Goal: Task Accomplishment & Management: Use online tool/utility

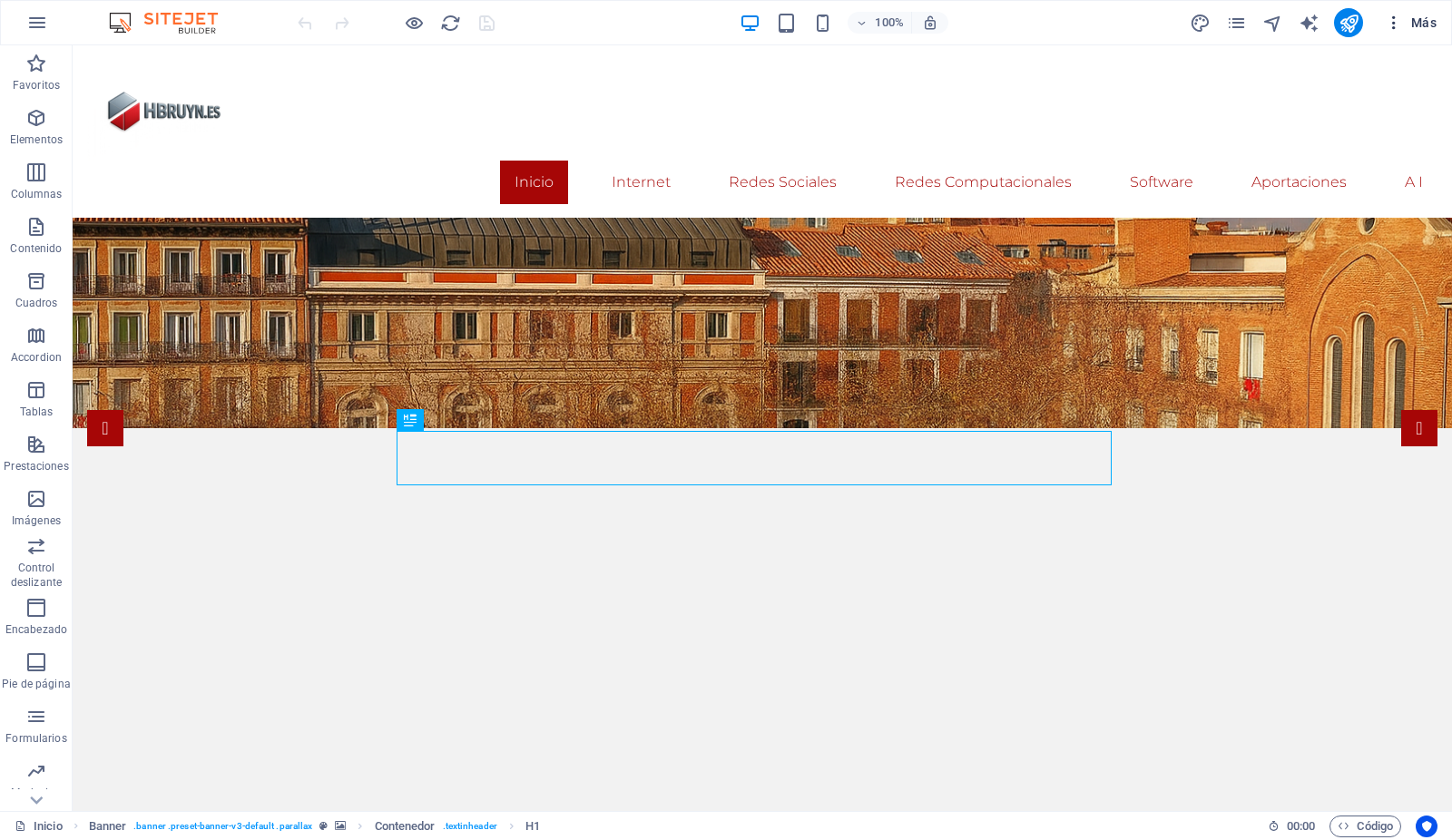
click at [1418, 24] on span "Más" at bounding box center [1410, 22] width 52 height 18
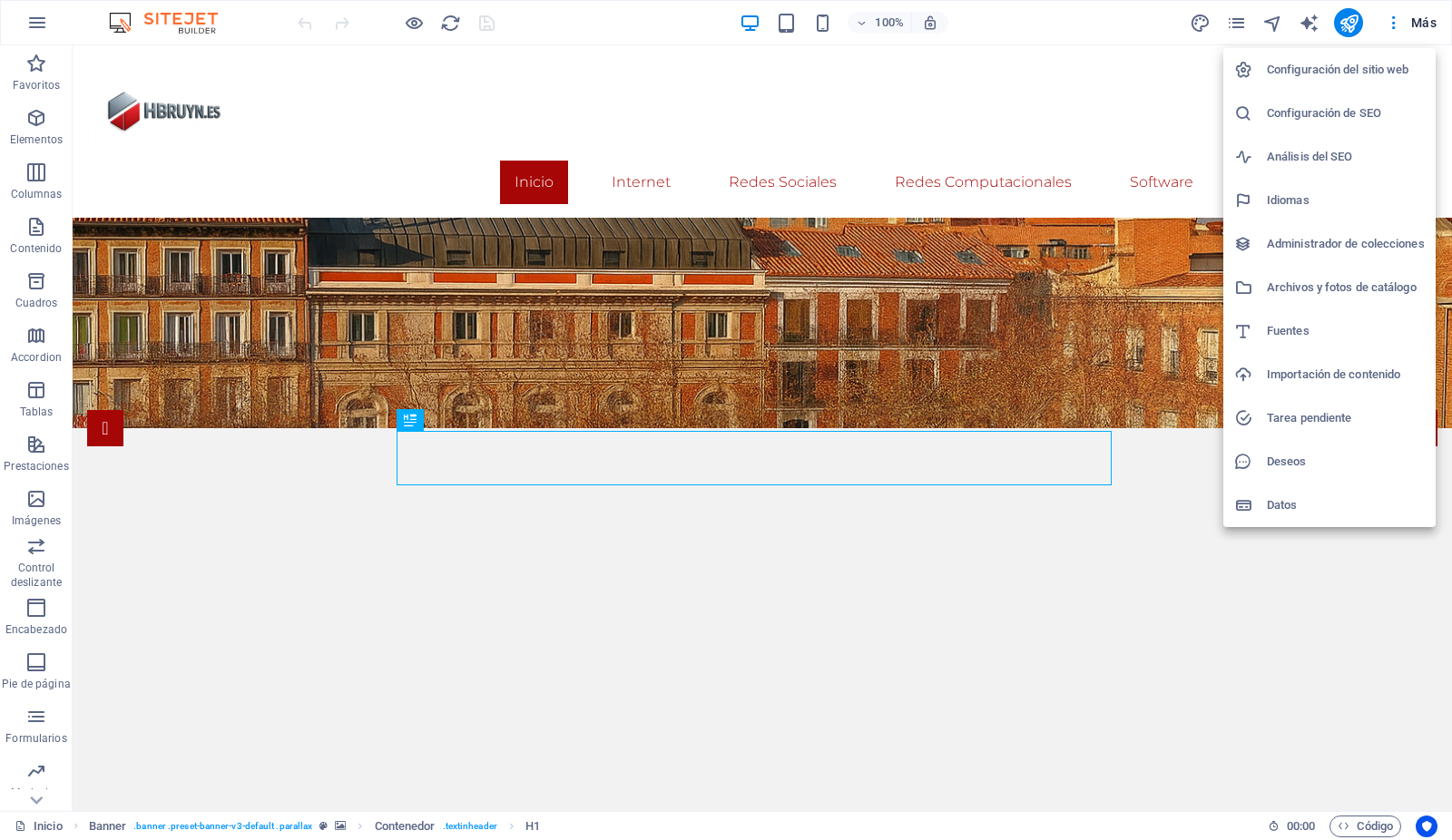
click at [1322, 286] on h6 "Archivos y fotos de catálogo" at bounding box center [1346, 288] width 158 height 21
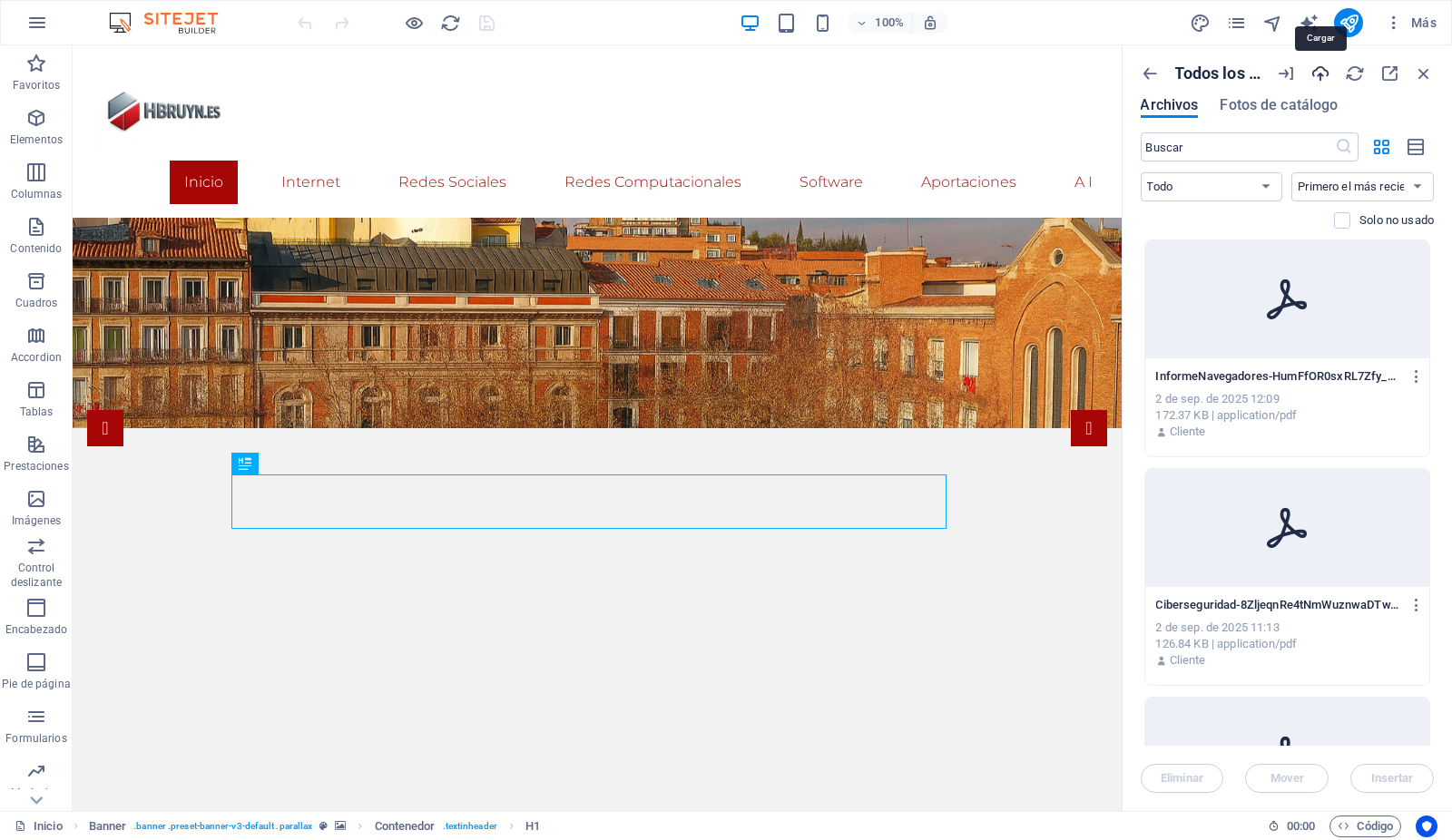
click at [1323, 72] on icon "button" at bounding box center [1320, 73] width 20 height 20
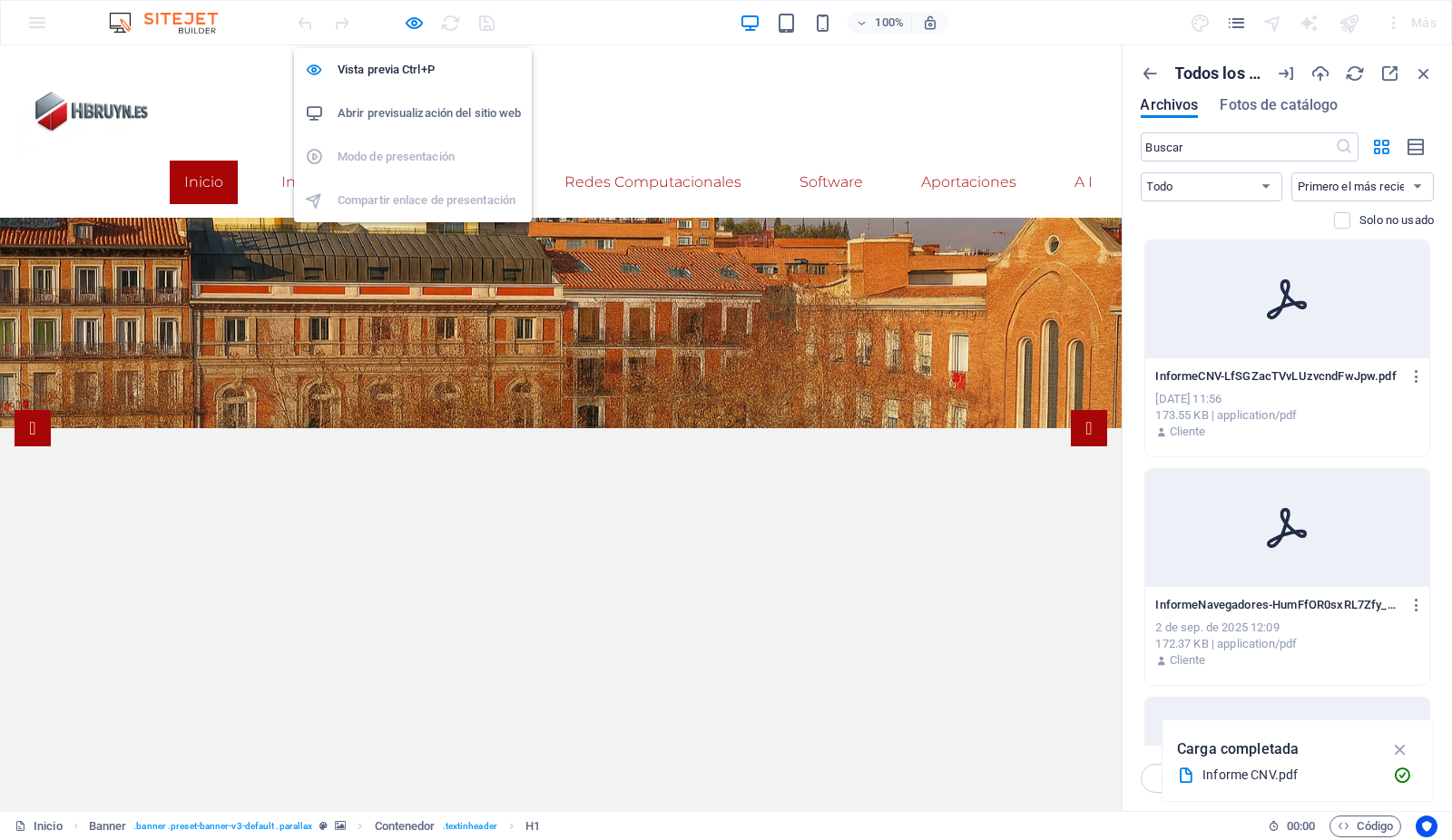
click at [385, 112] on h6 "Abrir previsualización del sitio web" at bounding box center [429, 113] width 183 height 21
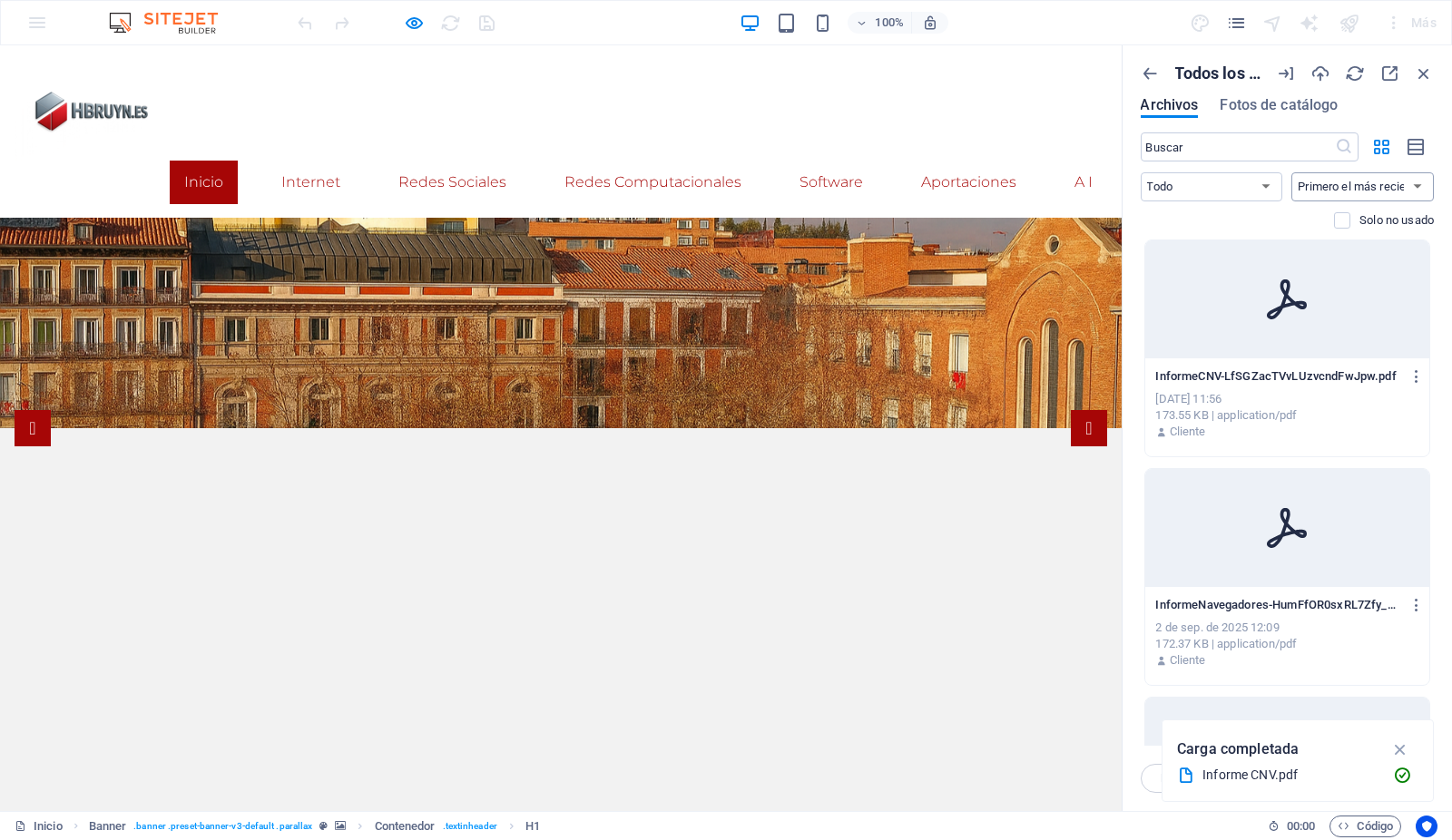
click at [1363, 176] on select "Primero el más reciente Primero el más antiguo Nombre (A-Z) Nombre (Z-A) Tamaño…" at bounding box center [1363, 187] width 143 height 29
click at [1149, 405] on div "InformeCNV-LfSGZacTVvLUzvcndFwJpw.pdf InformeCNV-LfSGZacTVvLUzvcndFwJpw.pdf [DA…" at bounding box center [1288, 404] width 285 height 92
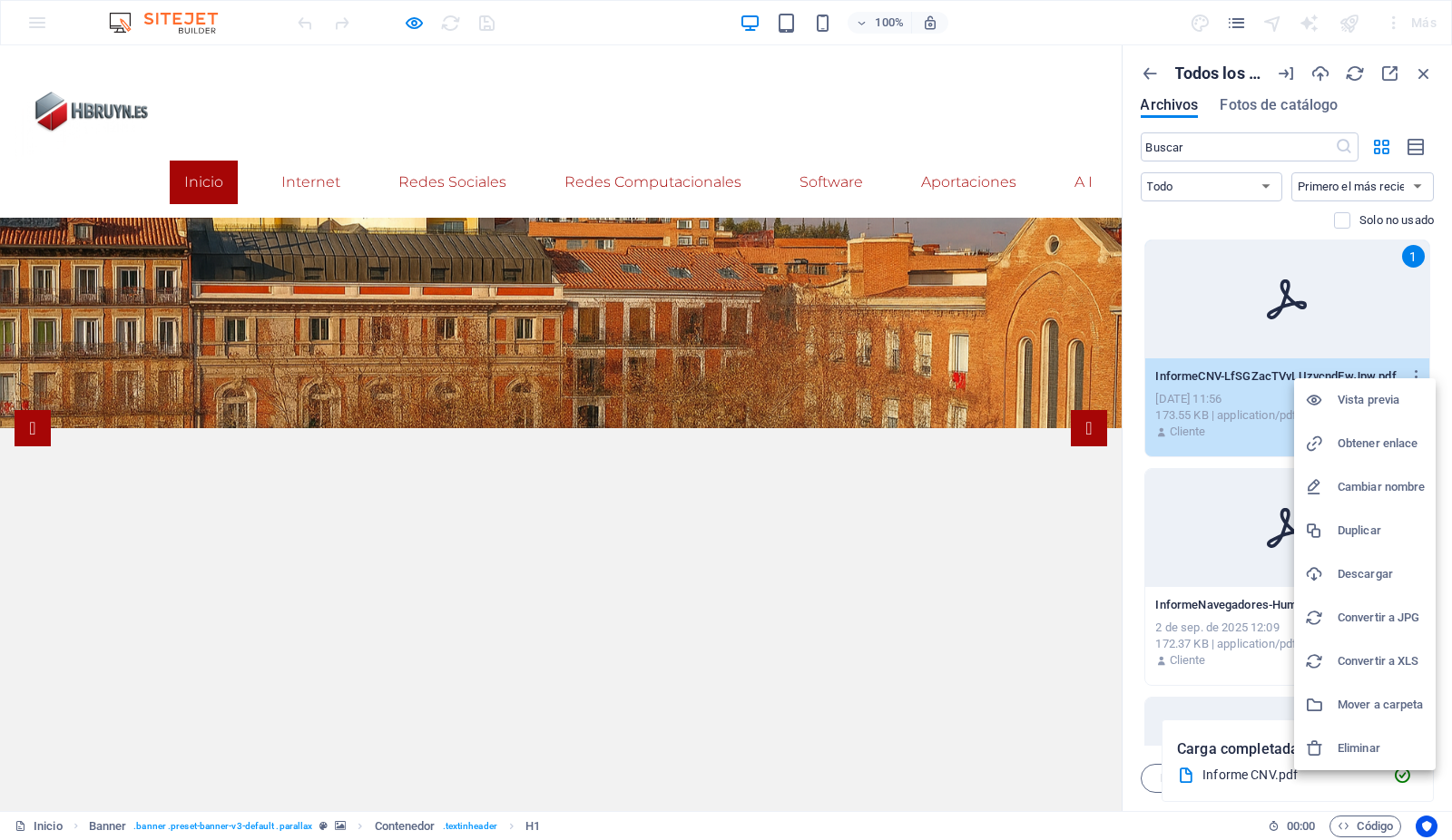
click at [1398, 438] on h6 "Obtener enlace" at bounding box center [1381, 443] width 88 height 21
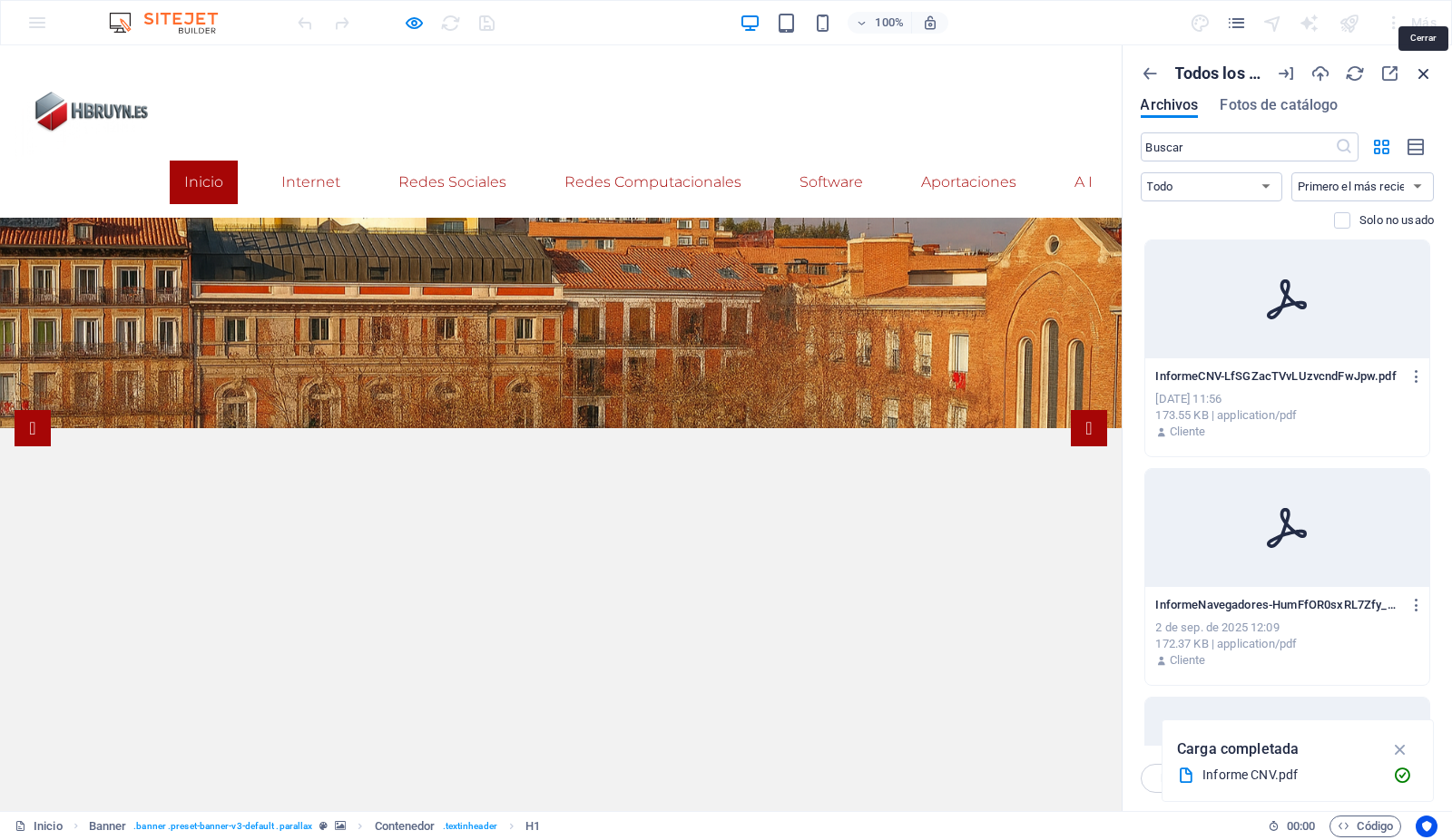
click at [1423, 74] on icon "button" at bounding box center [1424, 73] width 20 height 20
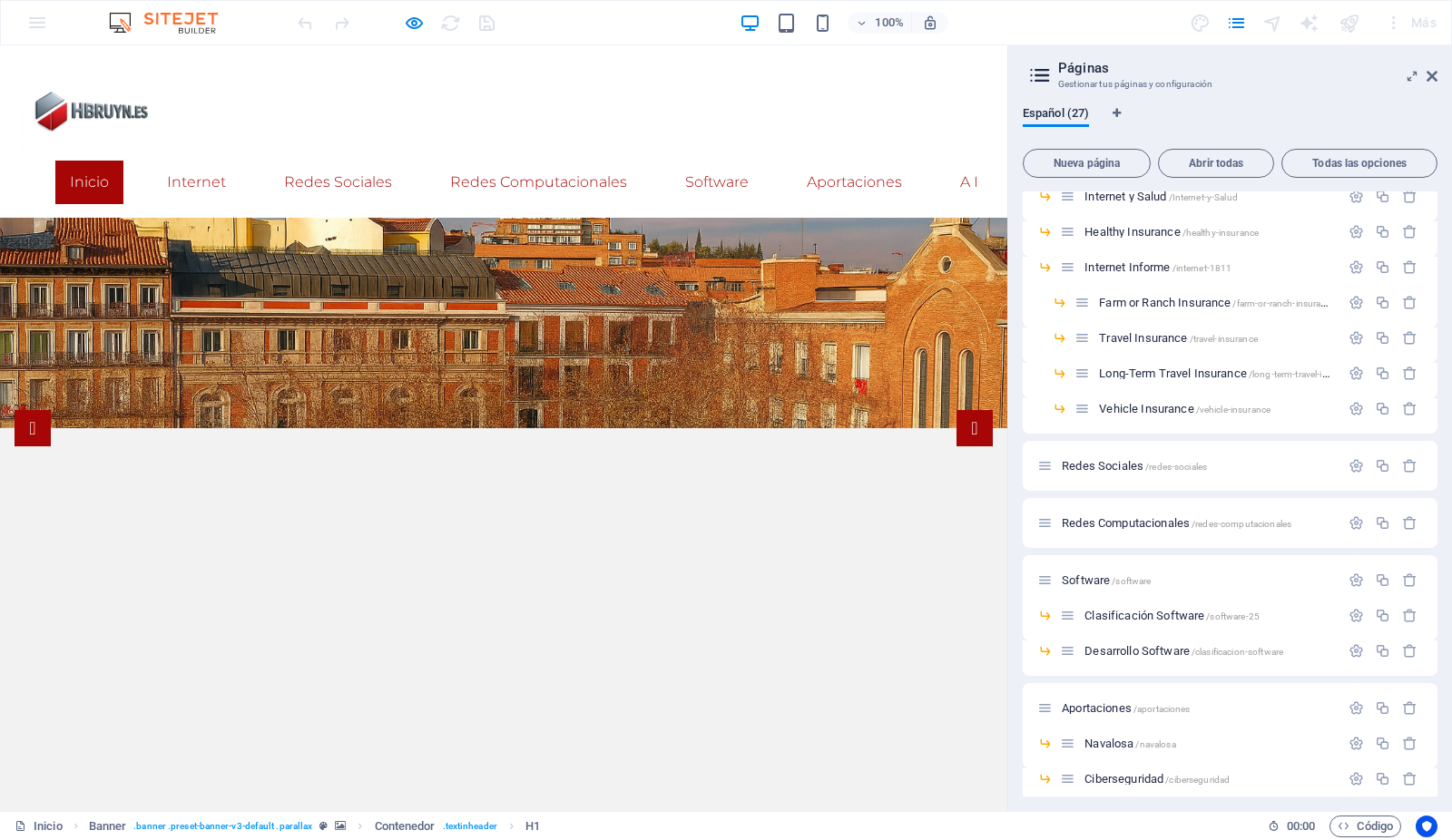
scroll to position [503, 0]
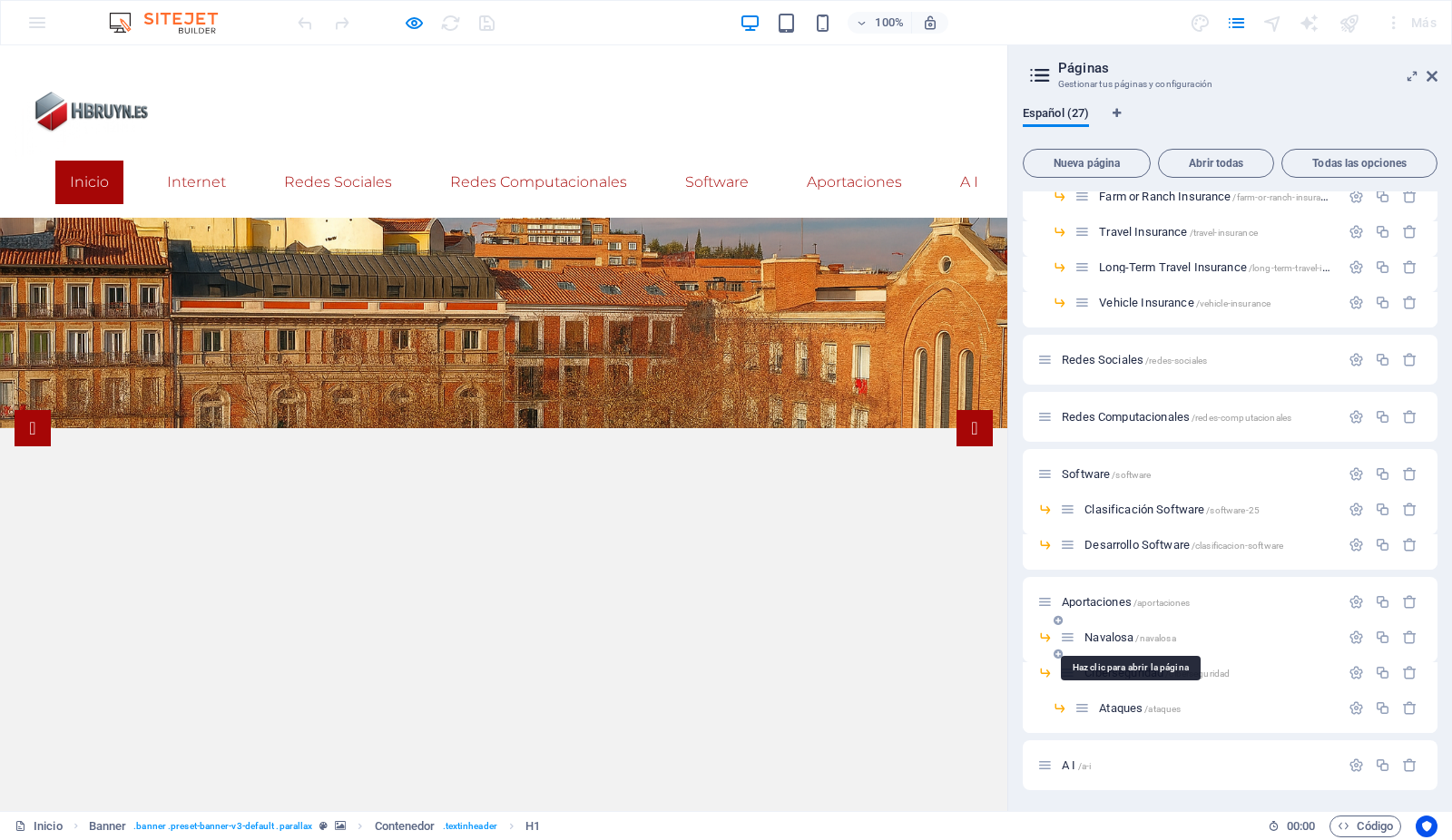
click at [1125, 639] on span "Navalosa /navalosa" at bounding box center [1129, 638] width 90 height 14
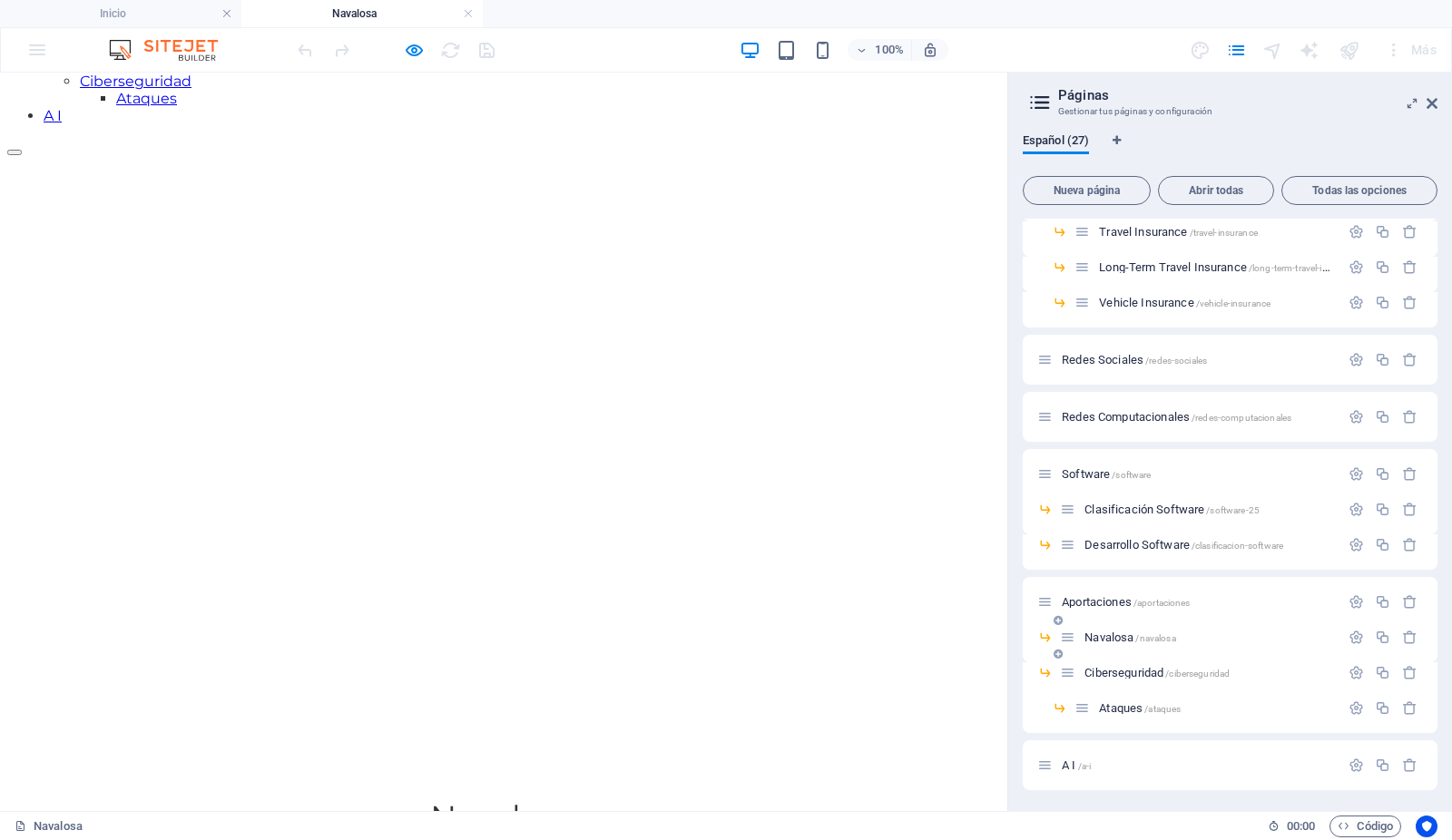
scroll to position [469, 0]
click at [1380, 636] on icon "button" at bounding box center [1383, 638] width 16 height 16
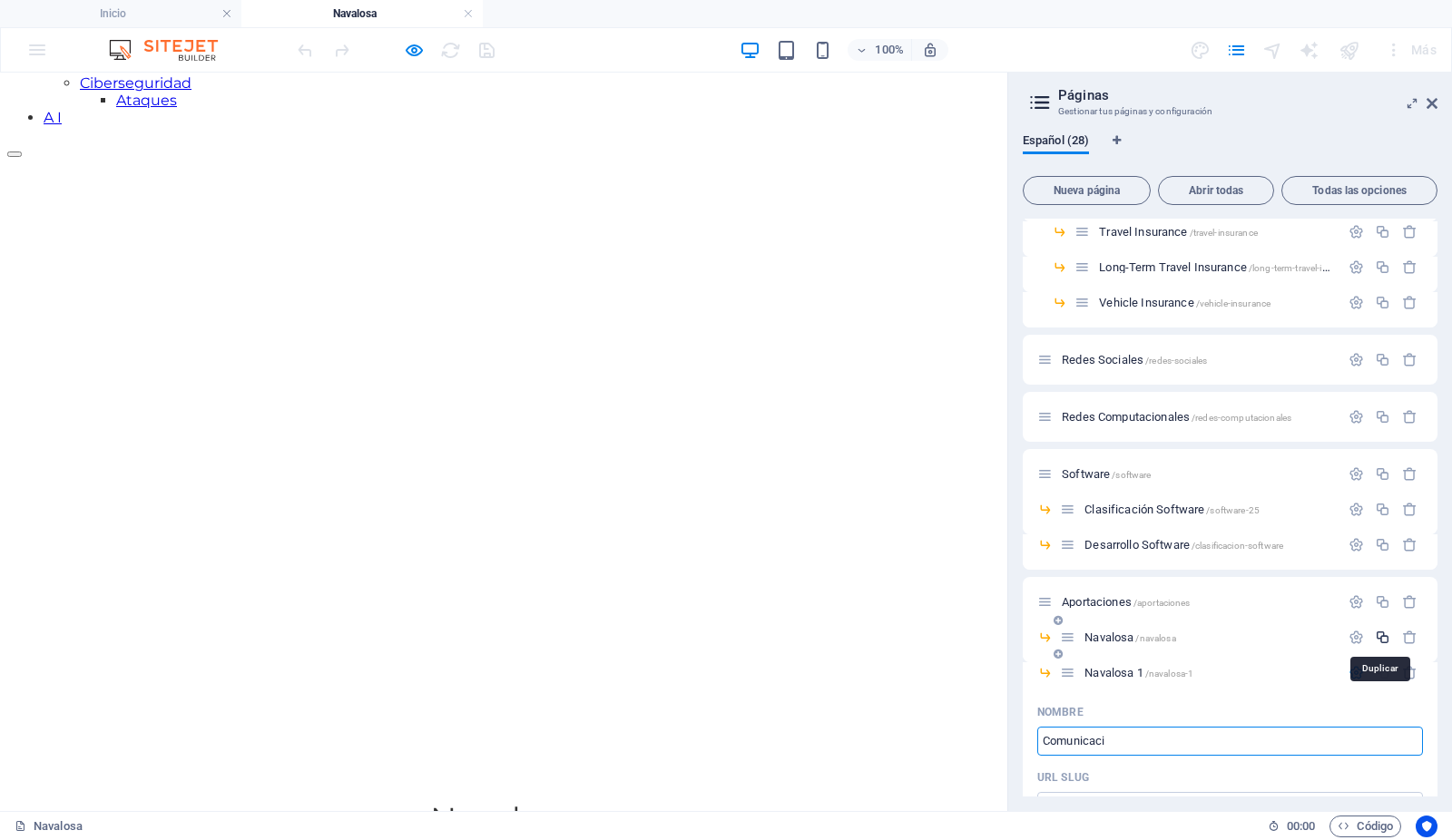
type input "Comunicació"
type input "/comunicaci"
type input "Comunicaci"
type input "Comunicación no"
type input "/comunicacion-n"
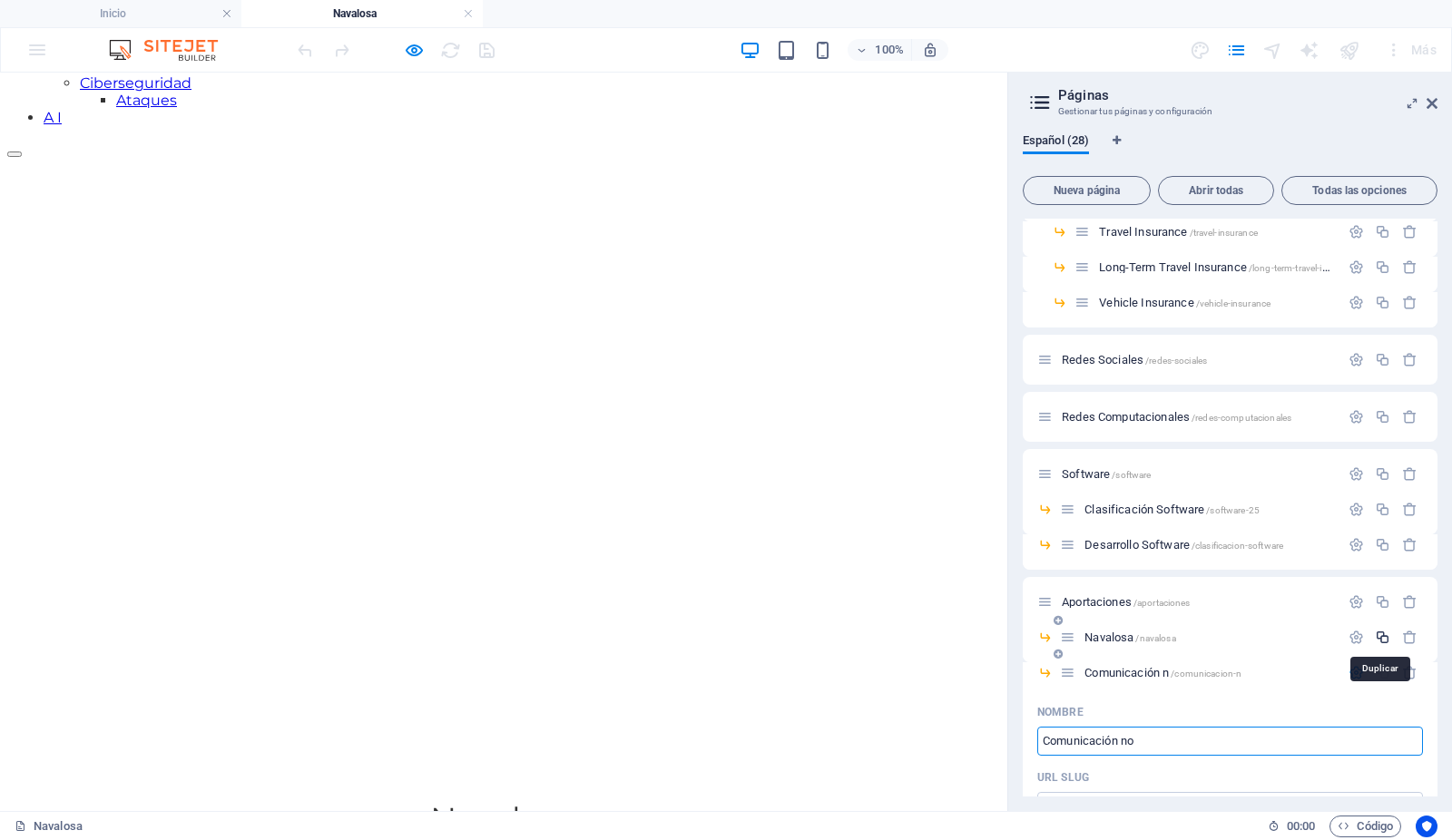
type input "Comunicación n"
type input "Comunicación no"
type input "/comunicacion-no"
type input "Comunicación no"
type input "Comunicación no Ver"
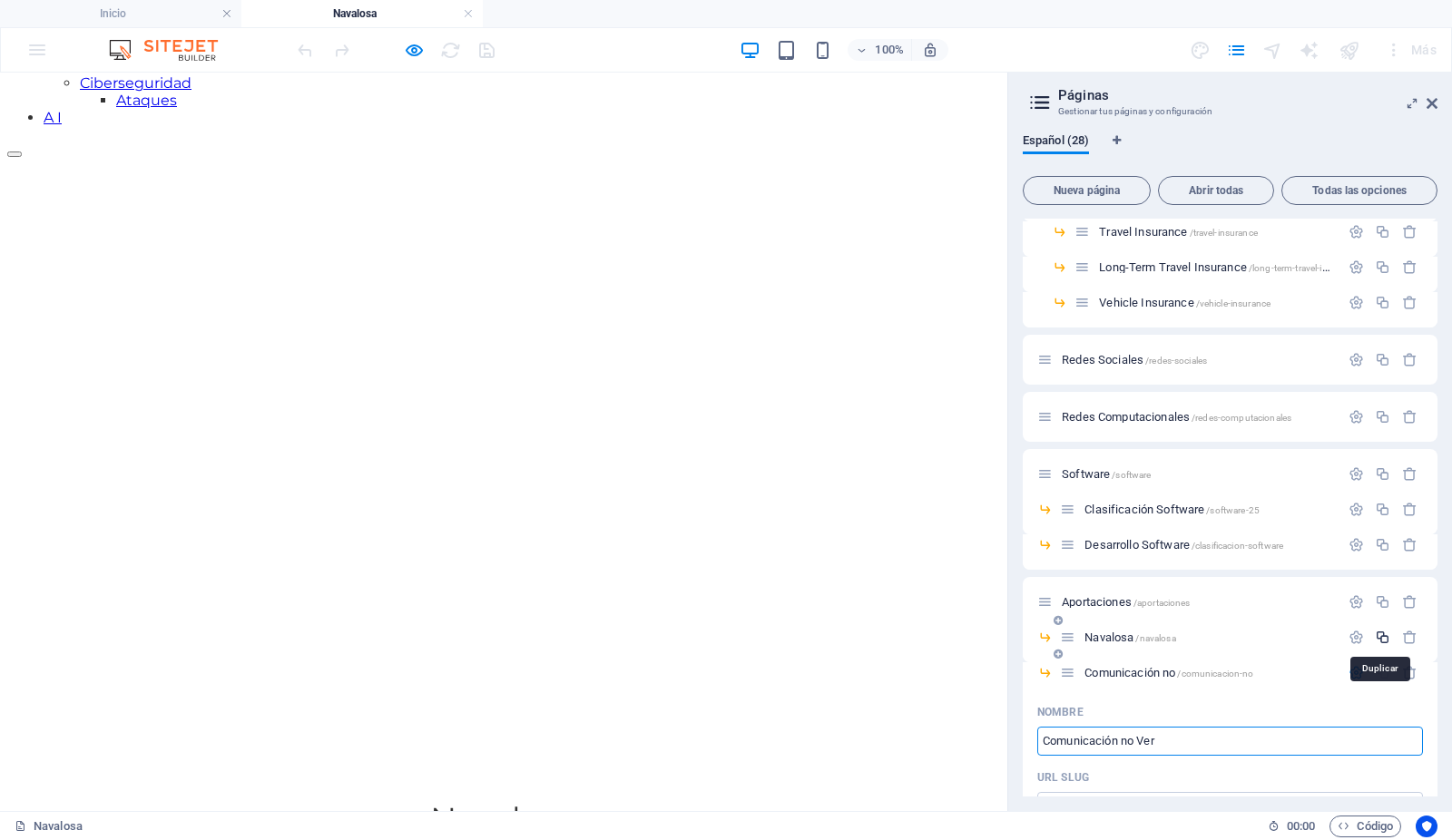
type input "/comunicacion-no-v"
type input "Comunicación no V"
type input "Comunicación no Verbal"
type input "/comunicacion-no-verba"
type input "Comunicación no Verba"
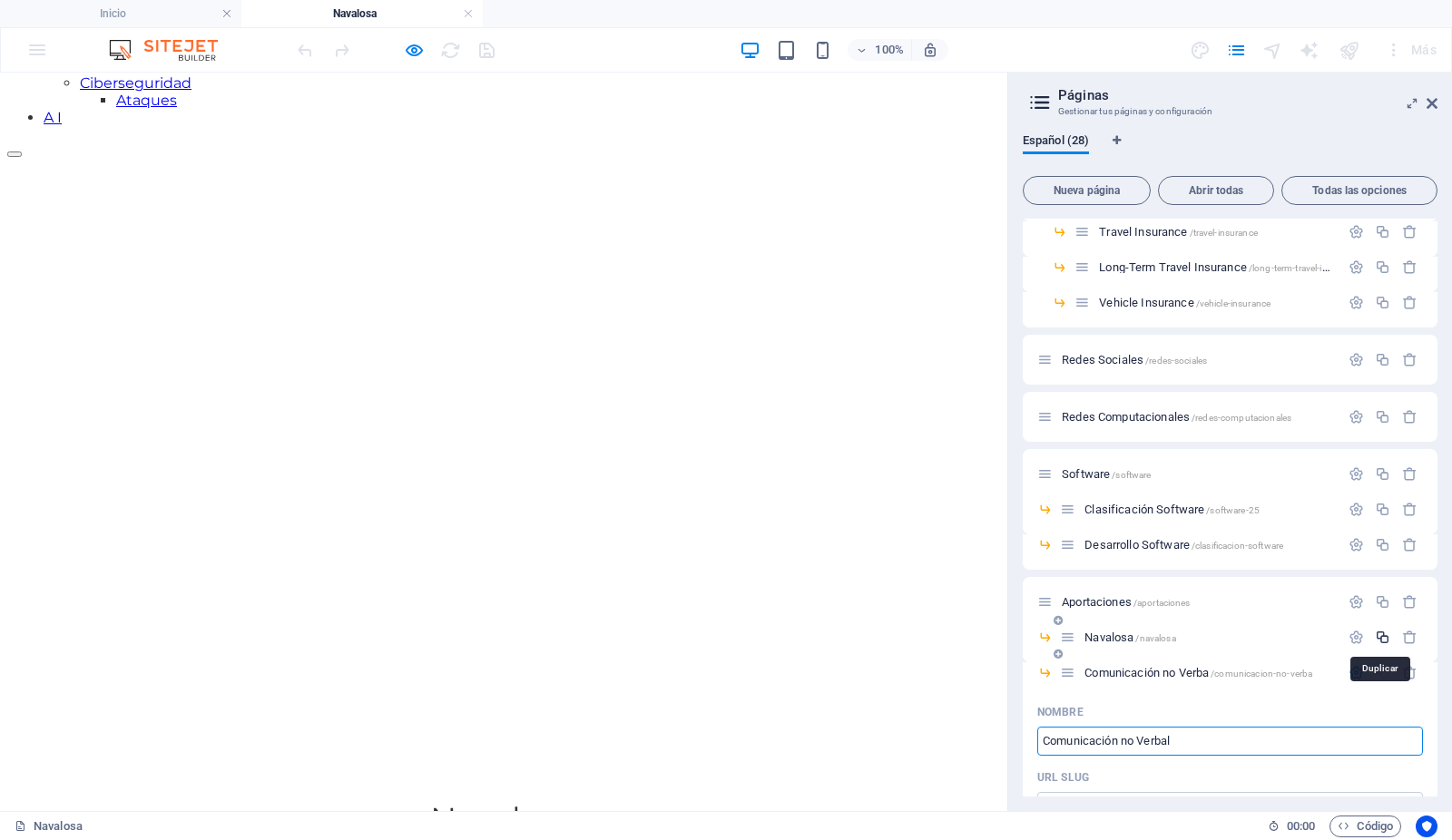
type input "Comunicación no Verbal"
type input "/comunicacion-no-verbal"
type input "Comunicación no Verbal"
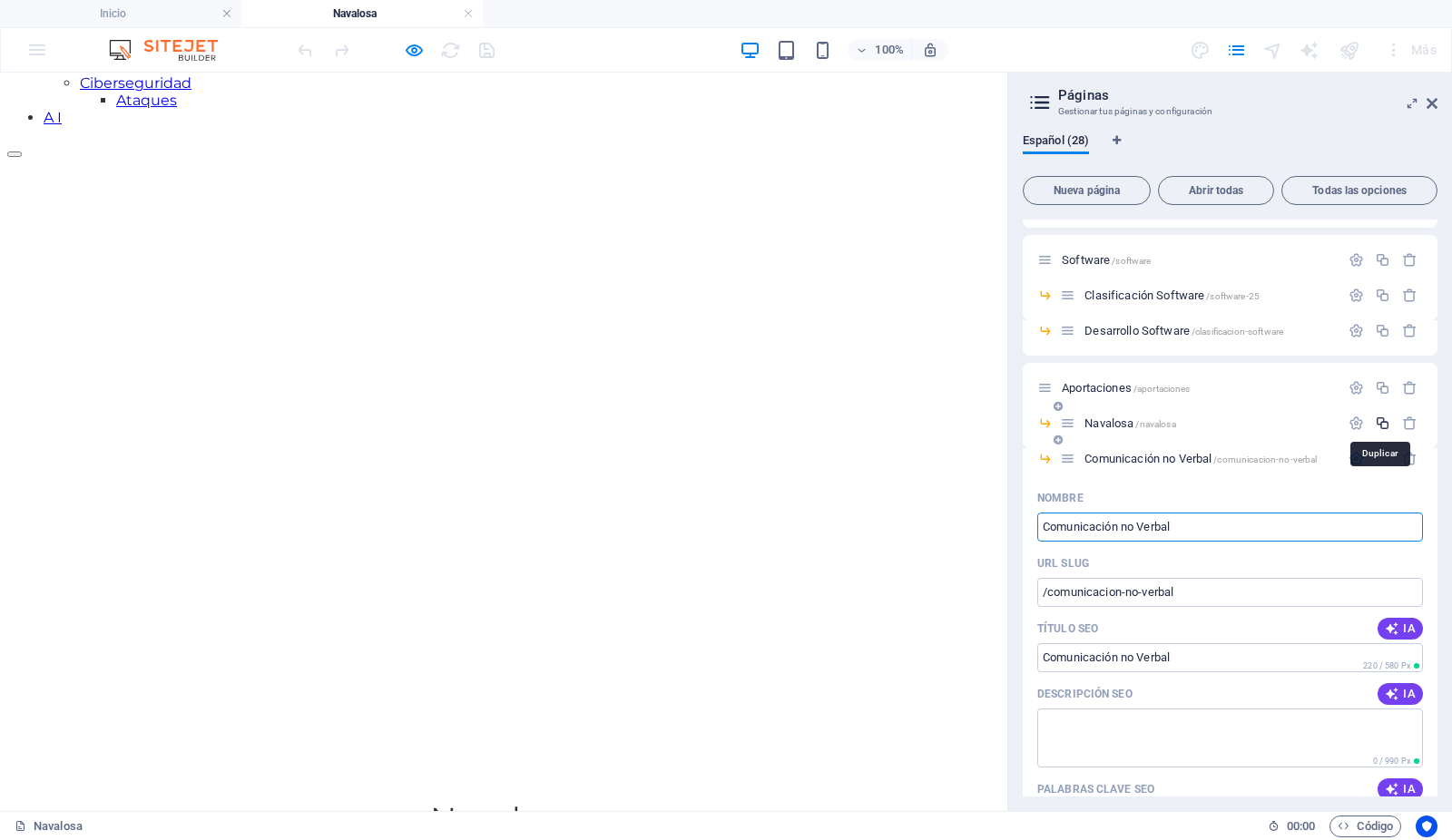
scroll to position [745, 0]
type input "Comunicación no Verbal"
click at [1356, 452] on icon "button" at bounding box center [1357, 458] width 16 height 16
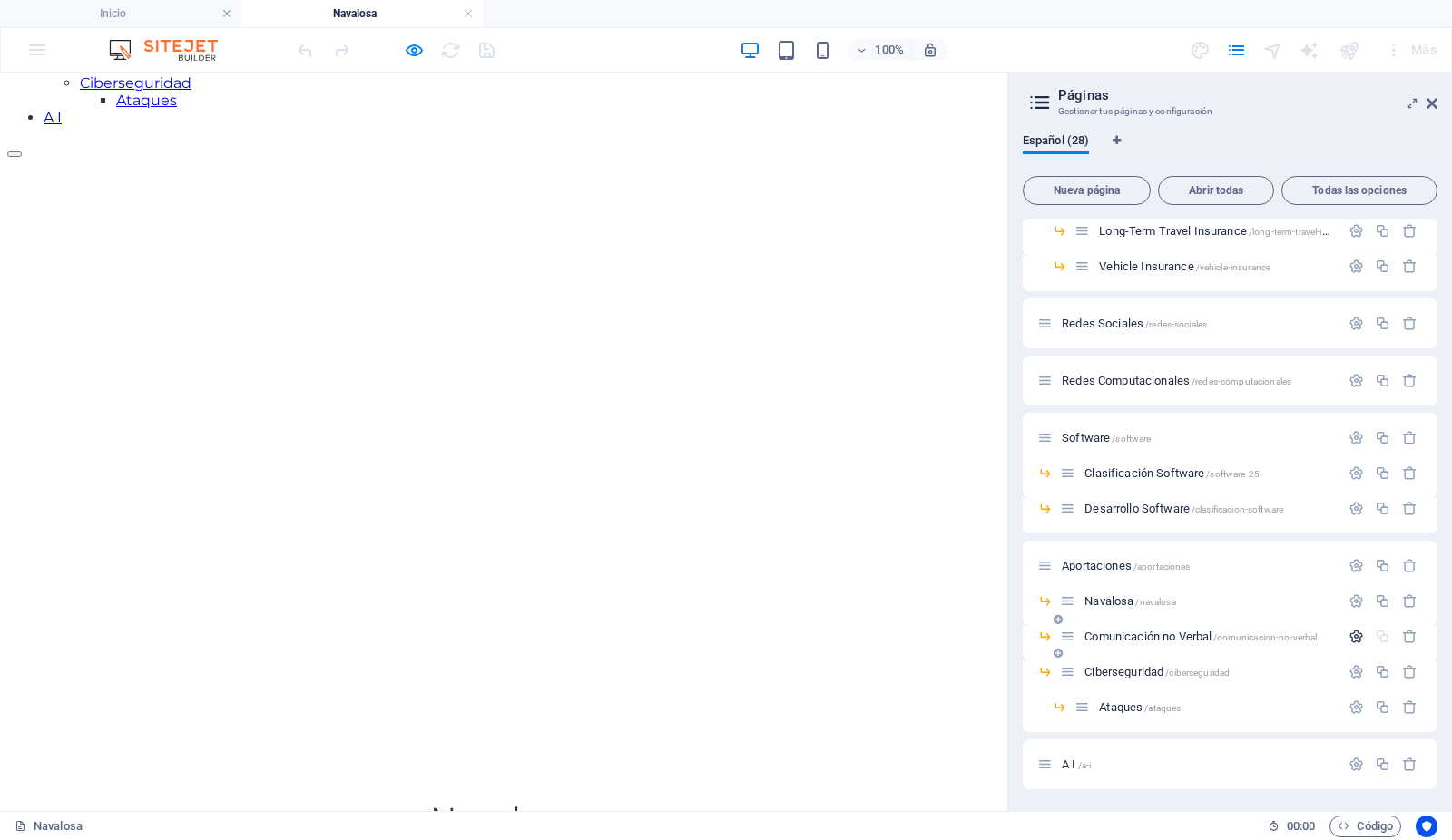
scroll to position [565, 0]
click at [1112, 631] on span "Comunicación no Verbal /comunicacion-no-verbal" at bounding box center [1200, 638] width 232 height 14
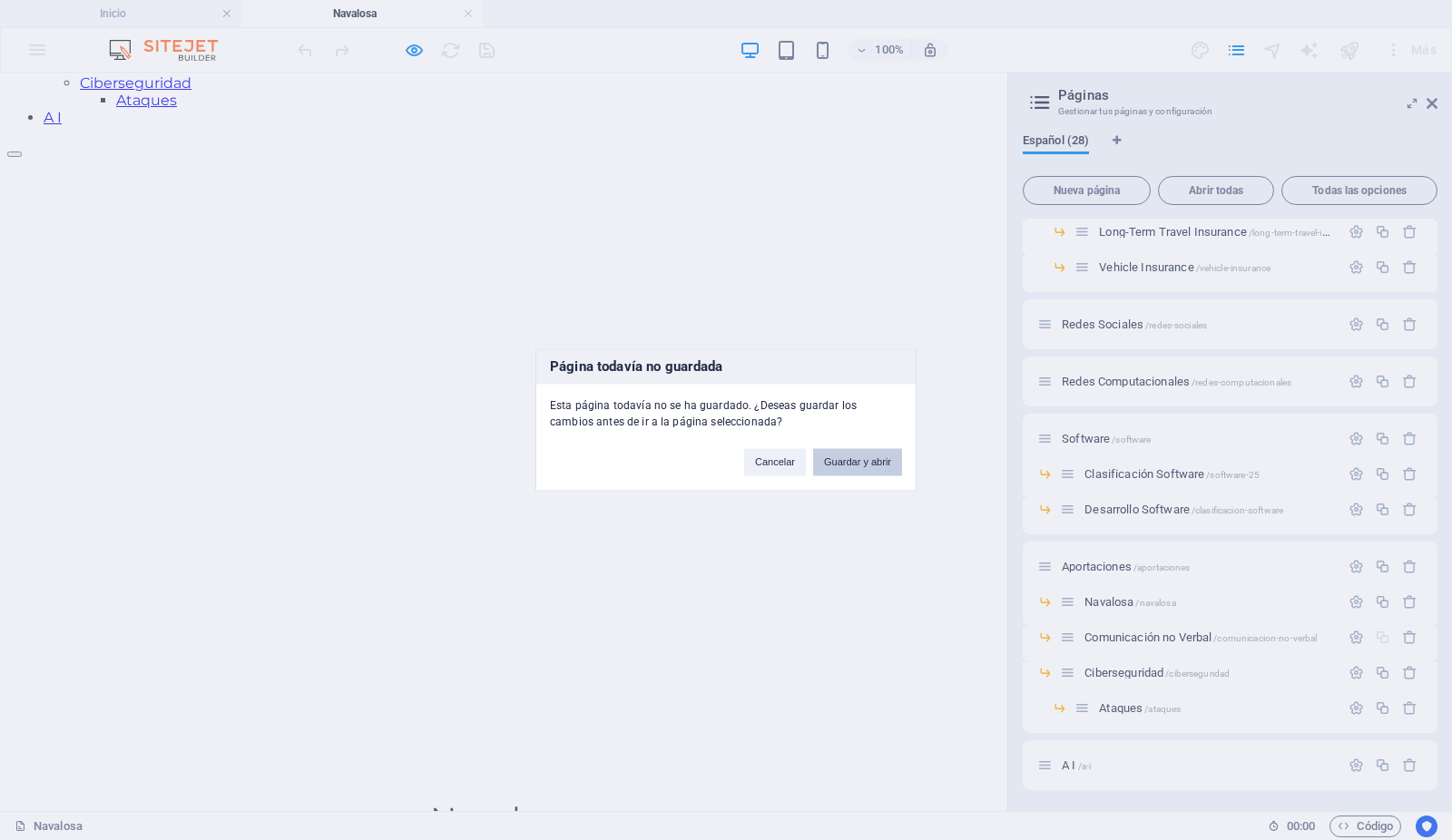
click at [831, 463] on button "Guardar y abrir" at bounding box center [857, 463] width 89 height 27
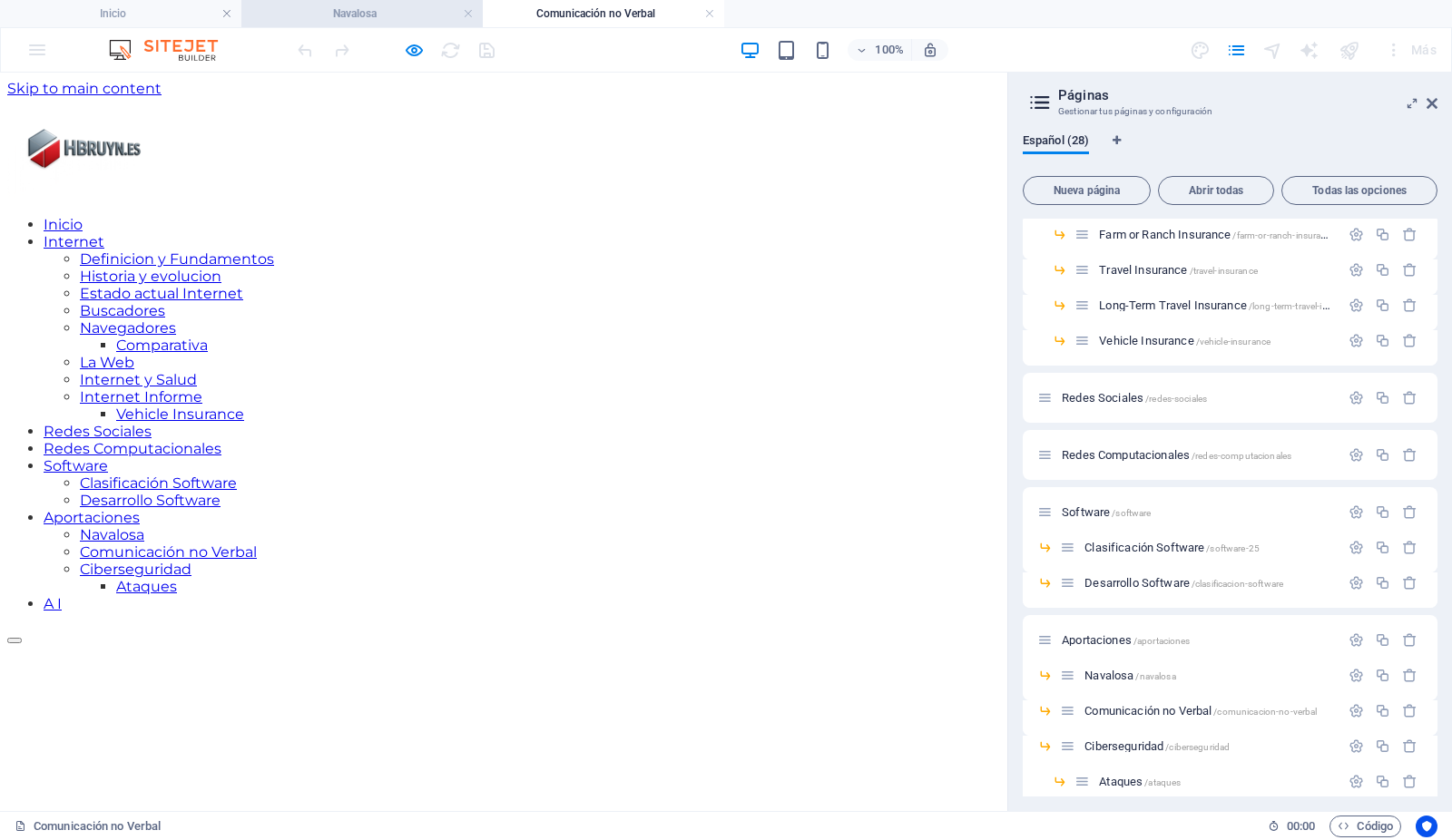
scroll to position [0, 0]
click at [468, 14] on link at bounding box center [468, 15] width 11 height 18
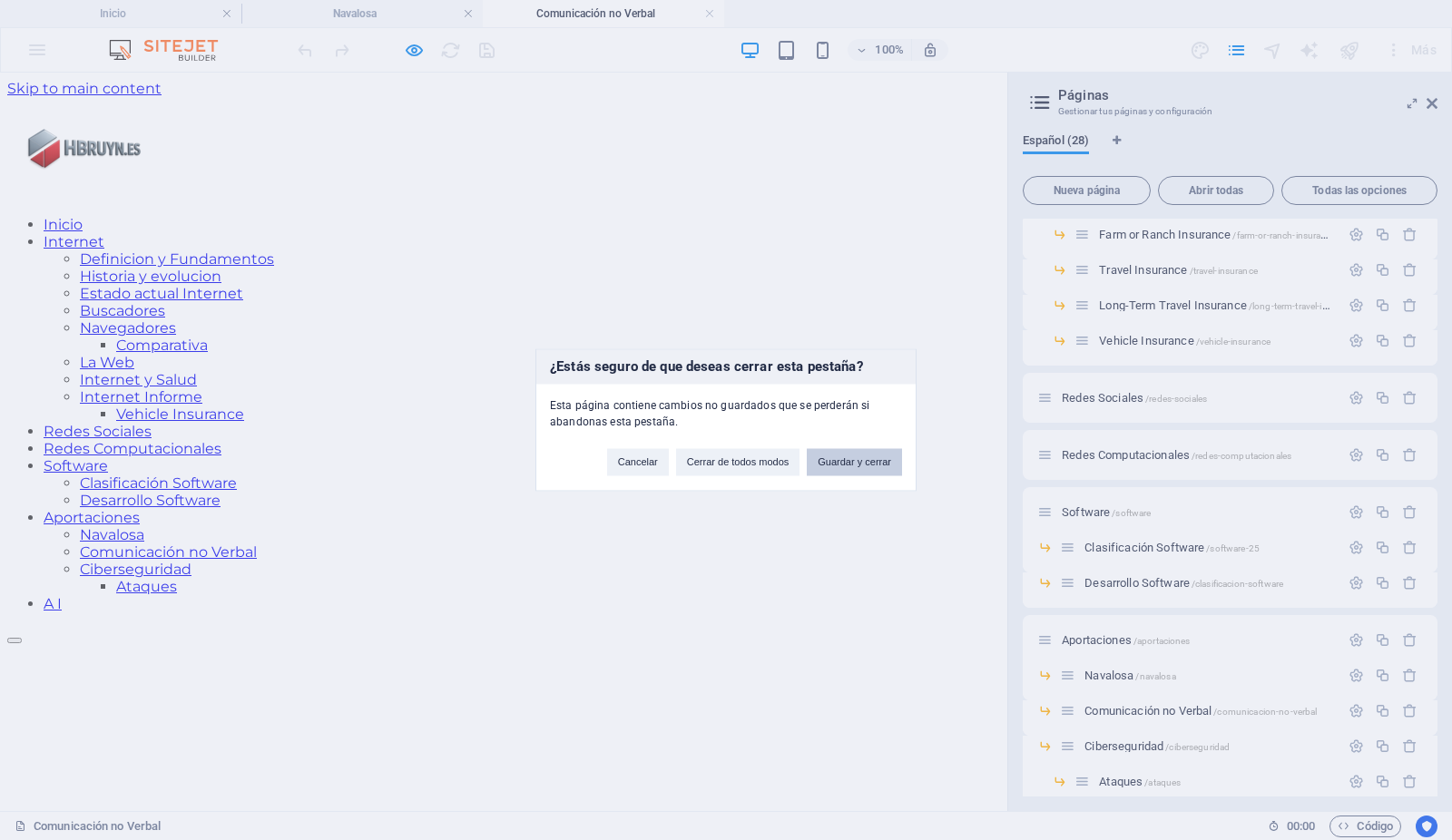
click at [838, 465] on button "Guardar y cerrar" at bounding box center [855, 463] width 95 height 27
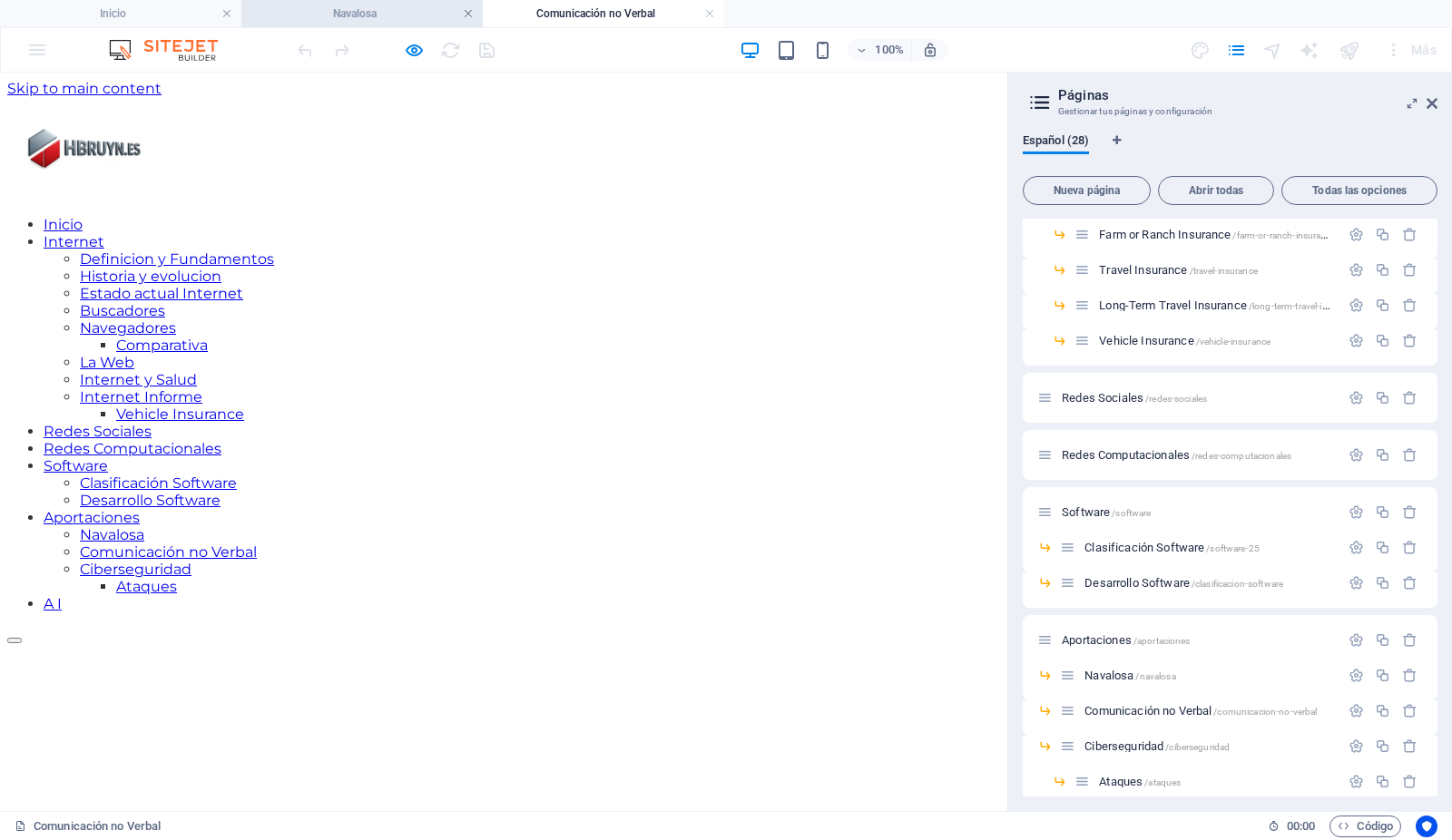
click at [470, 14] on link at bounding box center [468, 15] width 11 height 18
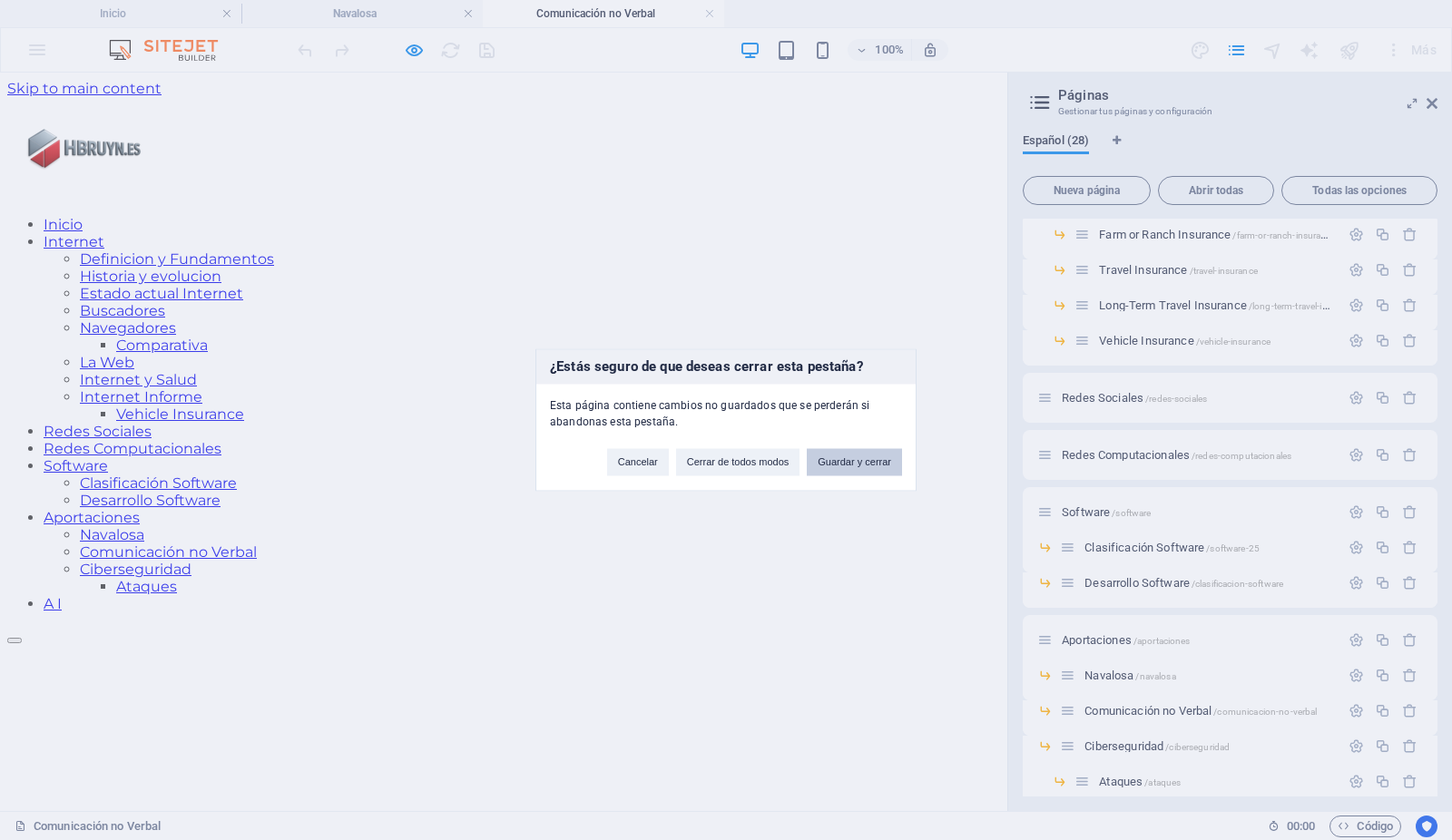
click at [881, 463] on button "Guardar y cerrar" at bounding box center [855, 463] width 95 height 27
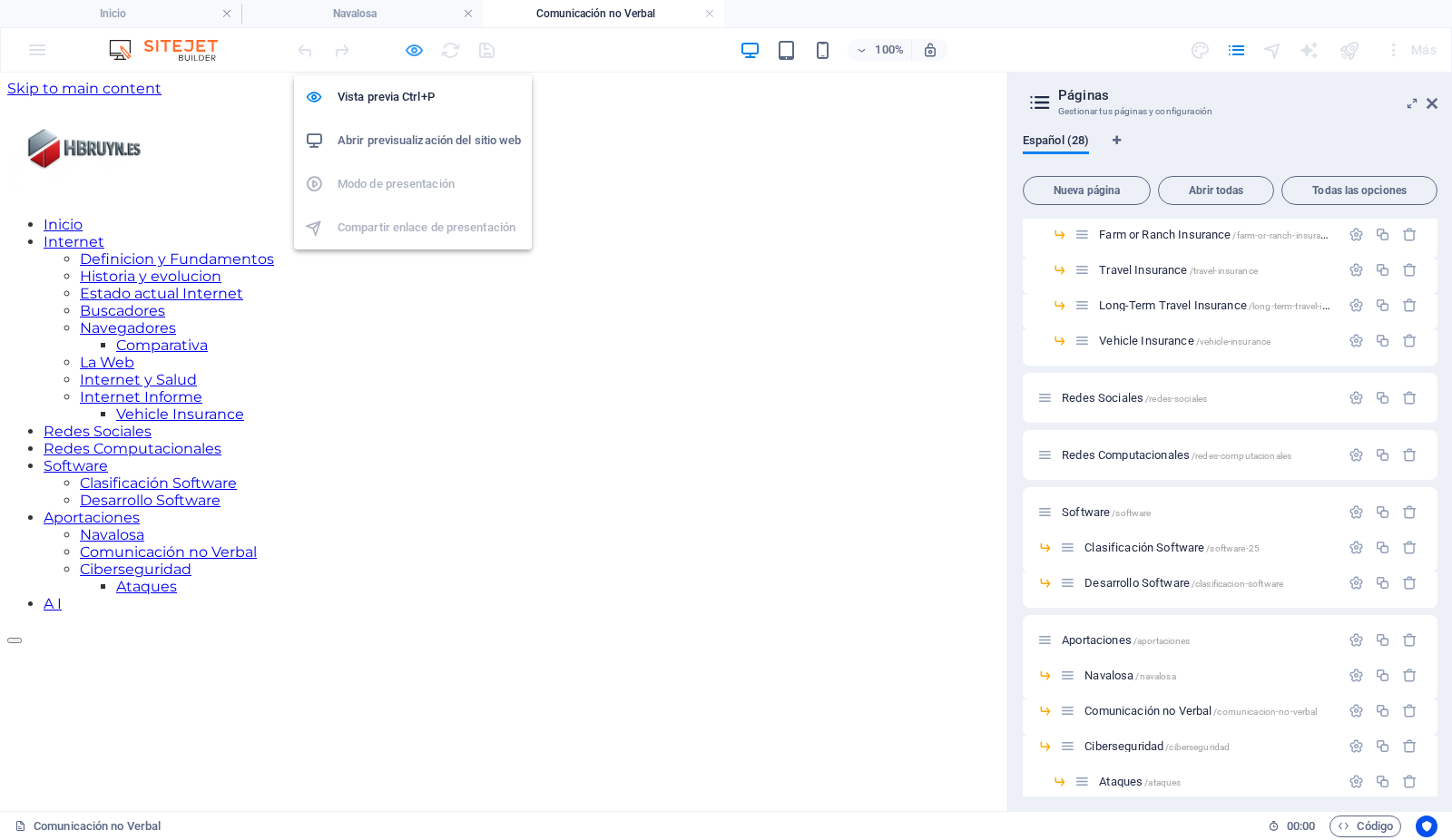
click at [413, 43] on icon "button" at bounding box center [414, 50] width 20 height 20
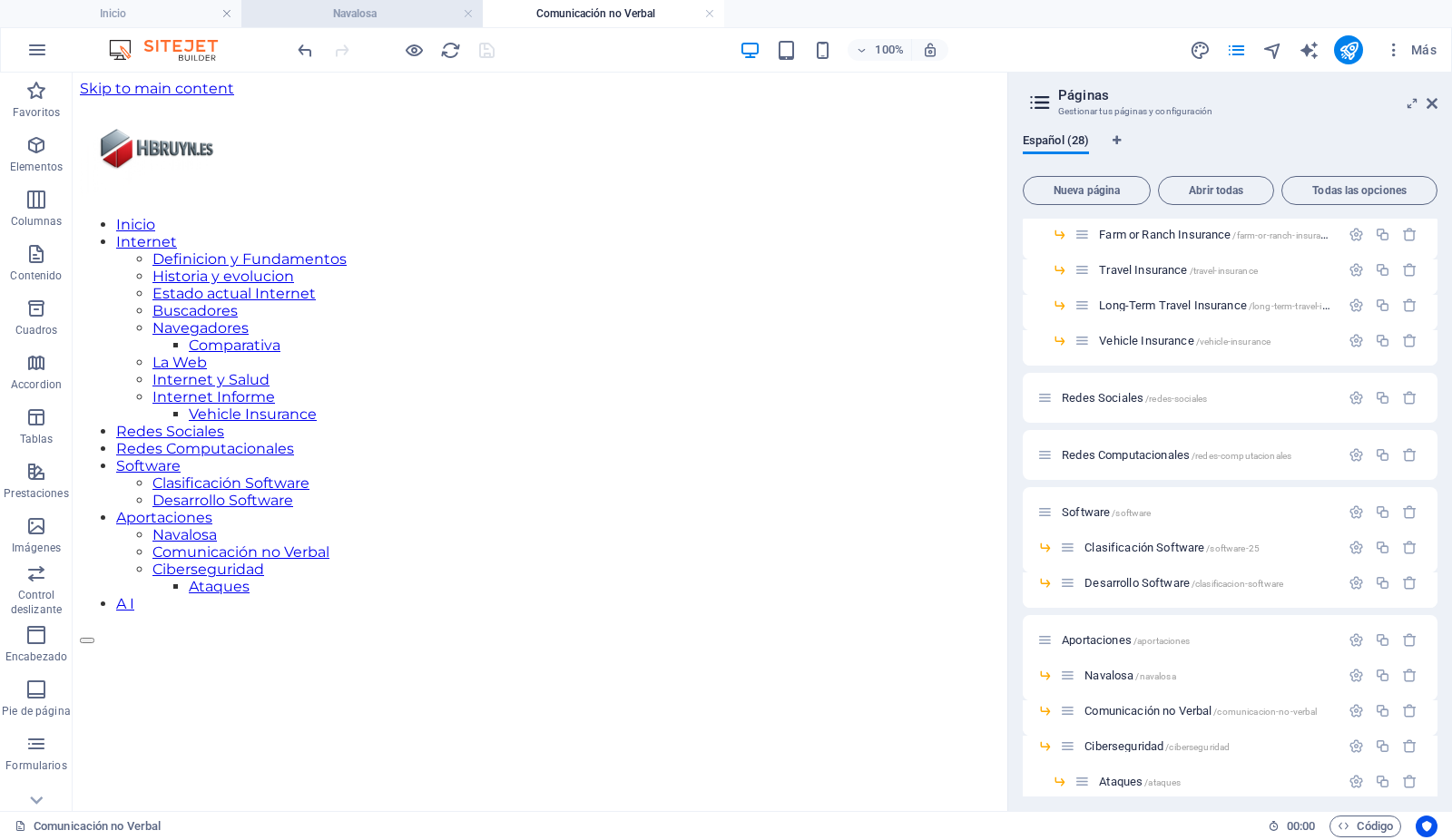
click at [383, 9] on h4 "Navalosa" at bounding box center [362, 14] width 241 height 20
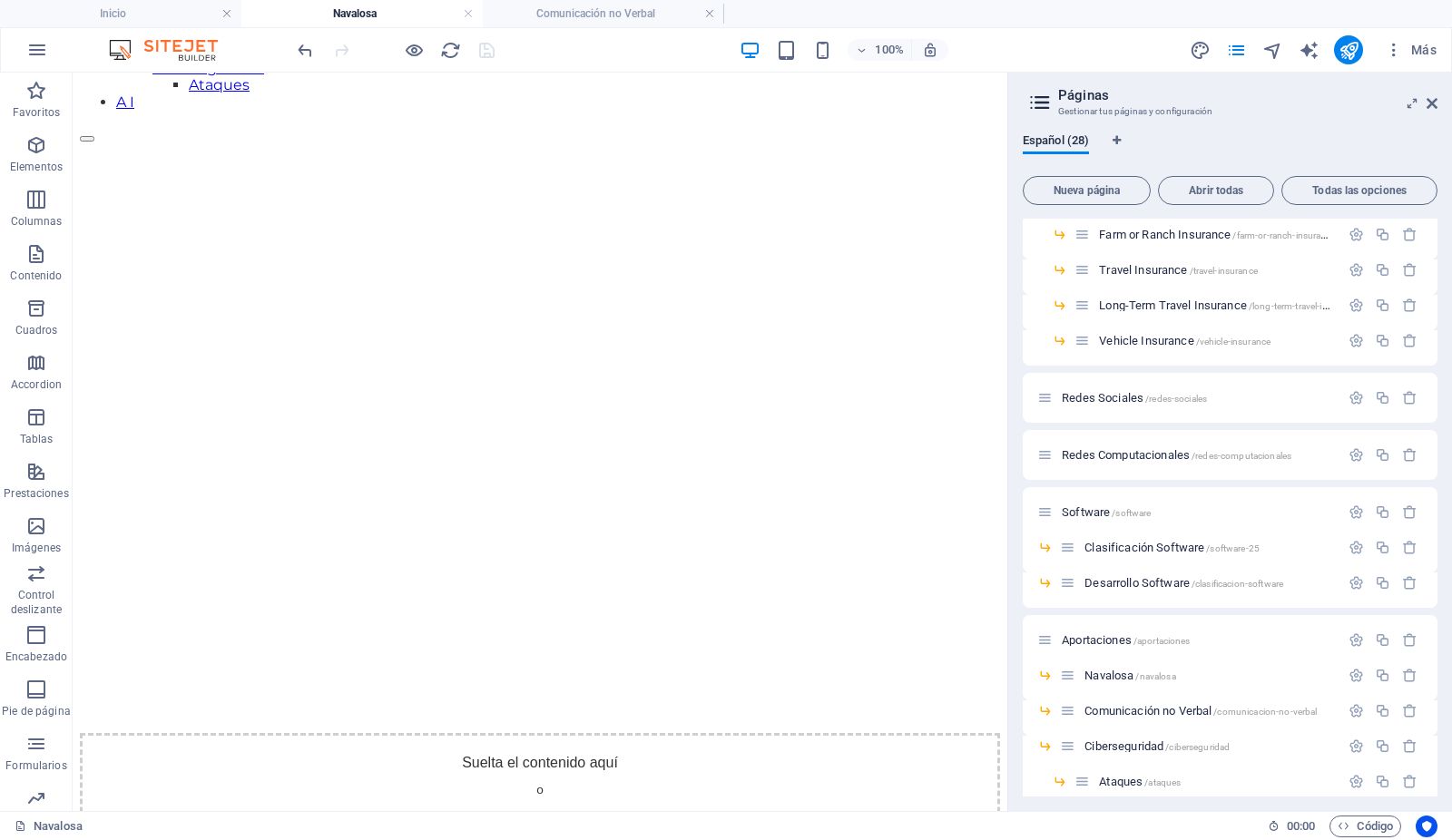
scroll to position [503, 0]
click at [469, 16] on link at bounding box center [468, 15] width 11 height 18
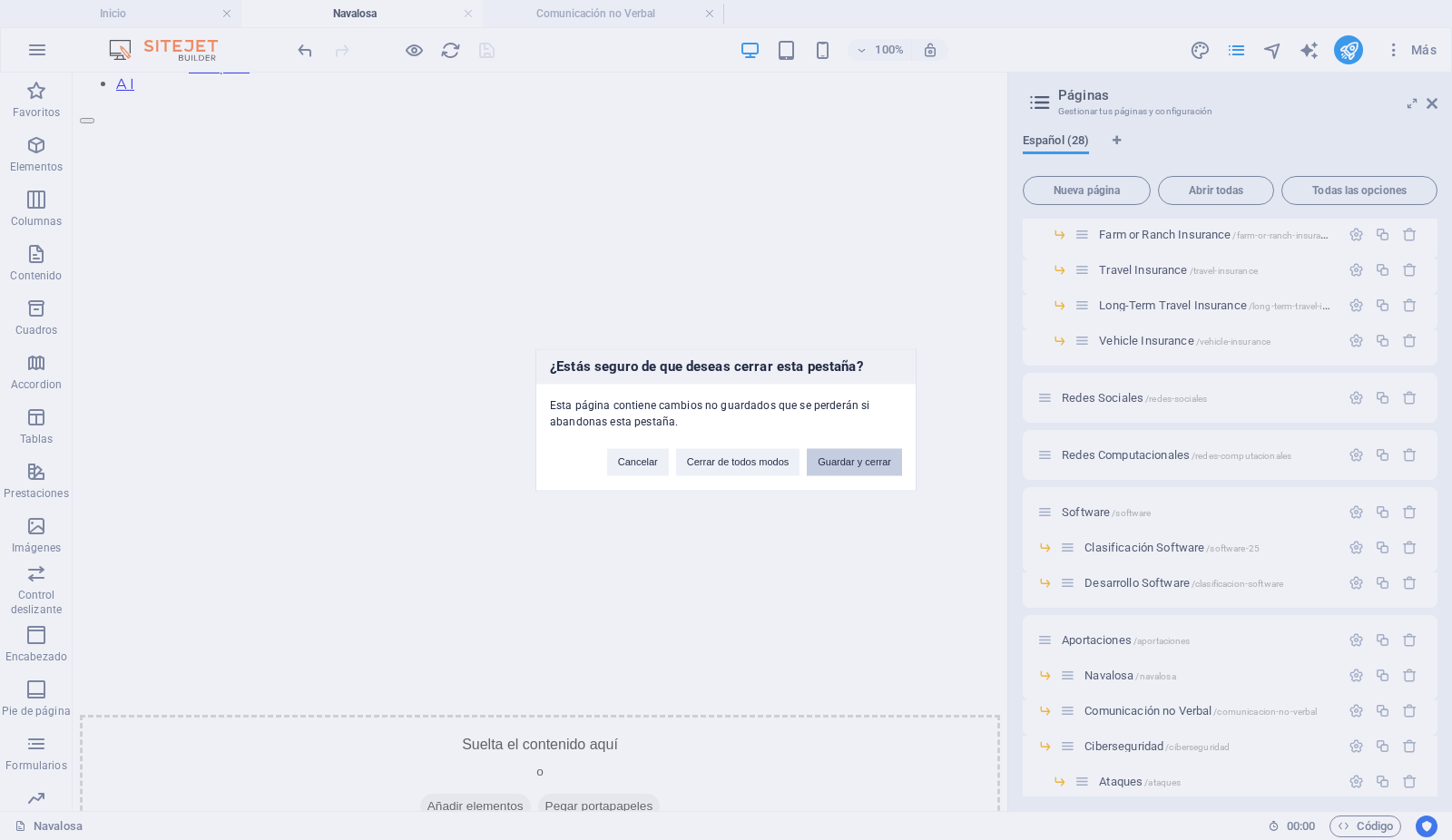
click at [852, 462] on button "Guardar y cerrar" at bounding box center [855, 463] width 95 height 27
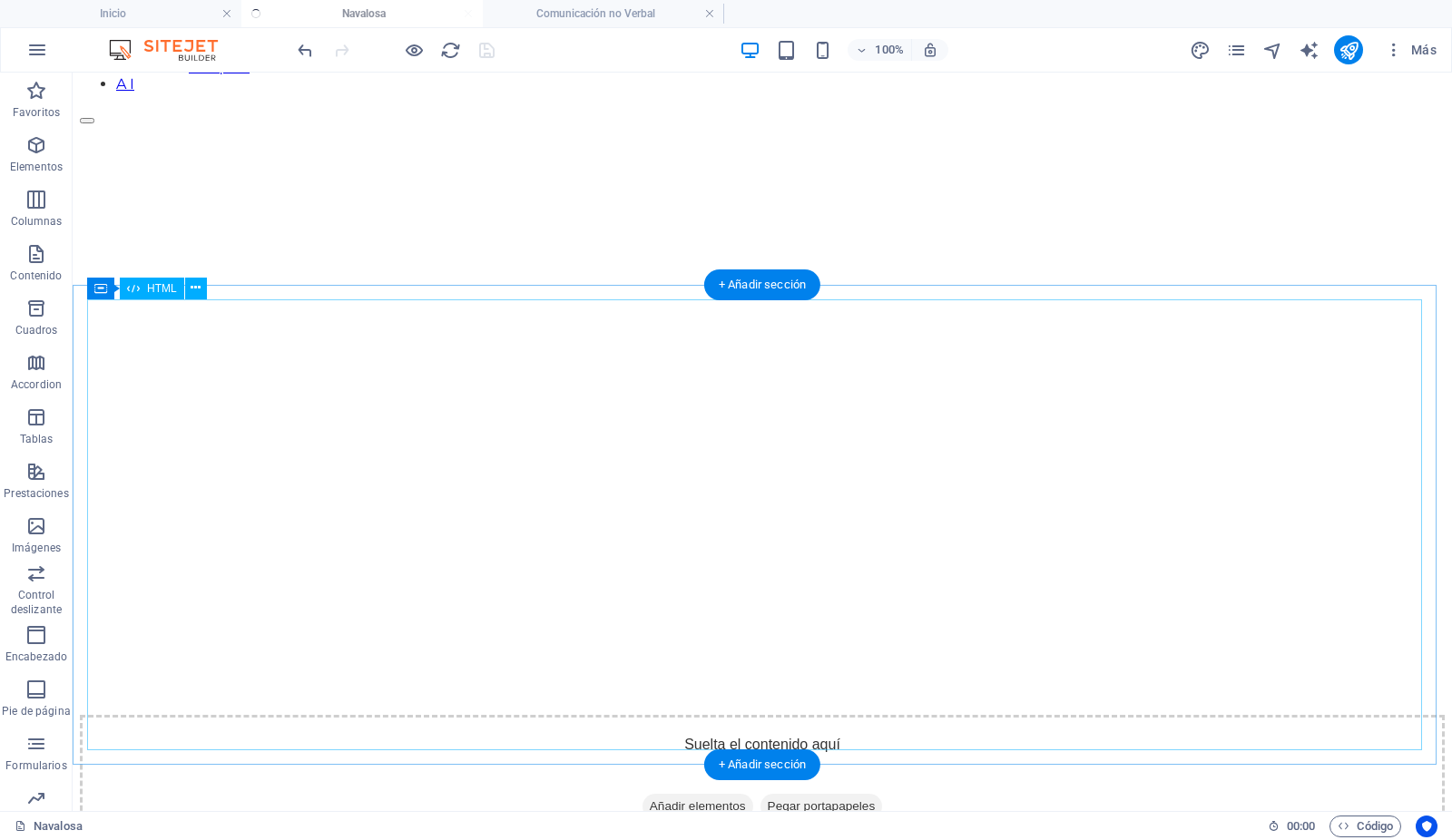
scroll to position [430, 0]
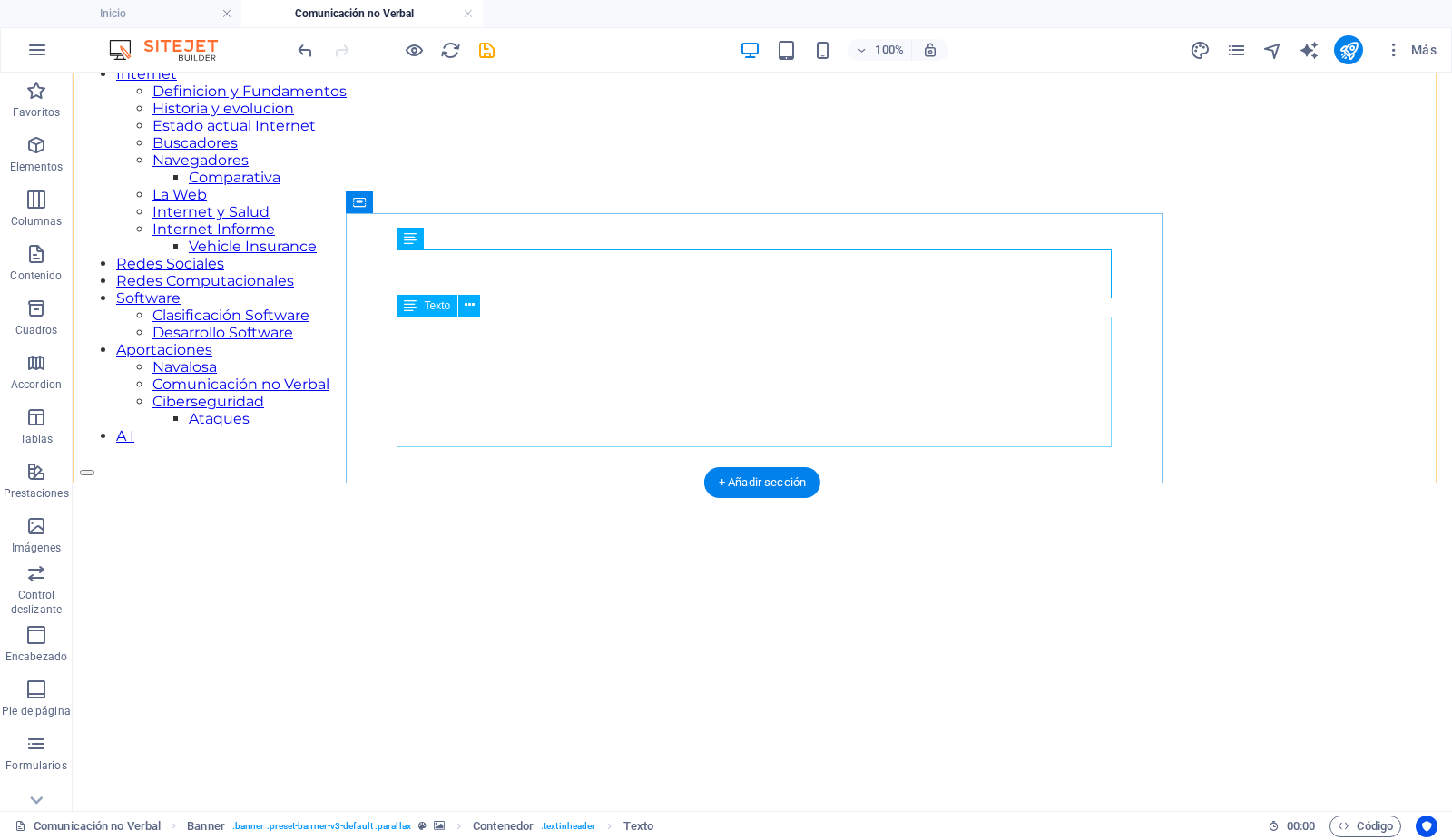
scroll to position [174, 0]
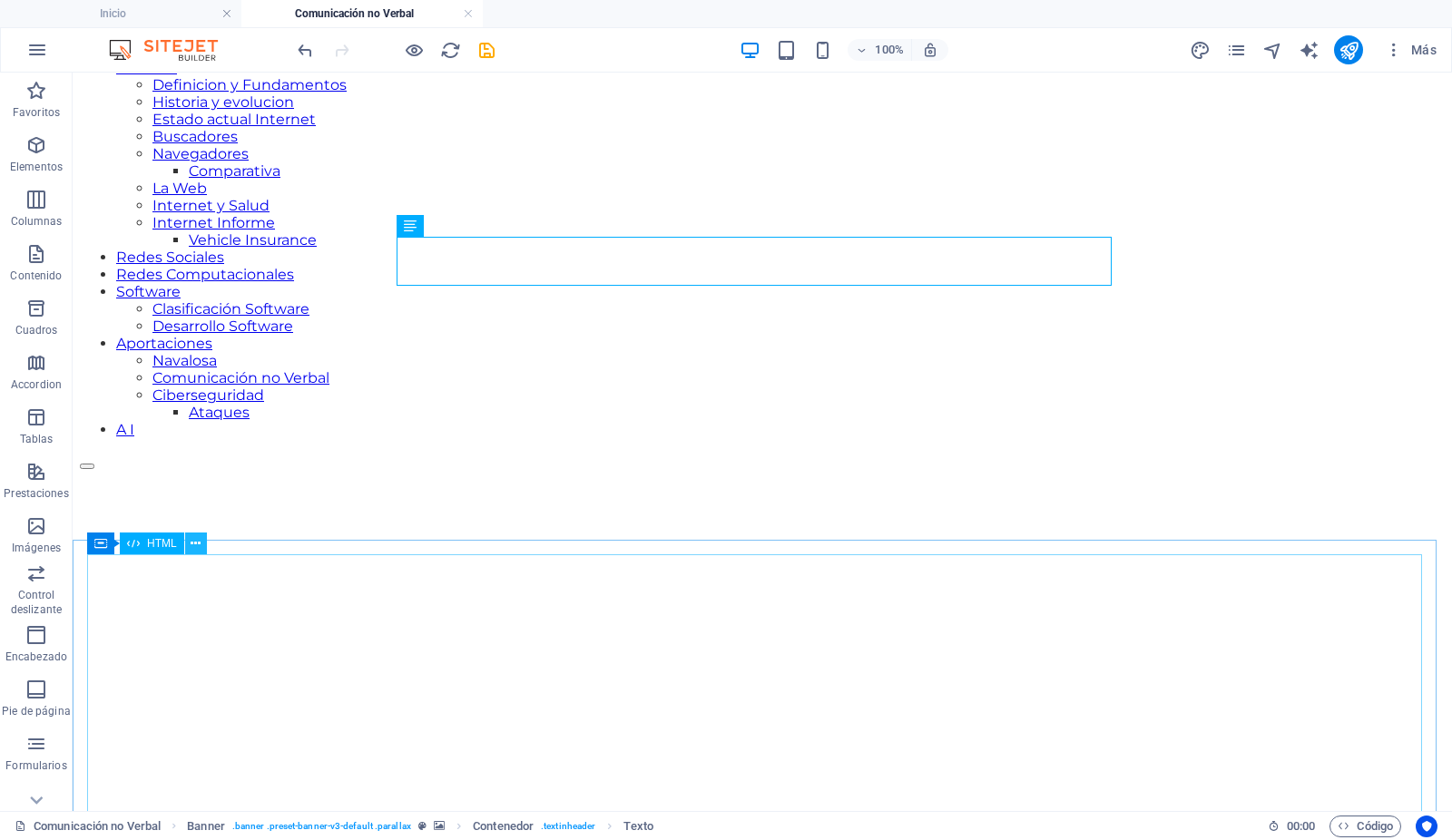
click at [194, 545] on icon at bounding box center [195, 544] width 10 height 19
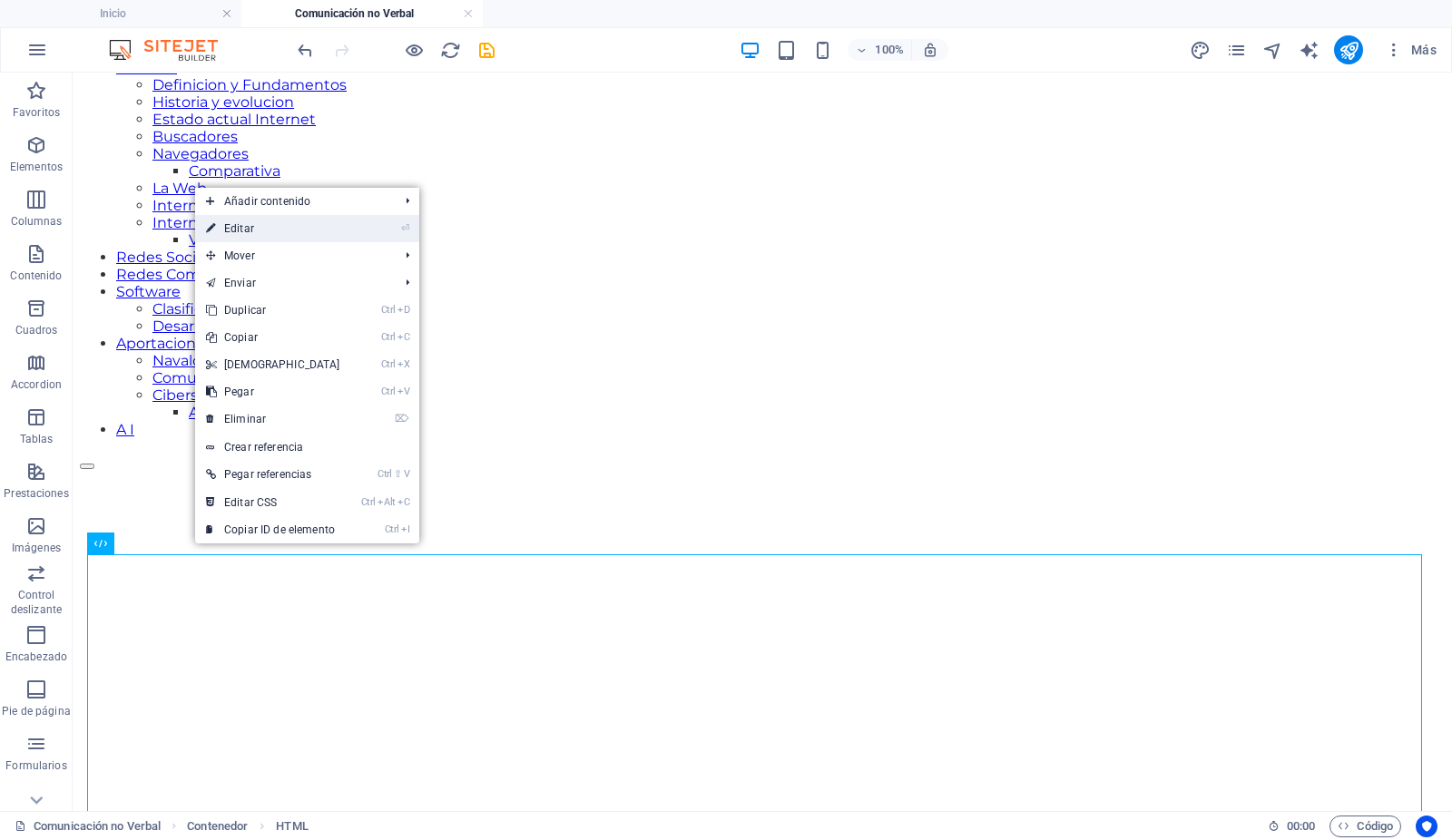
click at [277, 228] on link "⏎ Editar" at bounding box center [273, 228] width 157 height 27
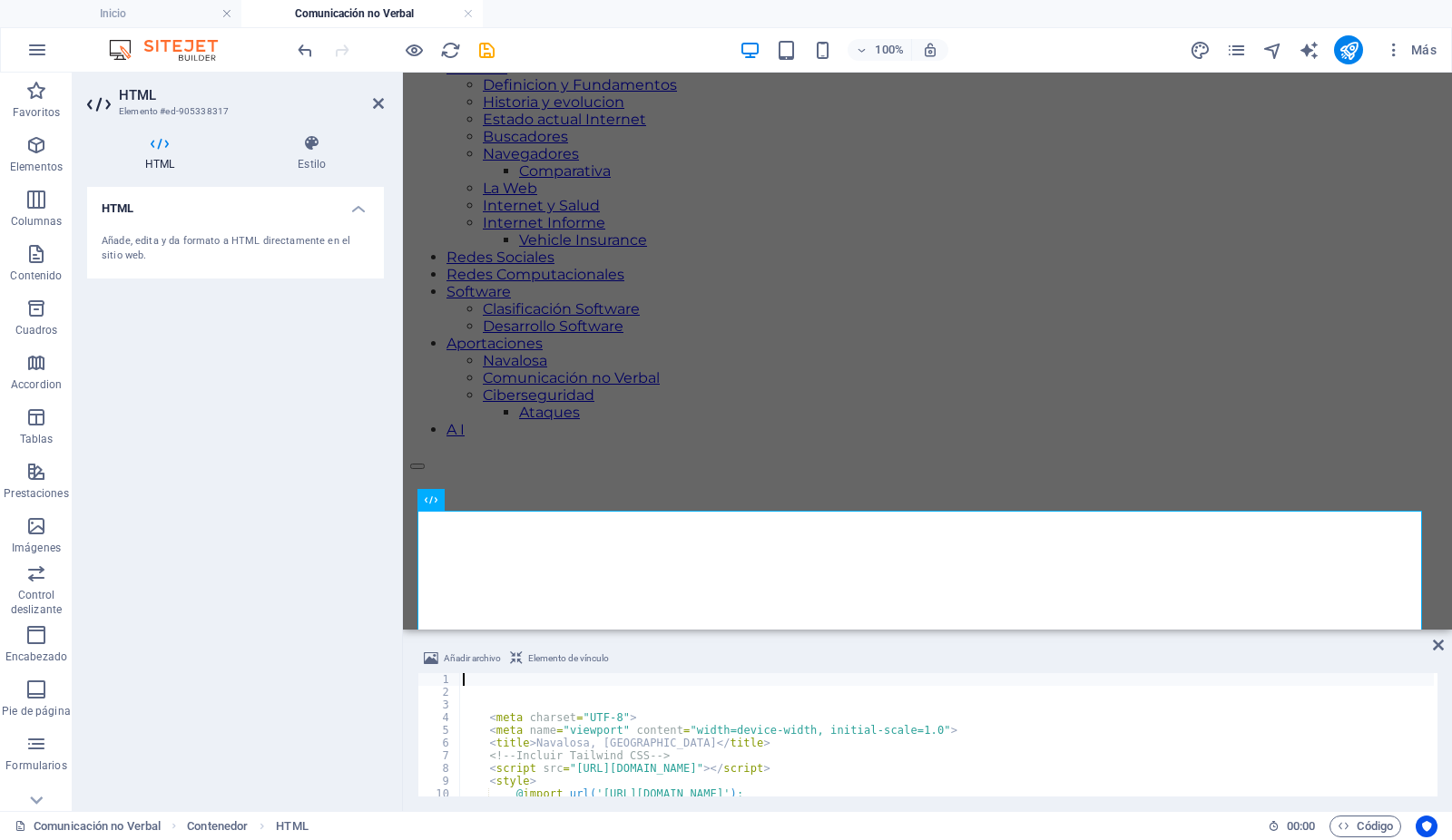
scroll to position [246, 0]
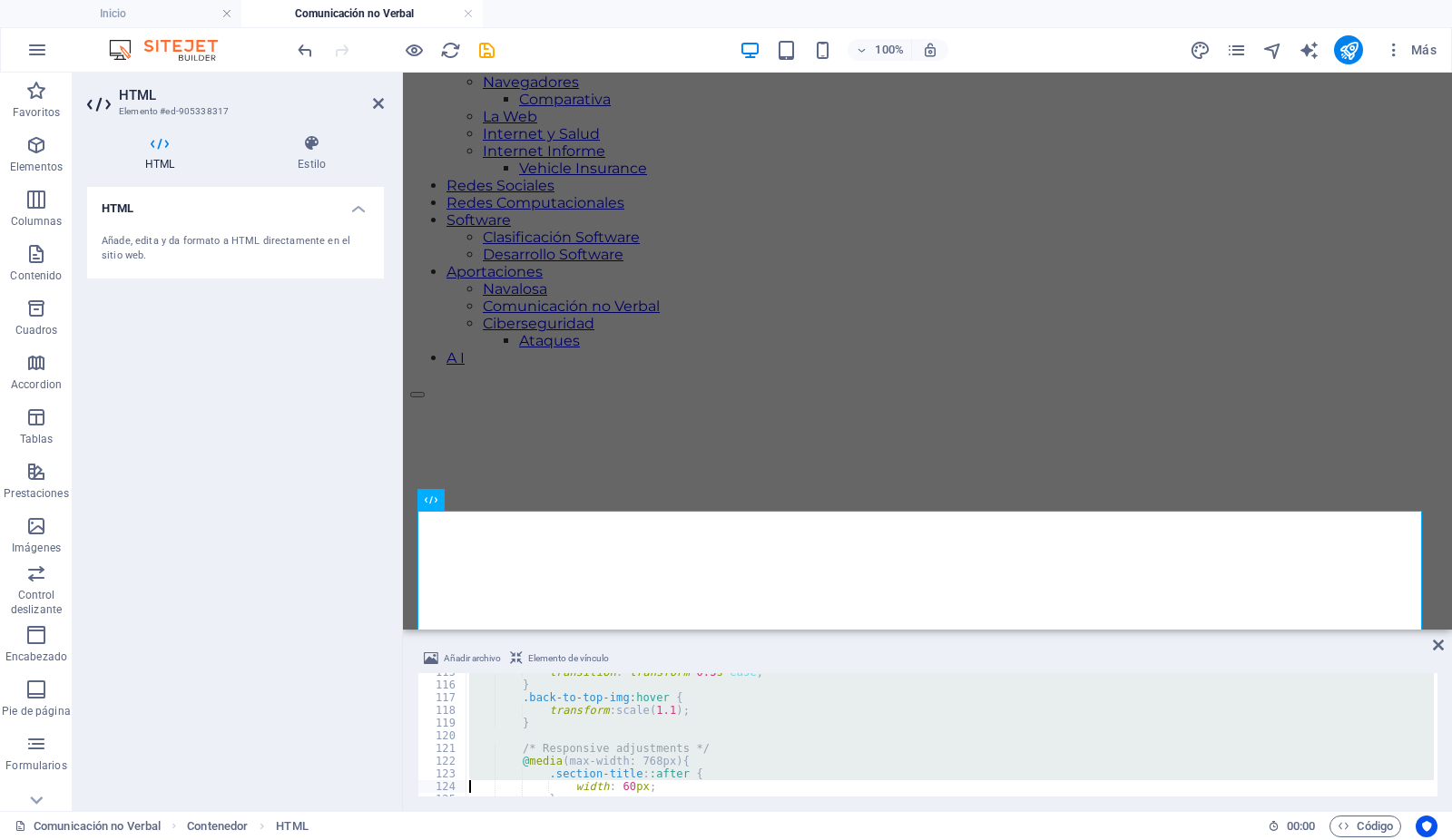
type textarea "</style>"
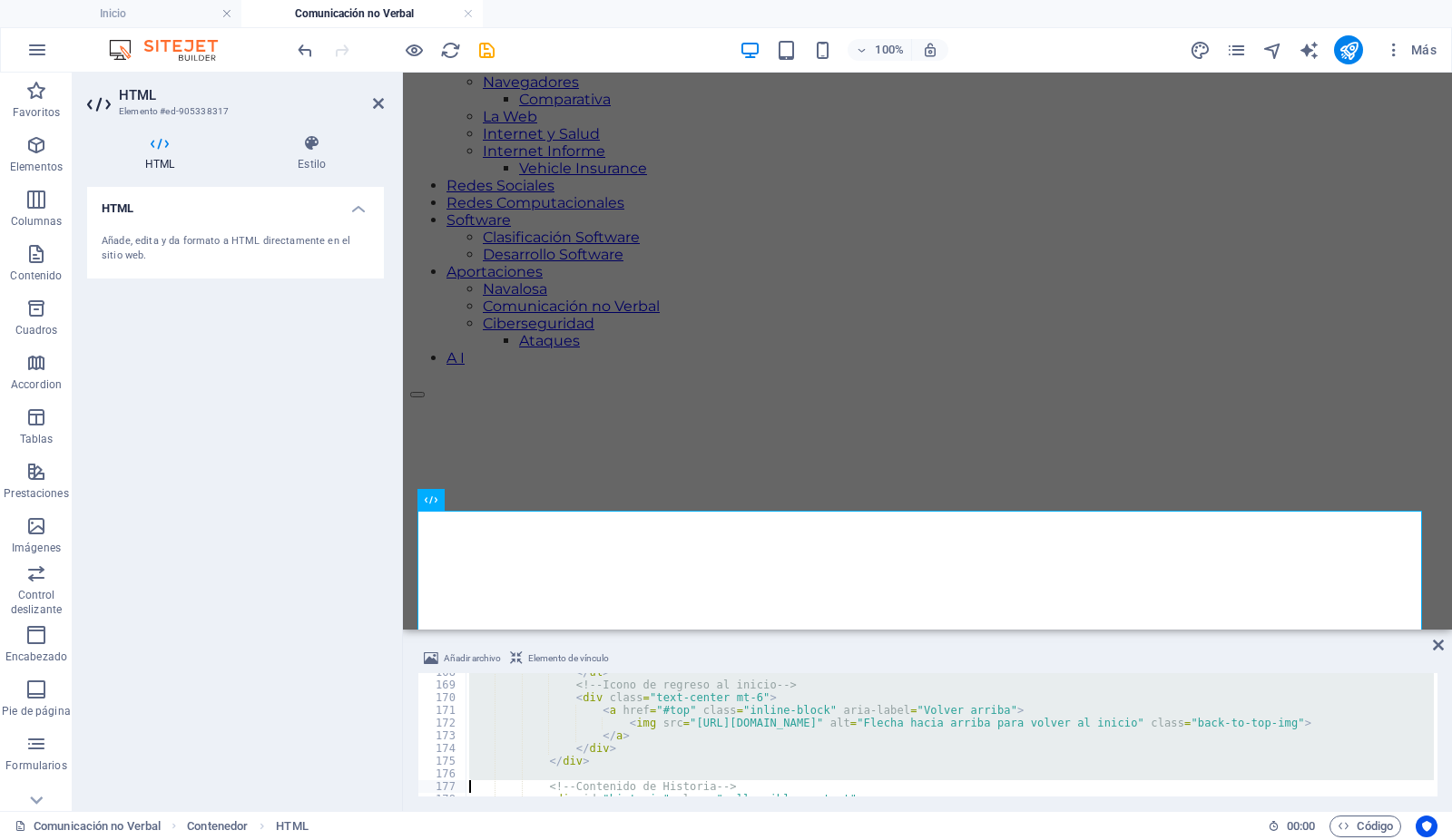
type textarea "<h3 class="font-bold text-2xl mb-2 text-[#8c0a00]">Contexto Histórico</h3> <p c…"
type textarea "<br><br> El desarrollo inicial del pueblo estuvo fuertemente influenciado por s…"
type textarea "<br><br> En el plano administrativo, [GEOGRAPHIC_DATA] estuvo vinculada durante…"
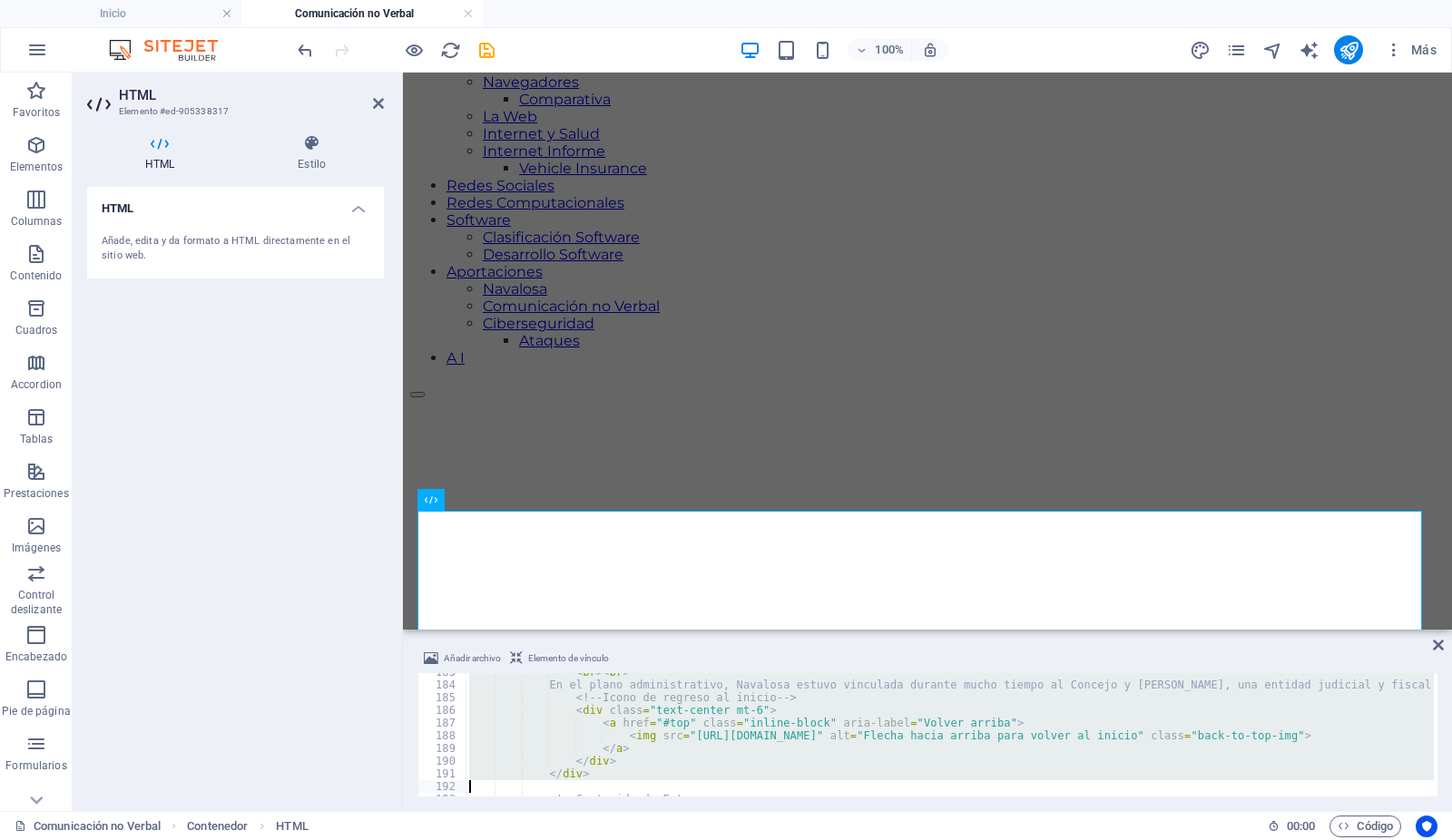
type textarea "<p class="mt-2 text-justify"> Navalosa se encuentra situado a 17,1 Km de [GEOGR…"
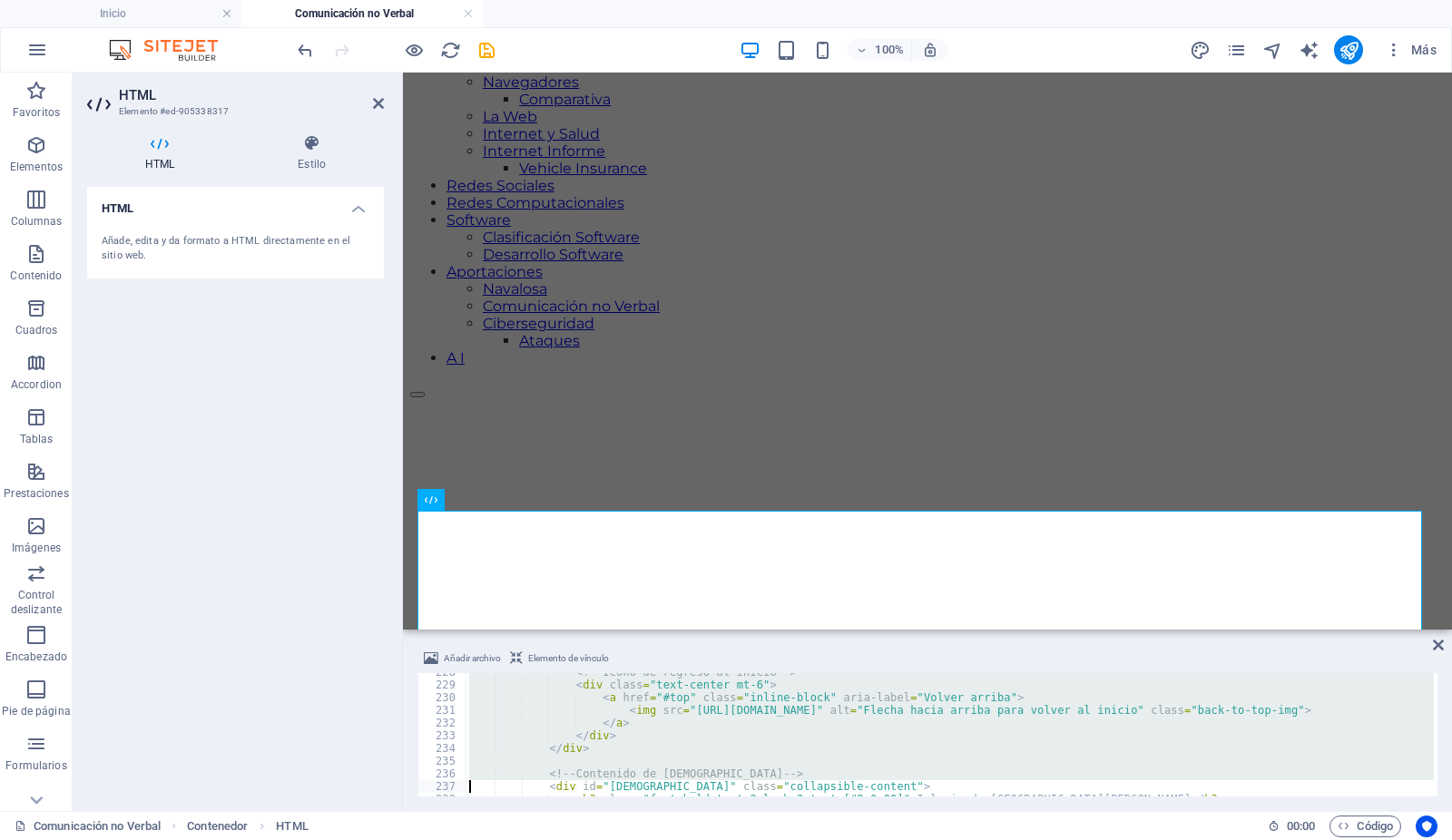
type textarea "<h3 class="font-bold text-2xl mb-2 text-[#8c0a00]">[GEOGRAPHIC_DATA][PERSON_NAM…"
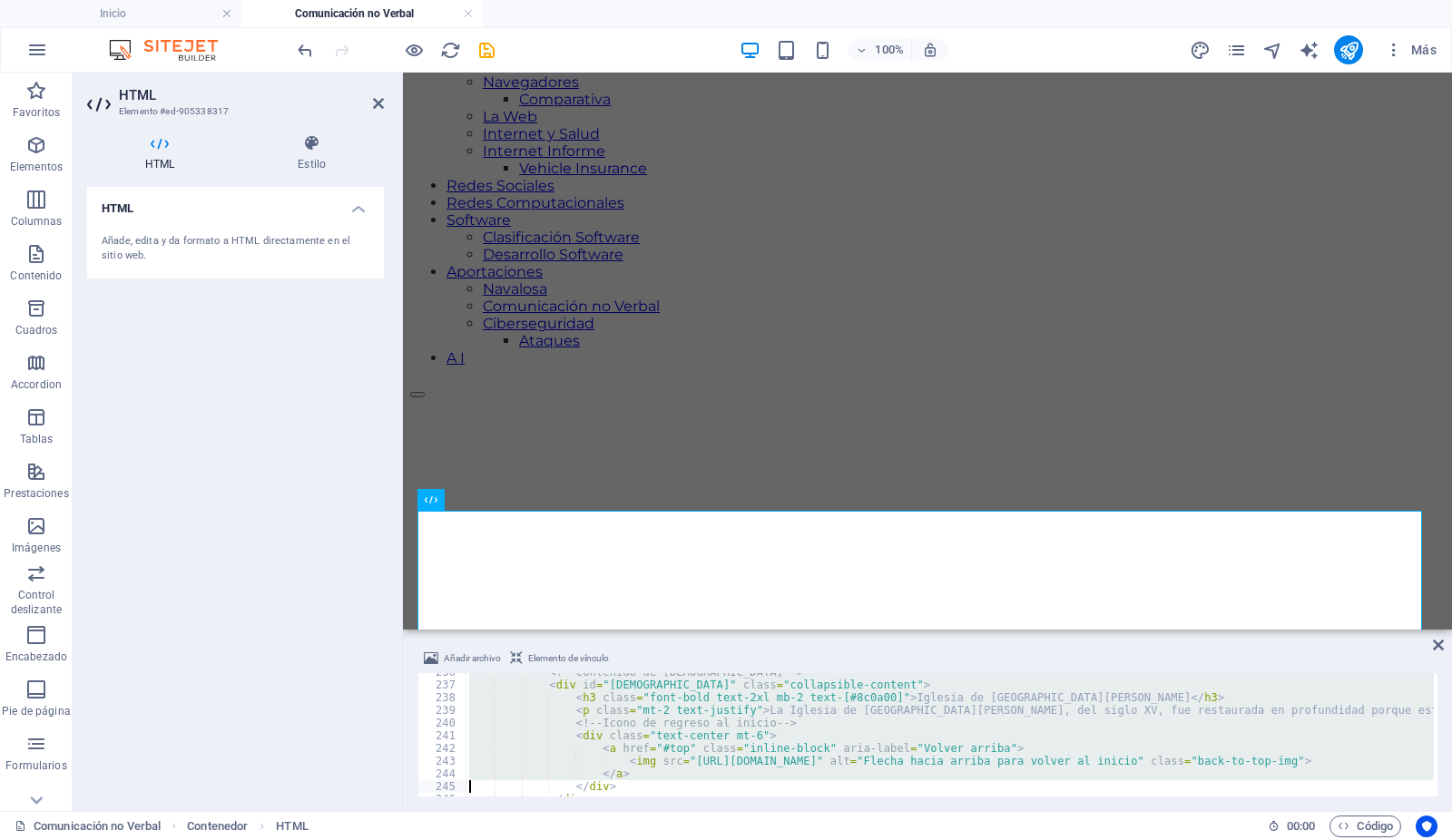
type textarea "<h3 class="font-bold text-2xl mb-2 text-[#8c0a00]">[GEOGRAPHIC_DATA][PERSON_NAM…"
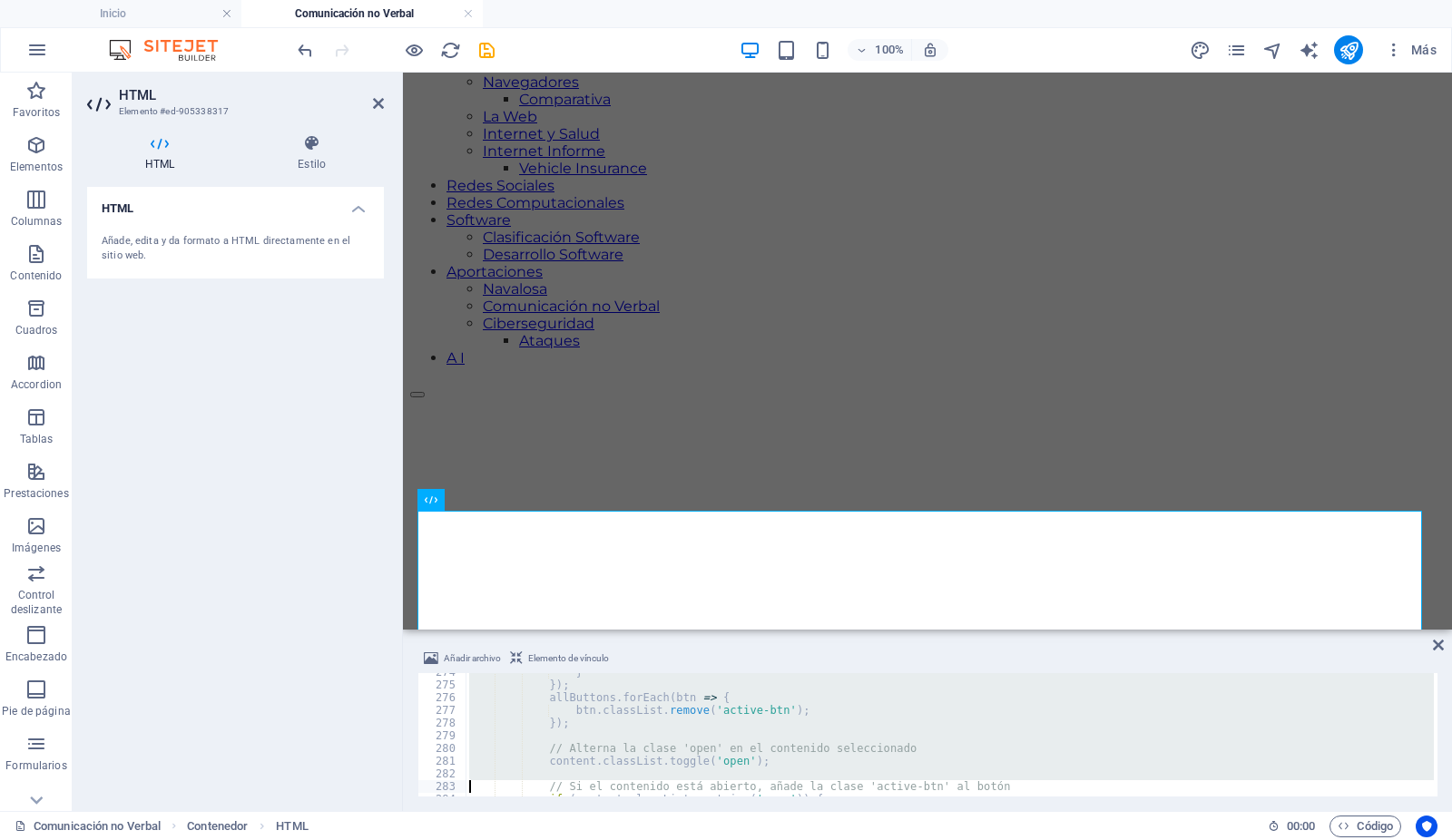
type textarea "</script>"
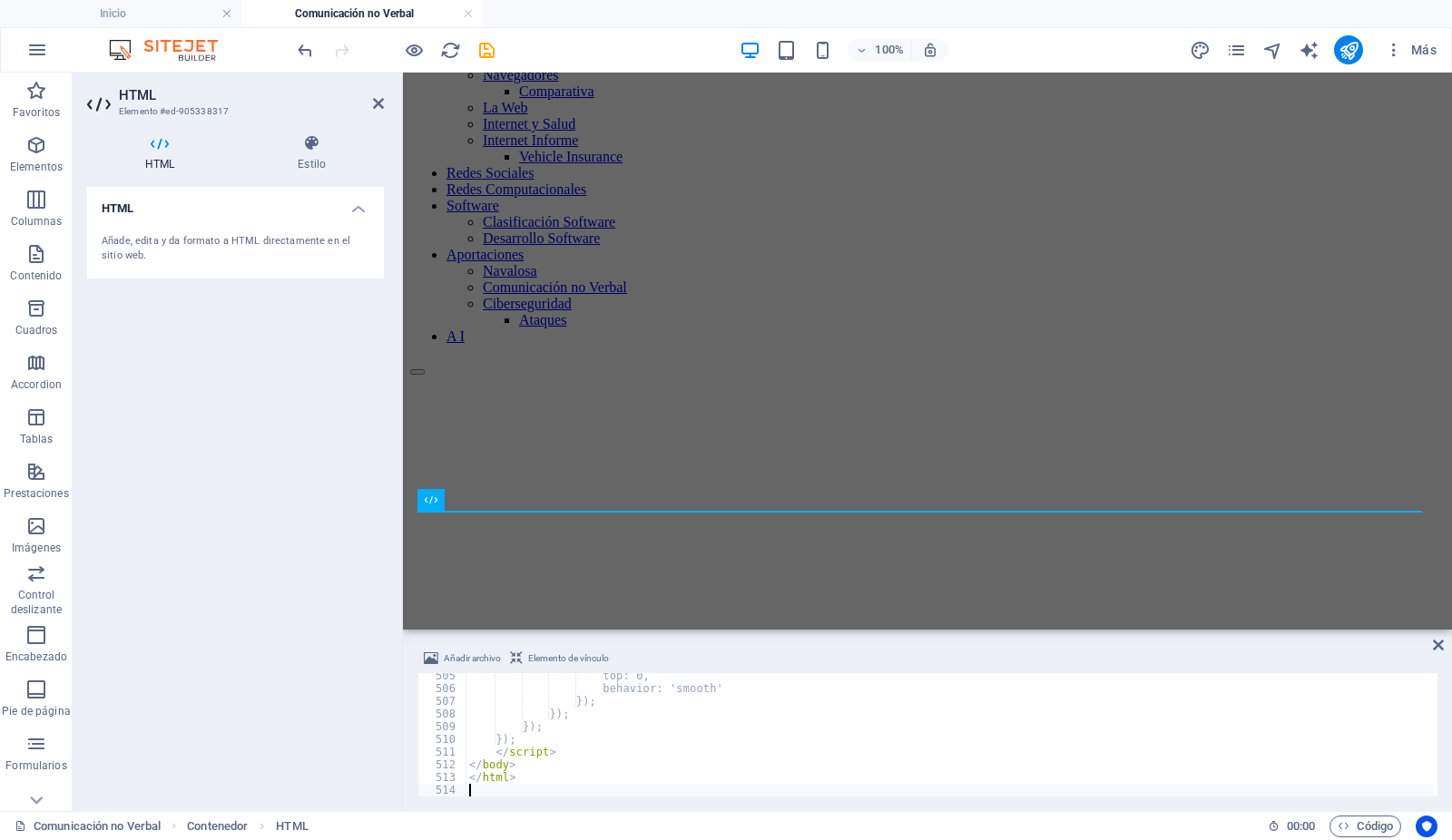
scroll to position [6405, 0]
type textarea "</html>"
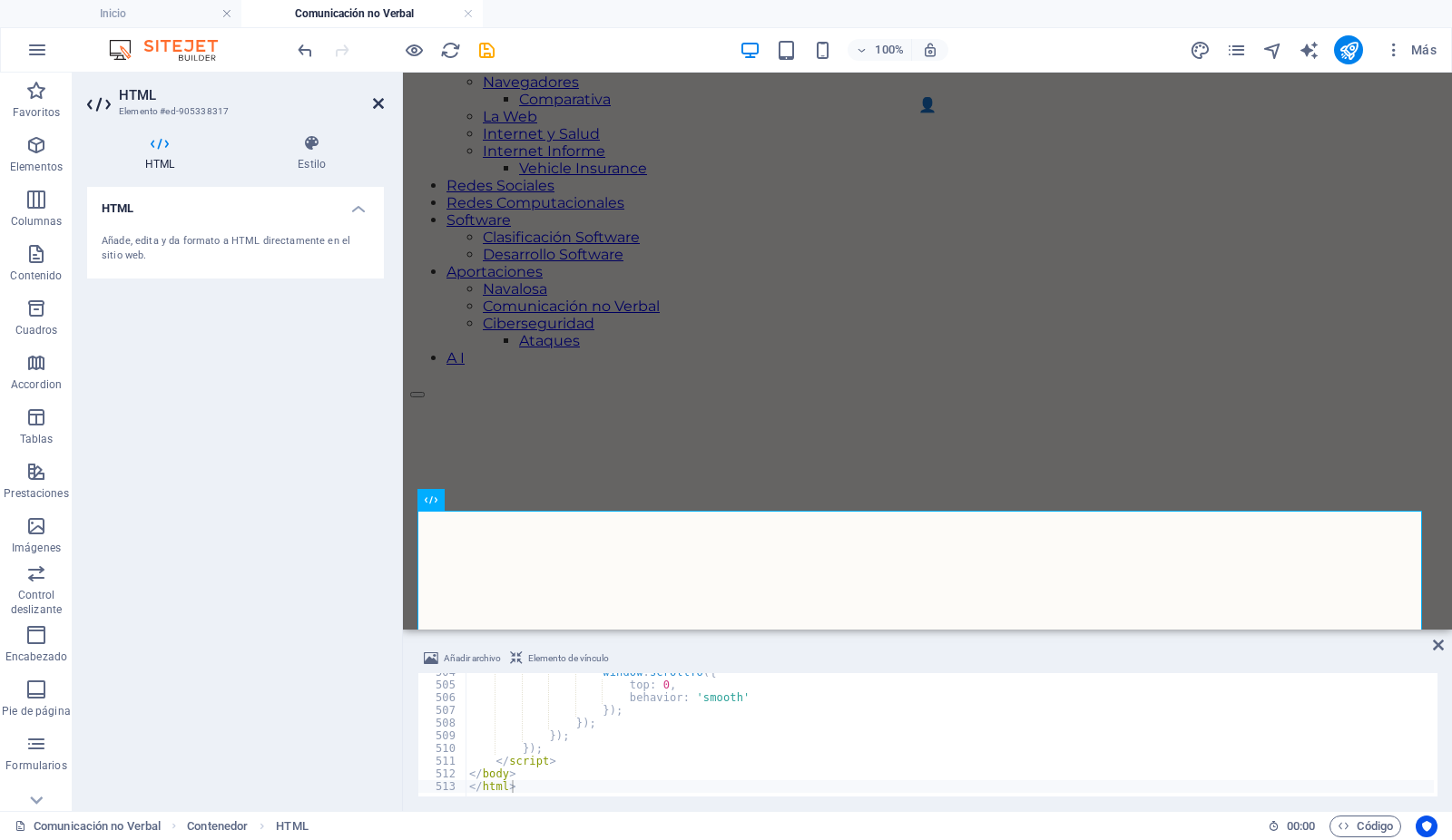
click at [378, 97] on icon at bounding box center [378, 103] width 11 height 15
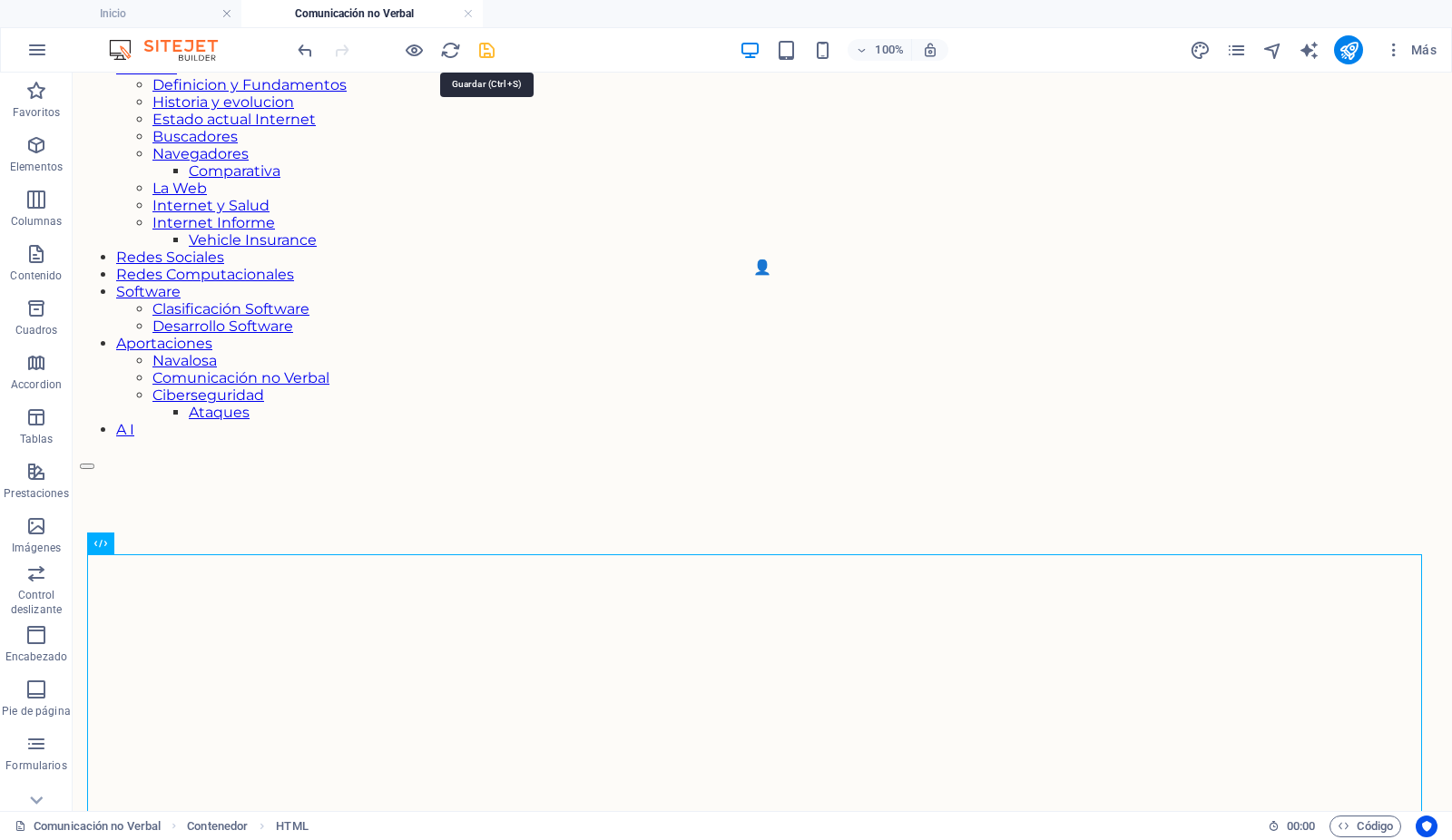
click at [482, 48] on icon "save" at bounding box center [487, 50] width 20 height 20
click at [463, 14] on link at bounding box center [468, 15] width 11 height 18
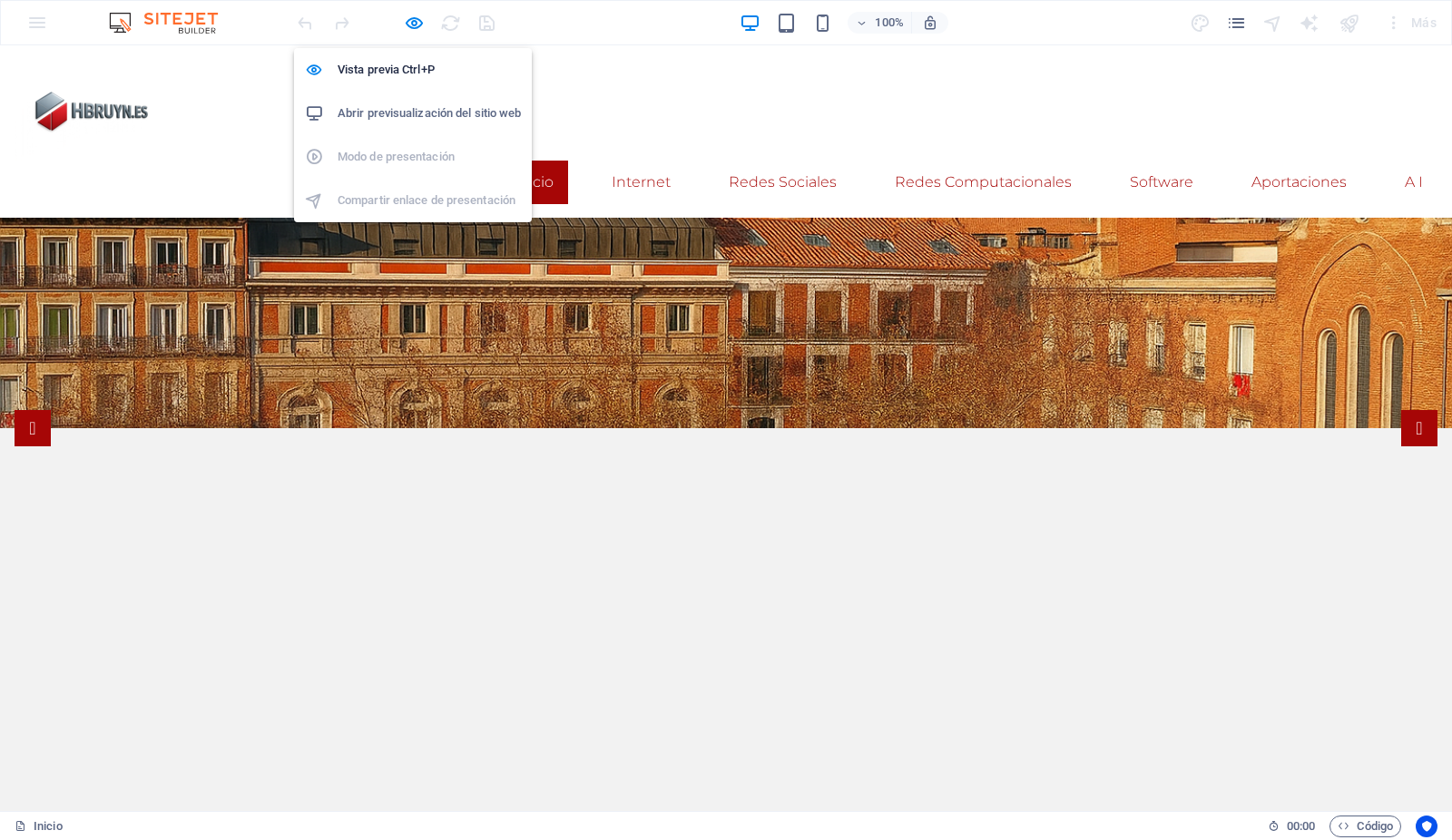
click at [391, 112] on h6 "Abrir previsualización del sitio web" at bounding box center [429, 113] width 183 height 21
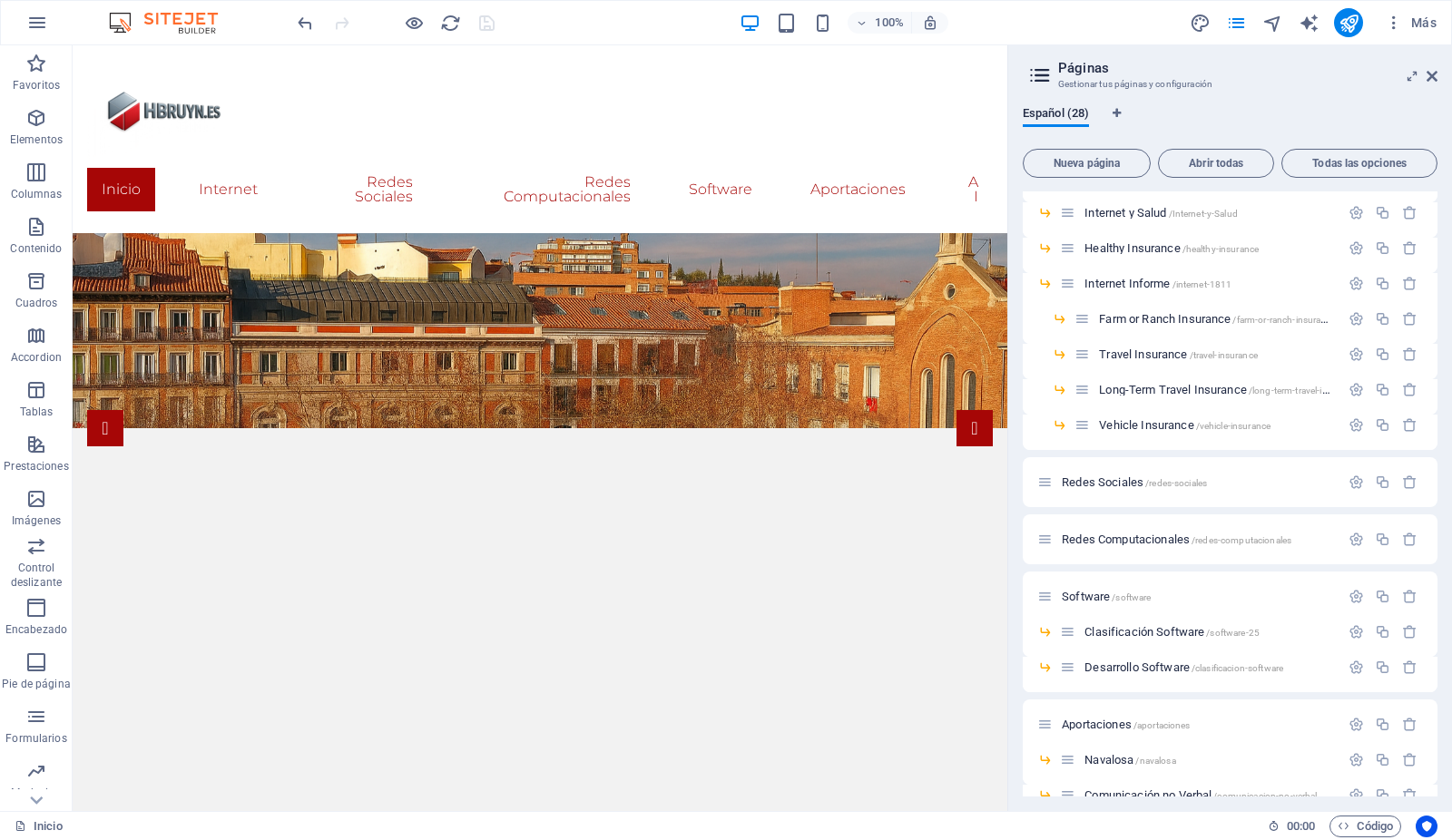
scroll to position [539, 0]
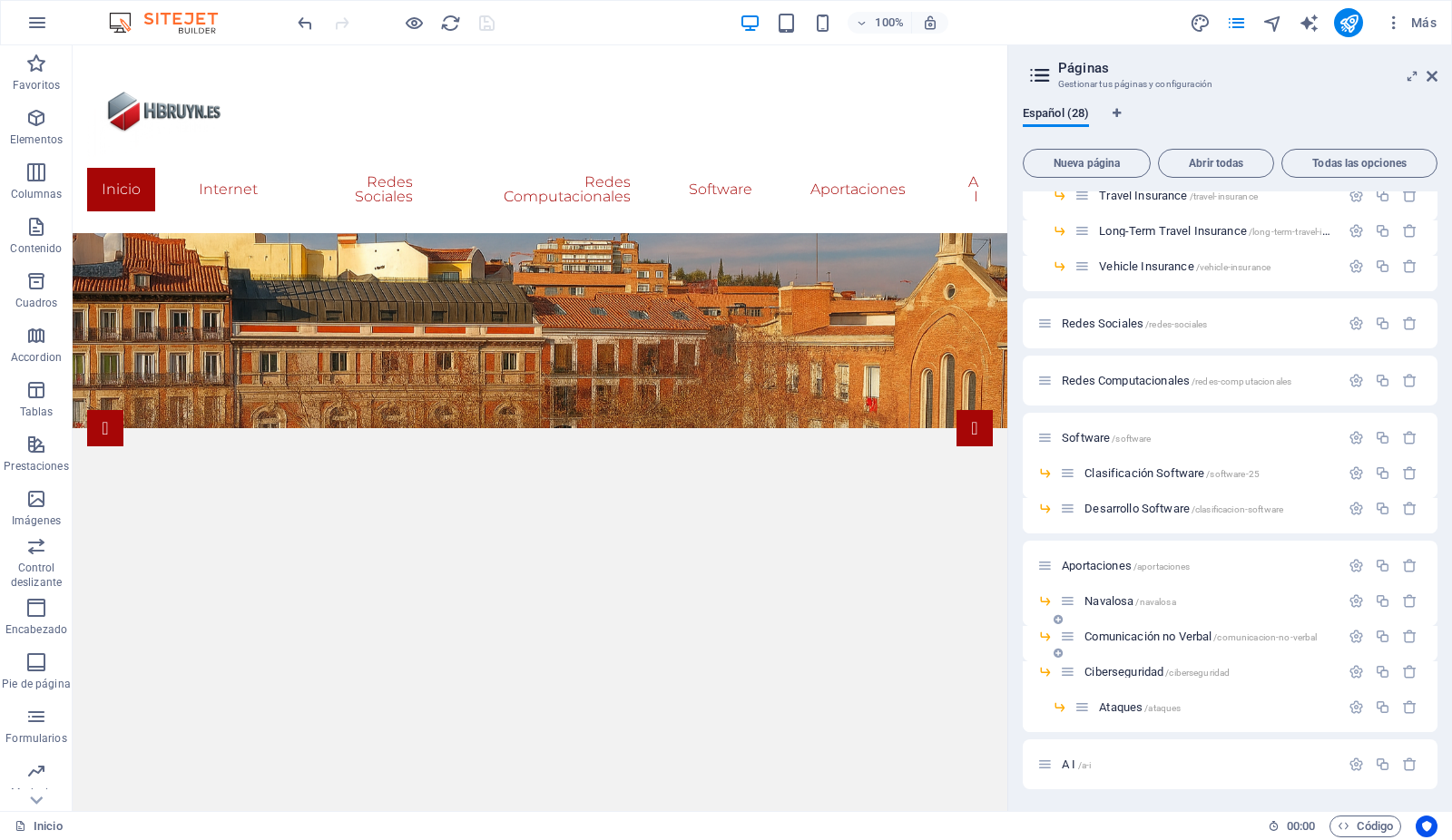
click at [1169, 633] on span "Comunicación no Verbal /comunicacion-no-verbal" at bounding box center [1200, 637] width 232 height 14
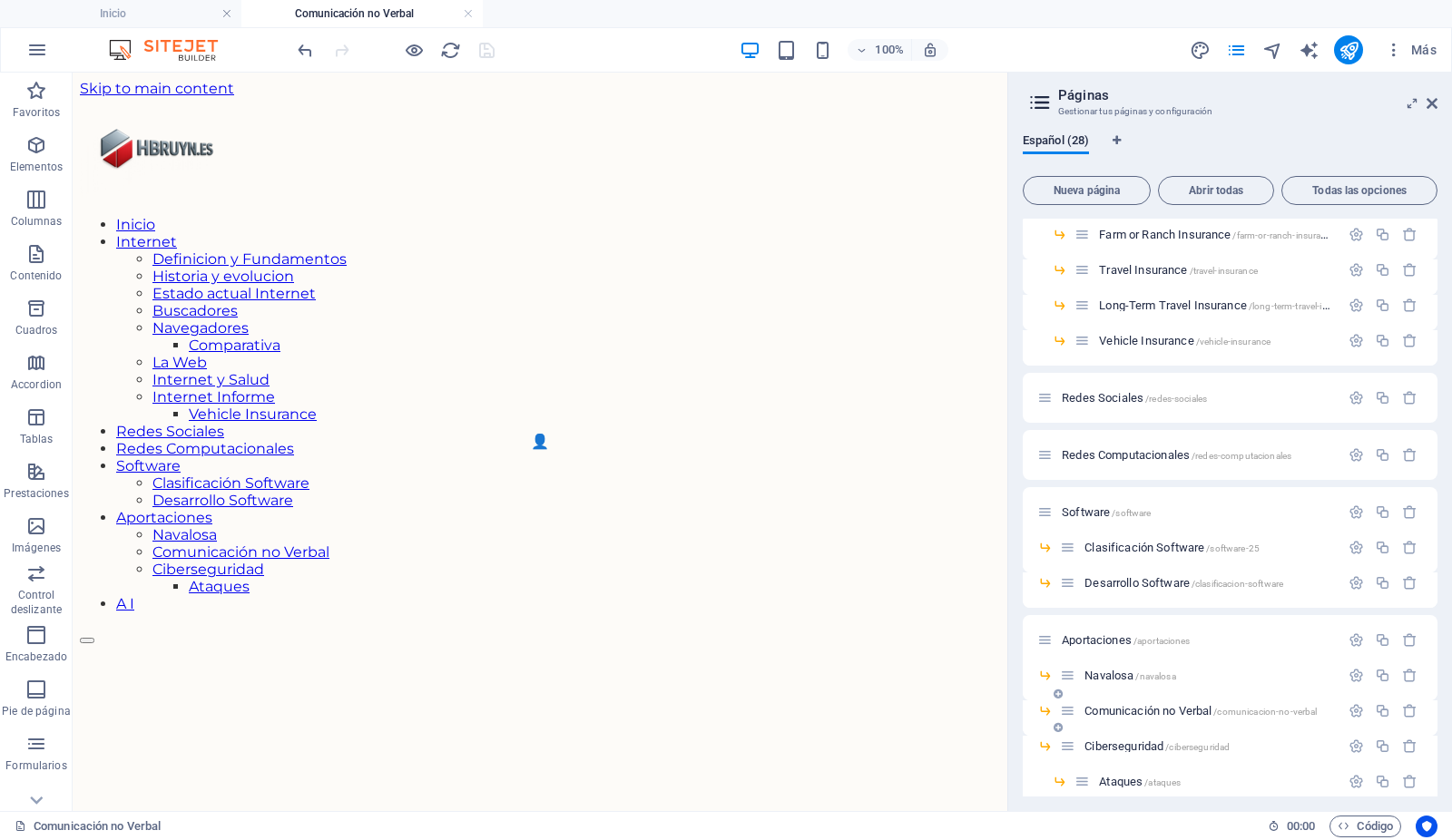
scroll to position [0, 0]
click at [1434, 99] on icon at bounding box center [1432, 103] width 11 height 15
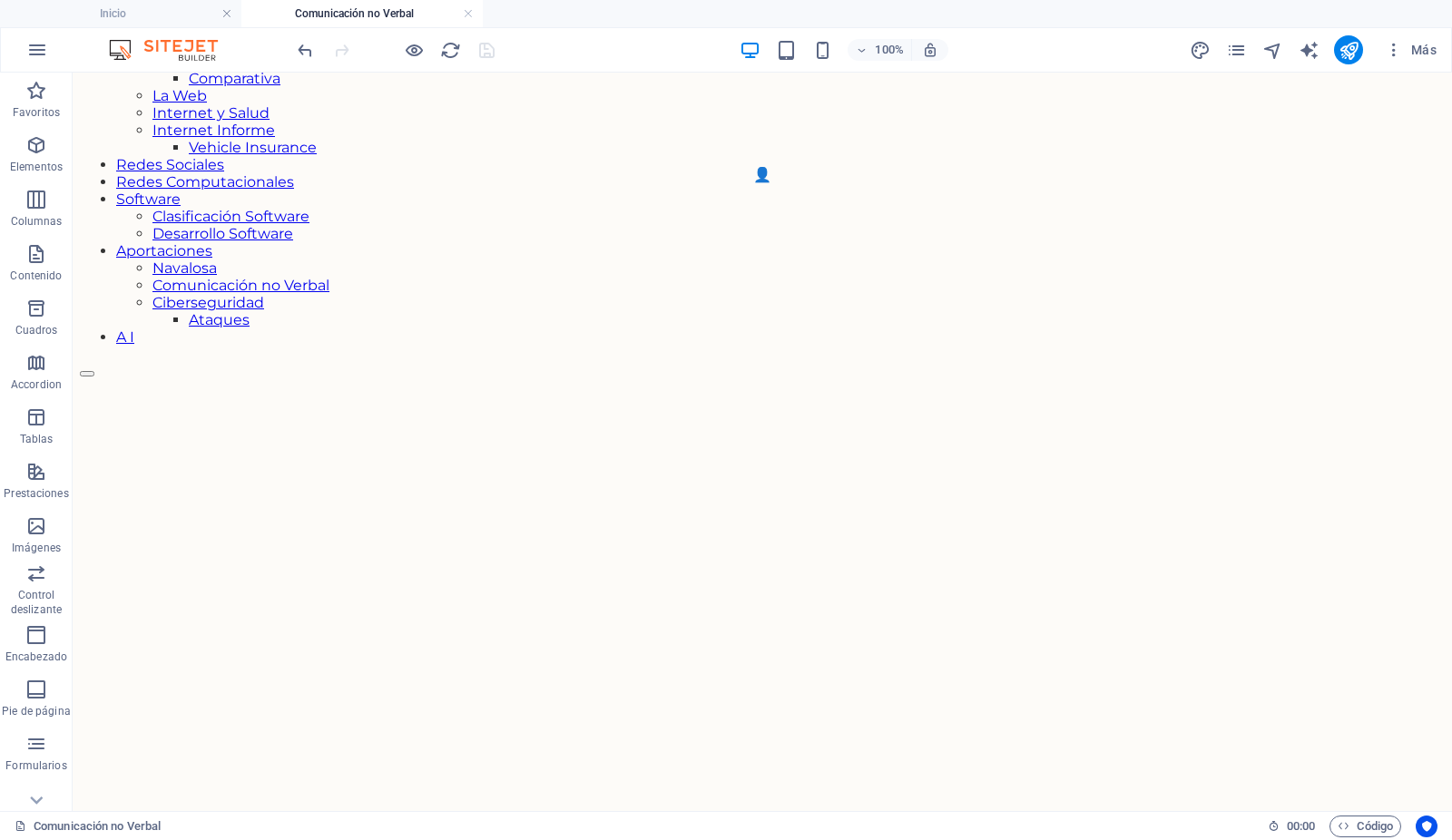
scroll to position [291, 2]
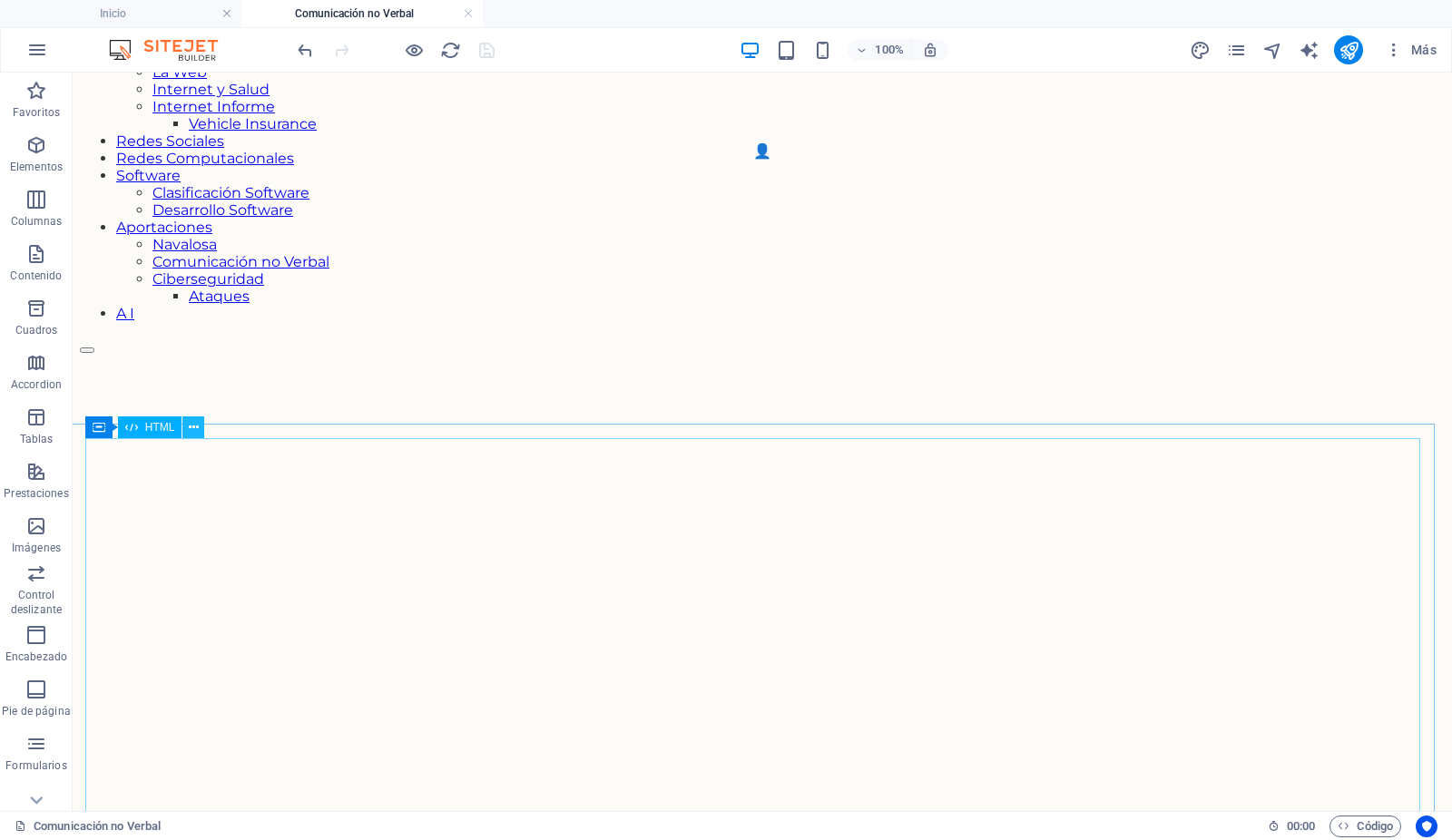
click at [195, 428] on icon at bounding box center [194, 428] width 10 height 19
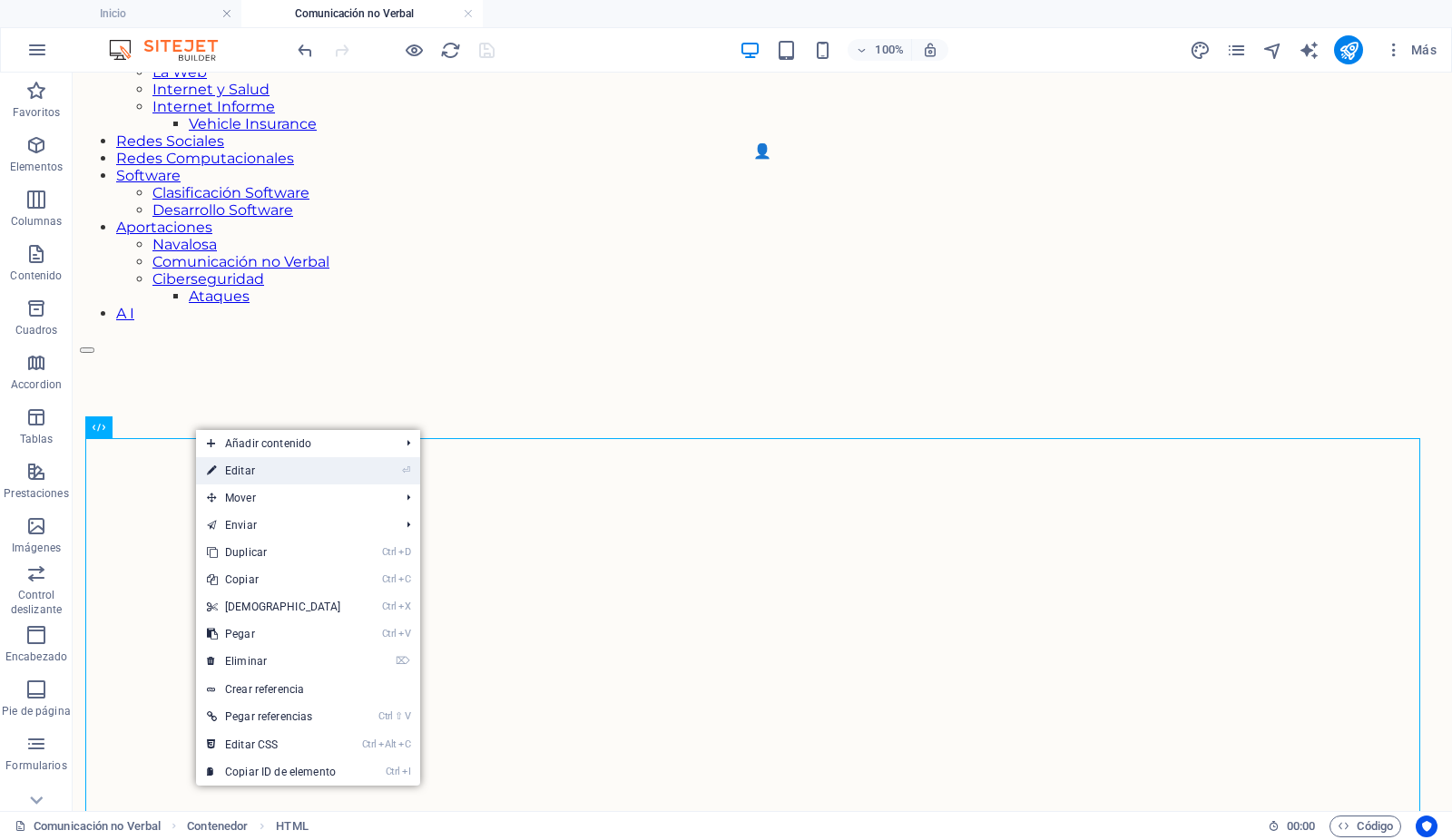
click at [228, 468] on link "⏎ Editar" at bounding box center [274, 471] width 157 height 27
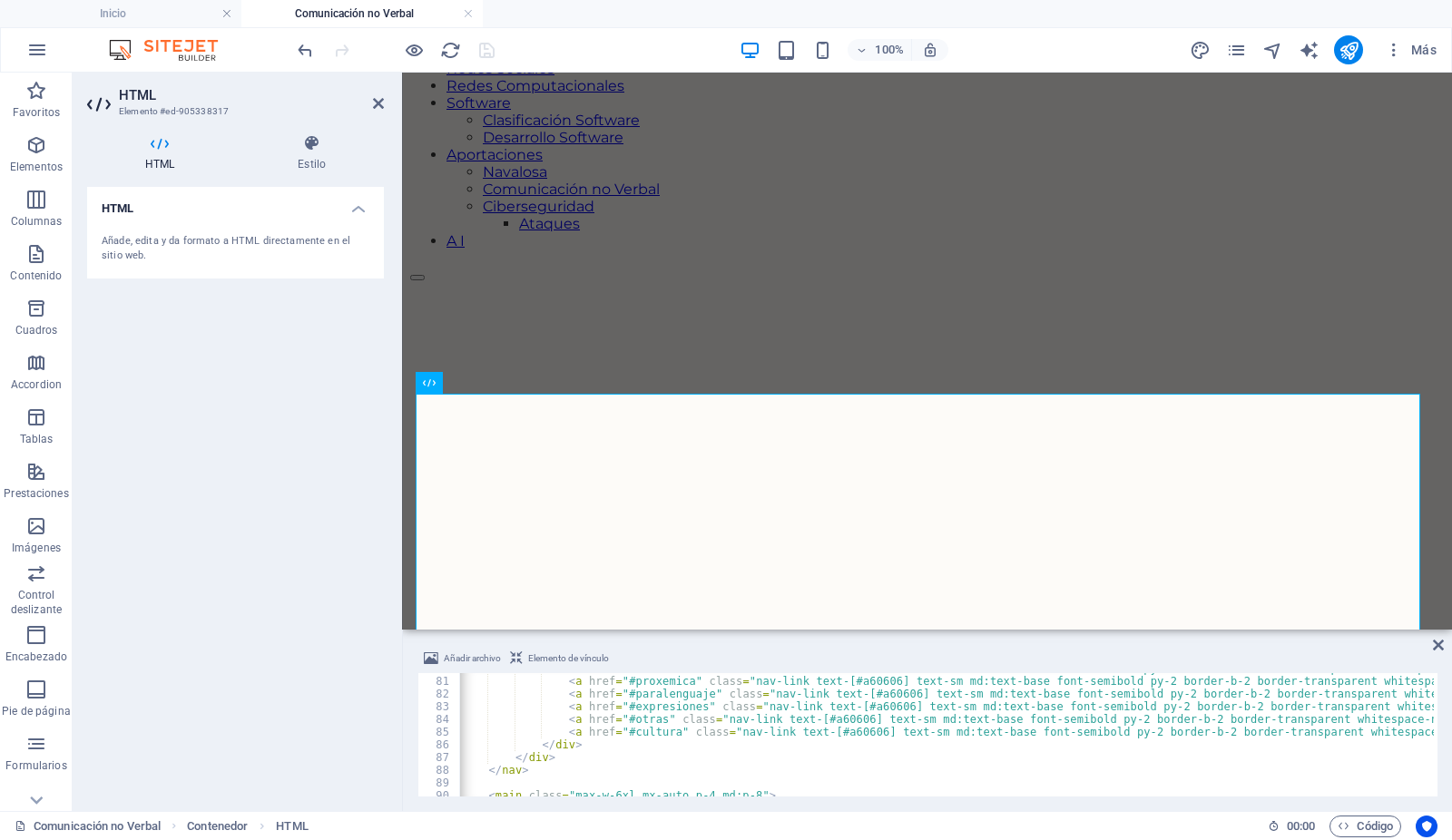
scroll to position [1024, 0]
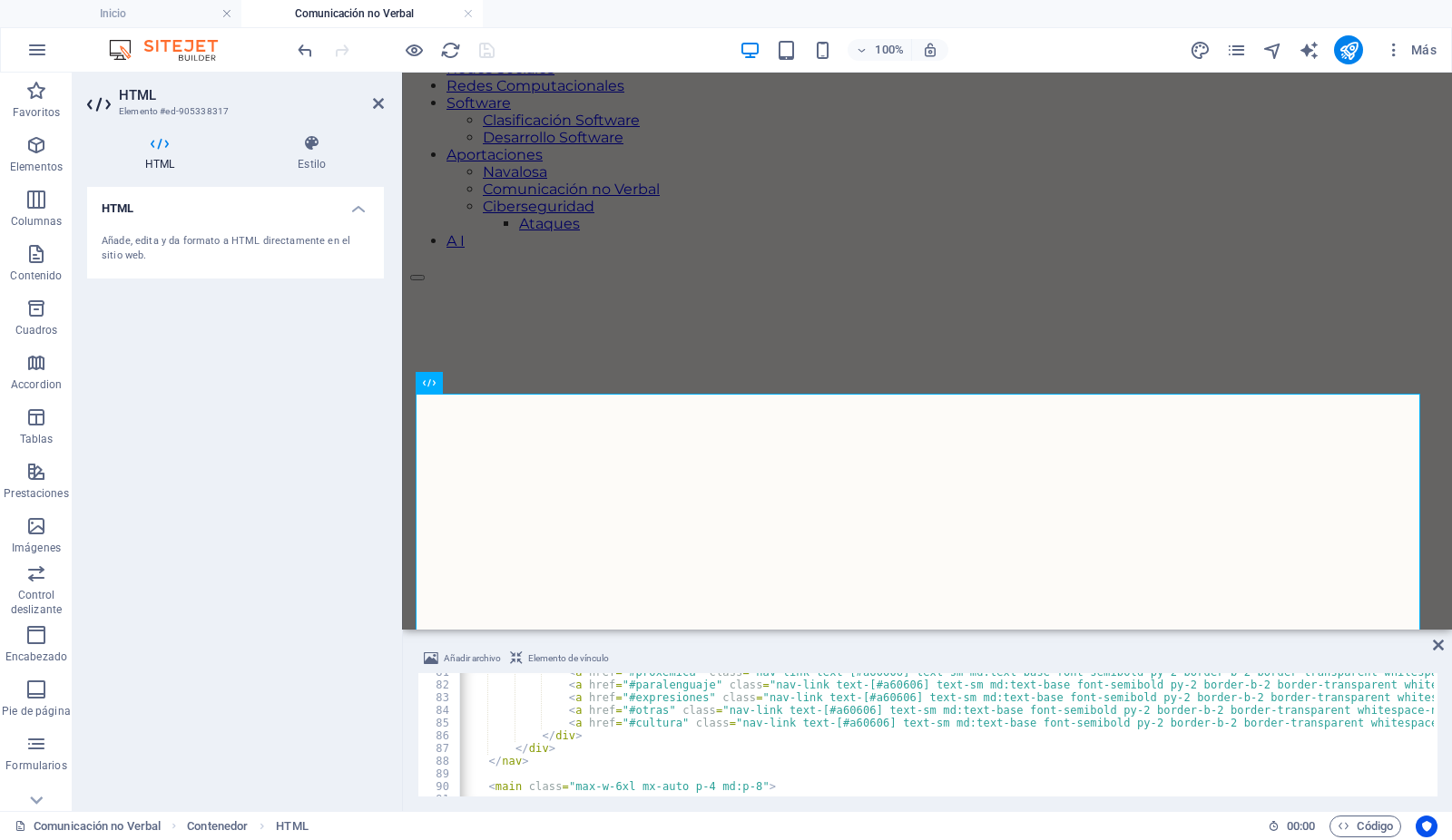
type textarea "</nav>"
type textarea "<main class="max-w-6xl mx-auto p-4 md:p-8">"
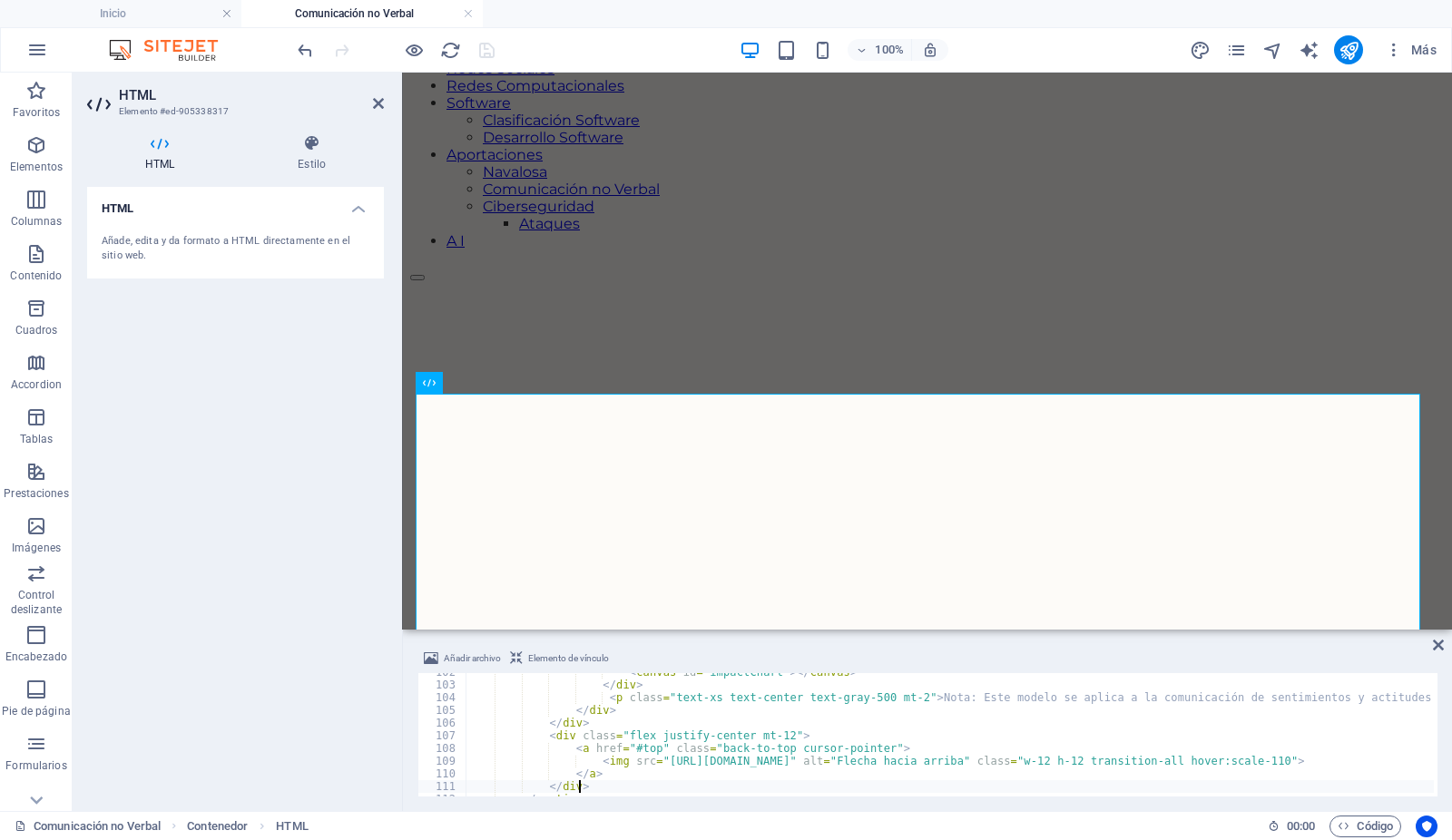
type textarea "</section>"
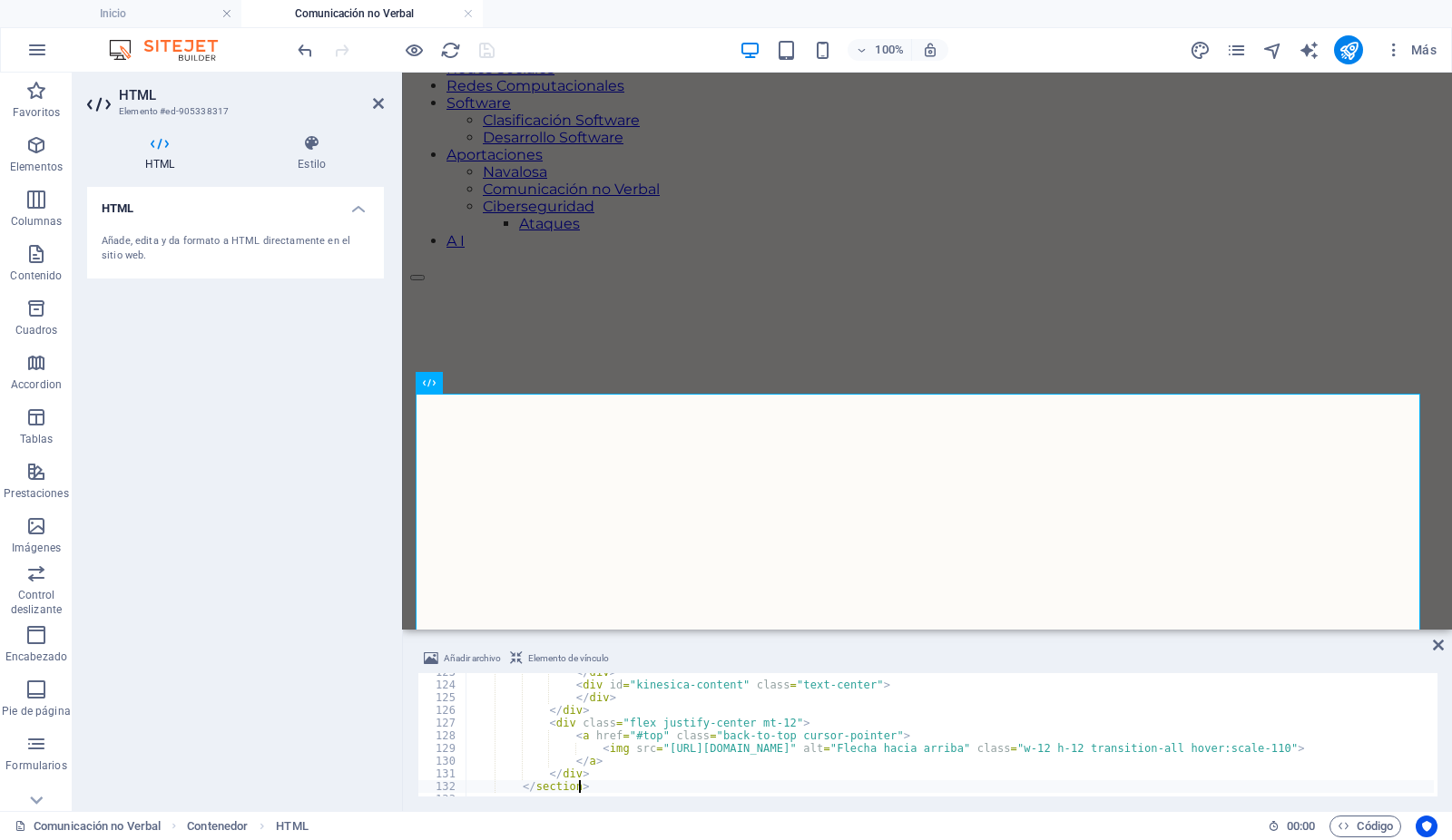
scroll to position [1557, 0]
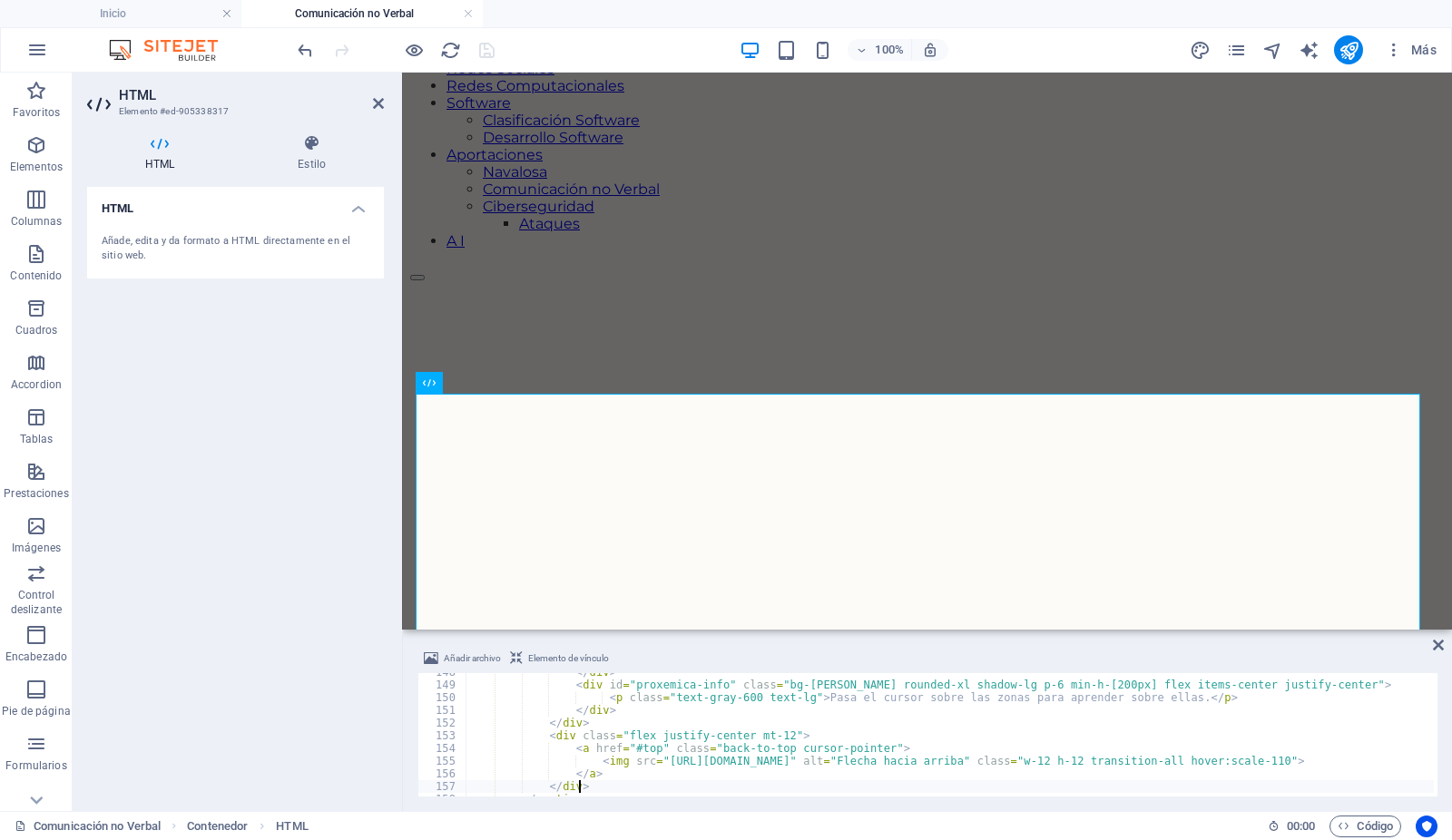
type textarea "</section>"
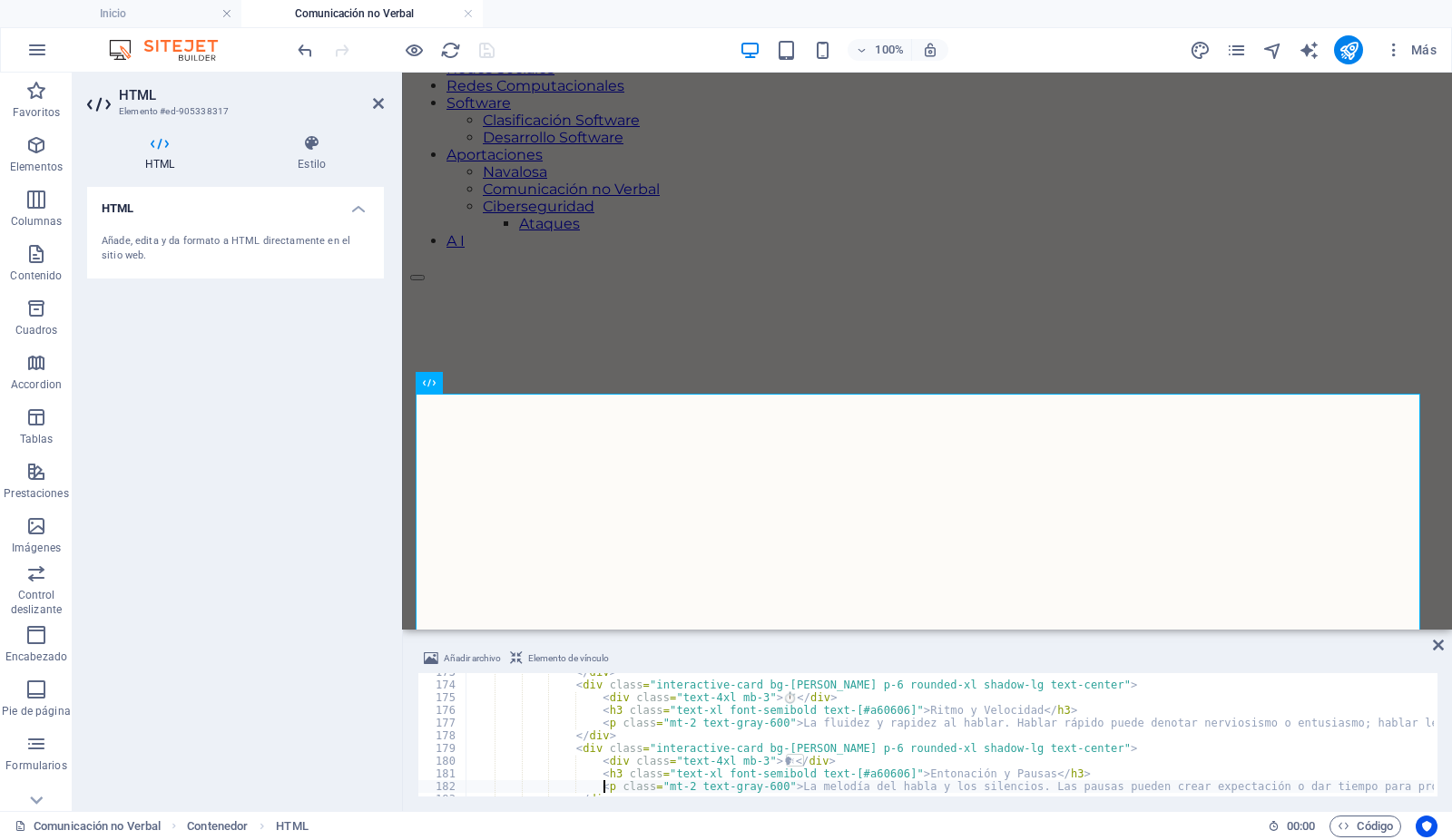
type textarea "</section>"
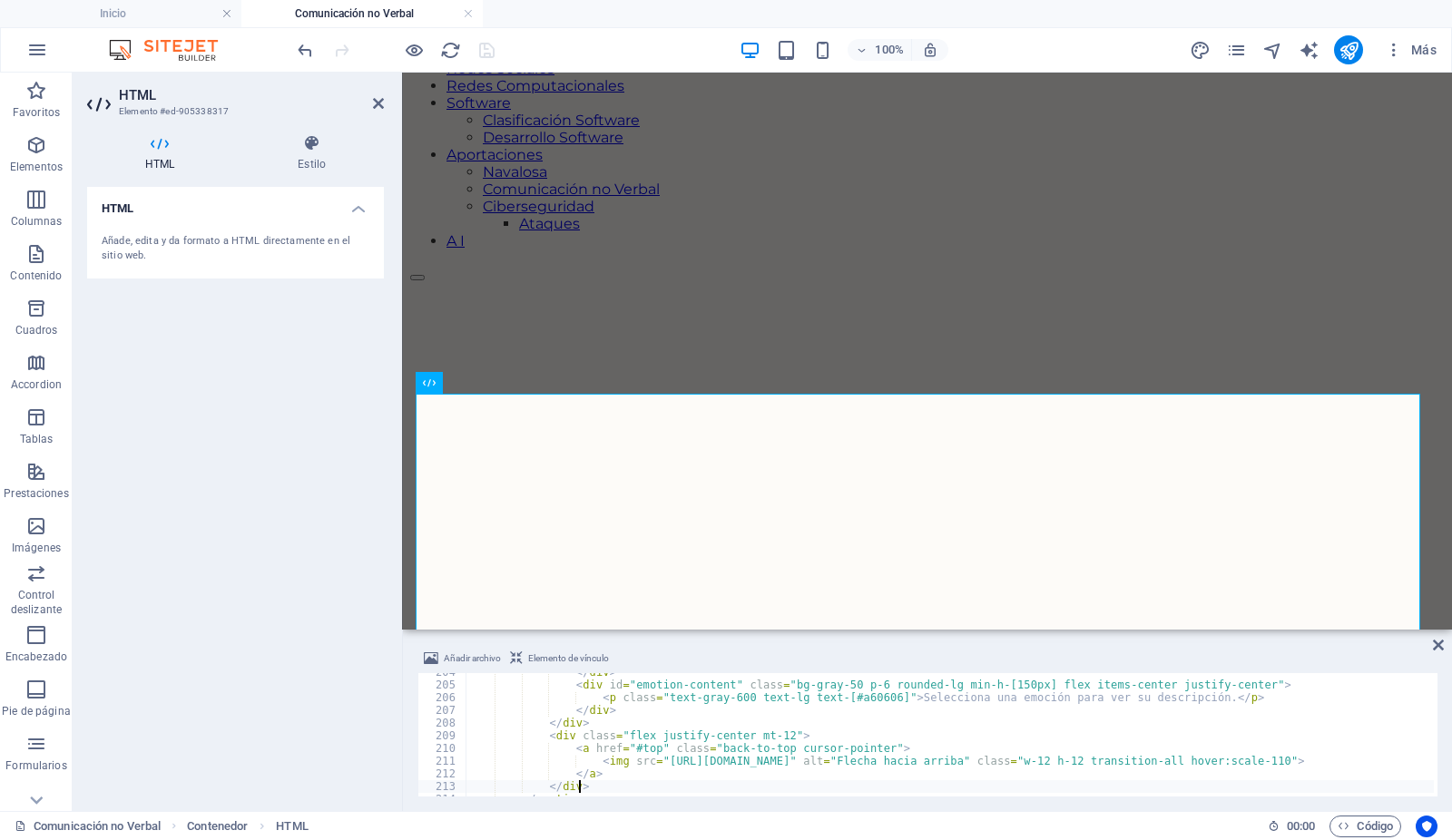
scroll to position [2585, 0]
type textarea "</section>"
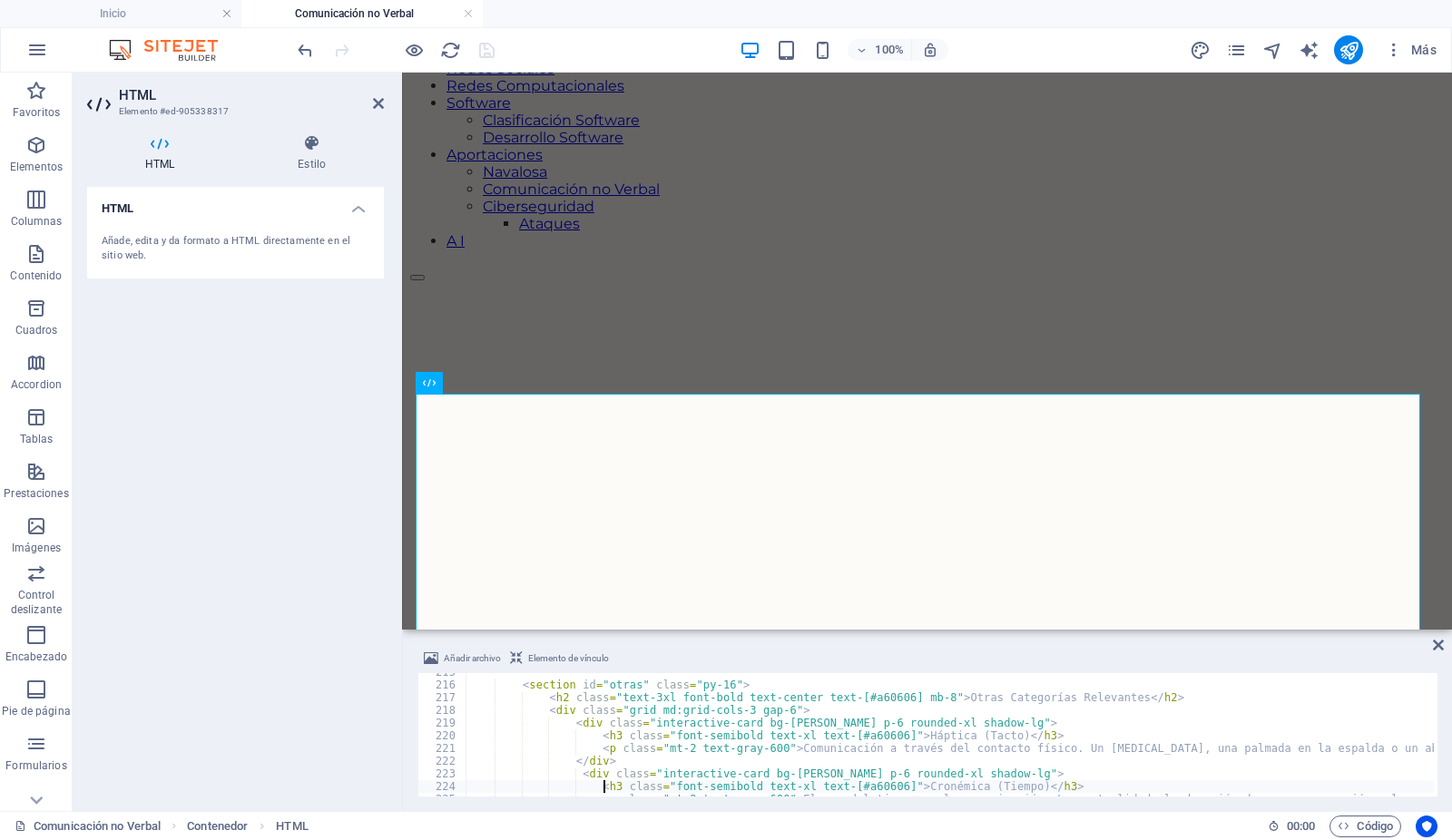
scroll to position [2749, 0]
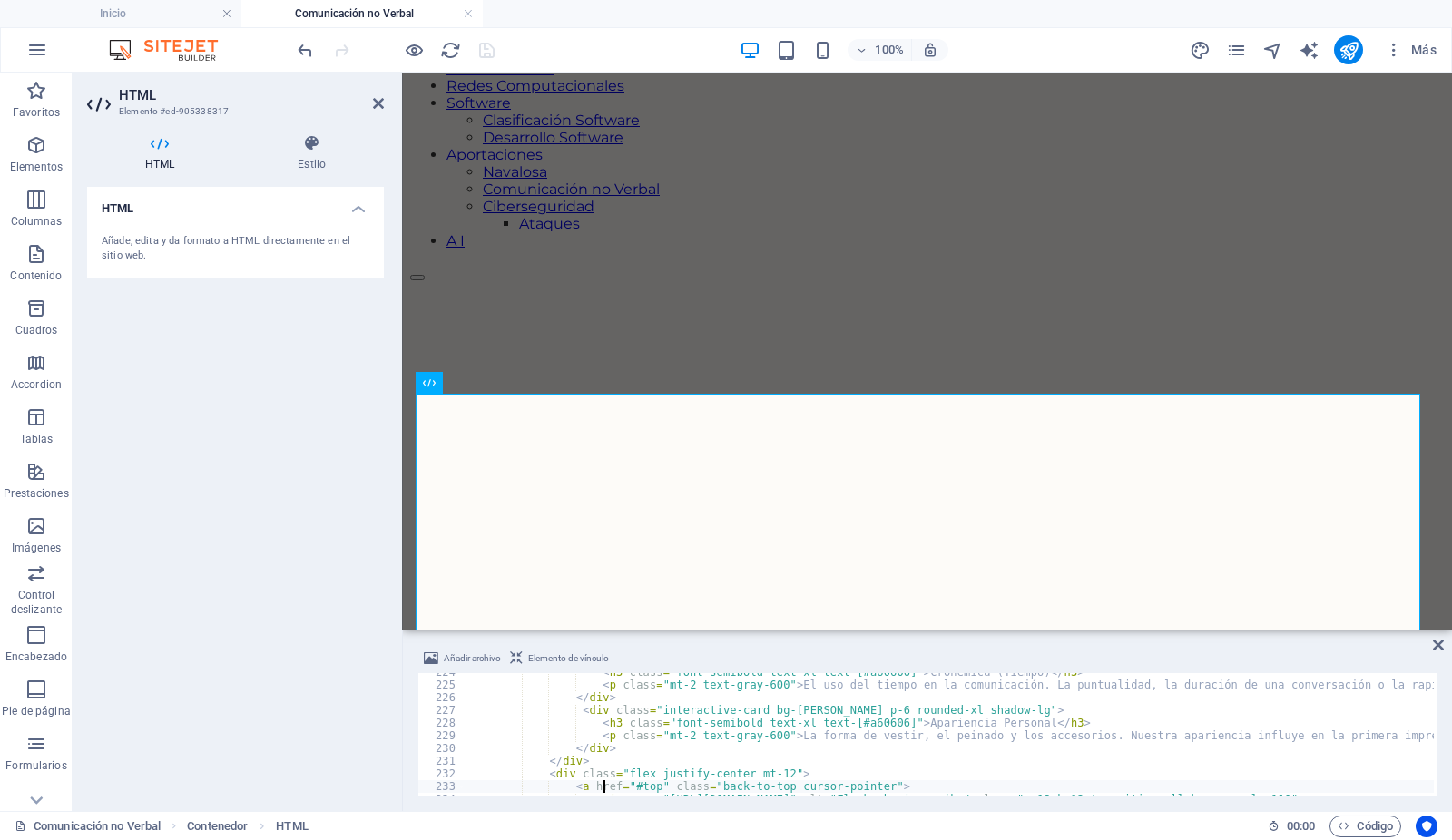
type textarea "</section>"
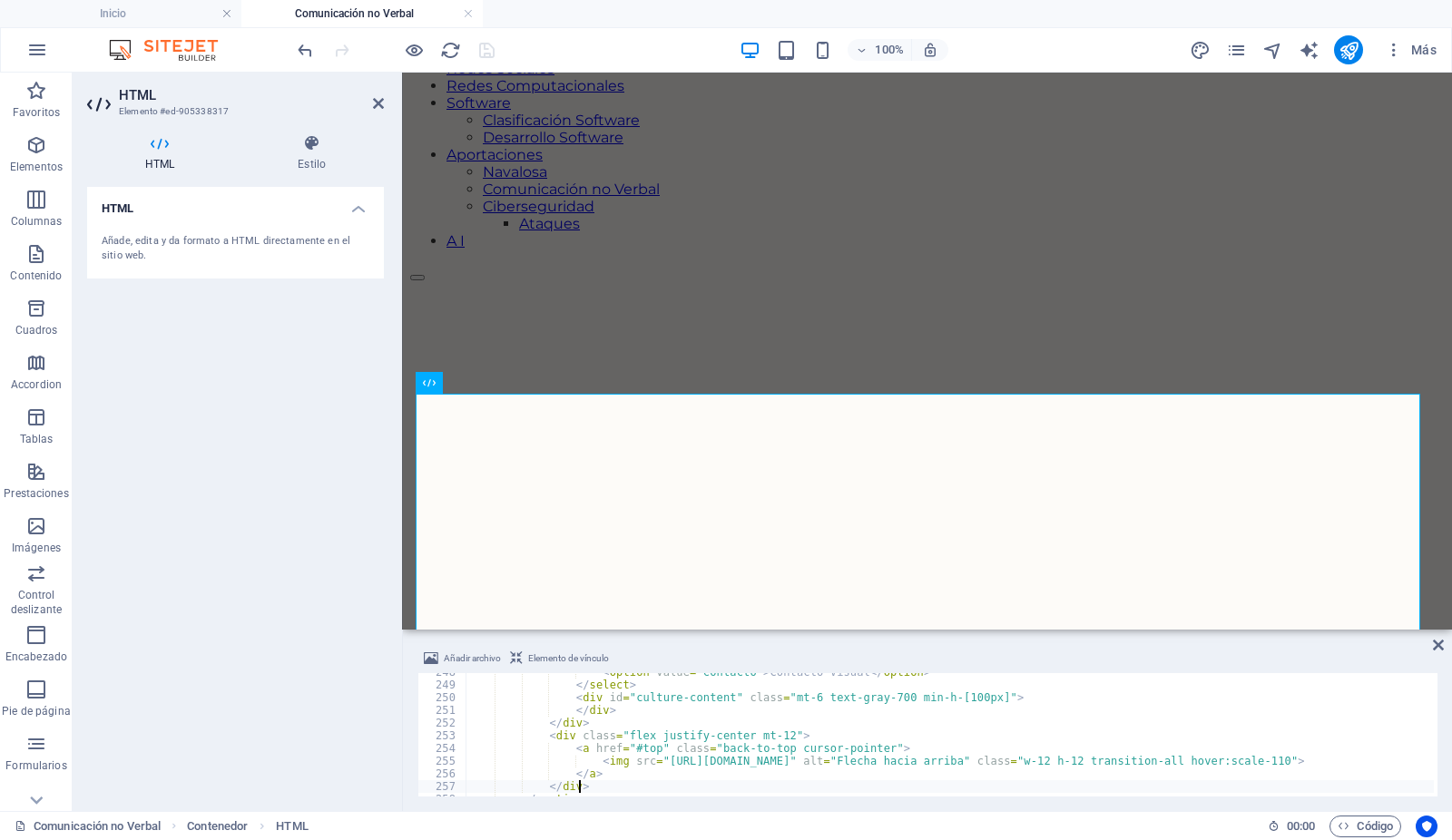
type textarea "</section>"
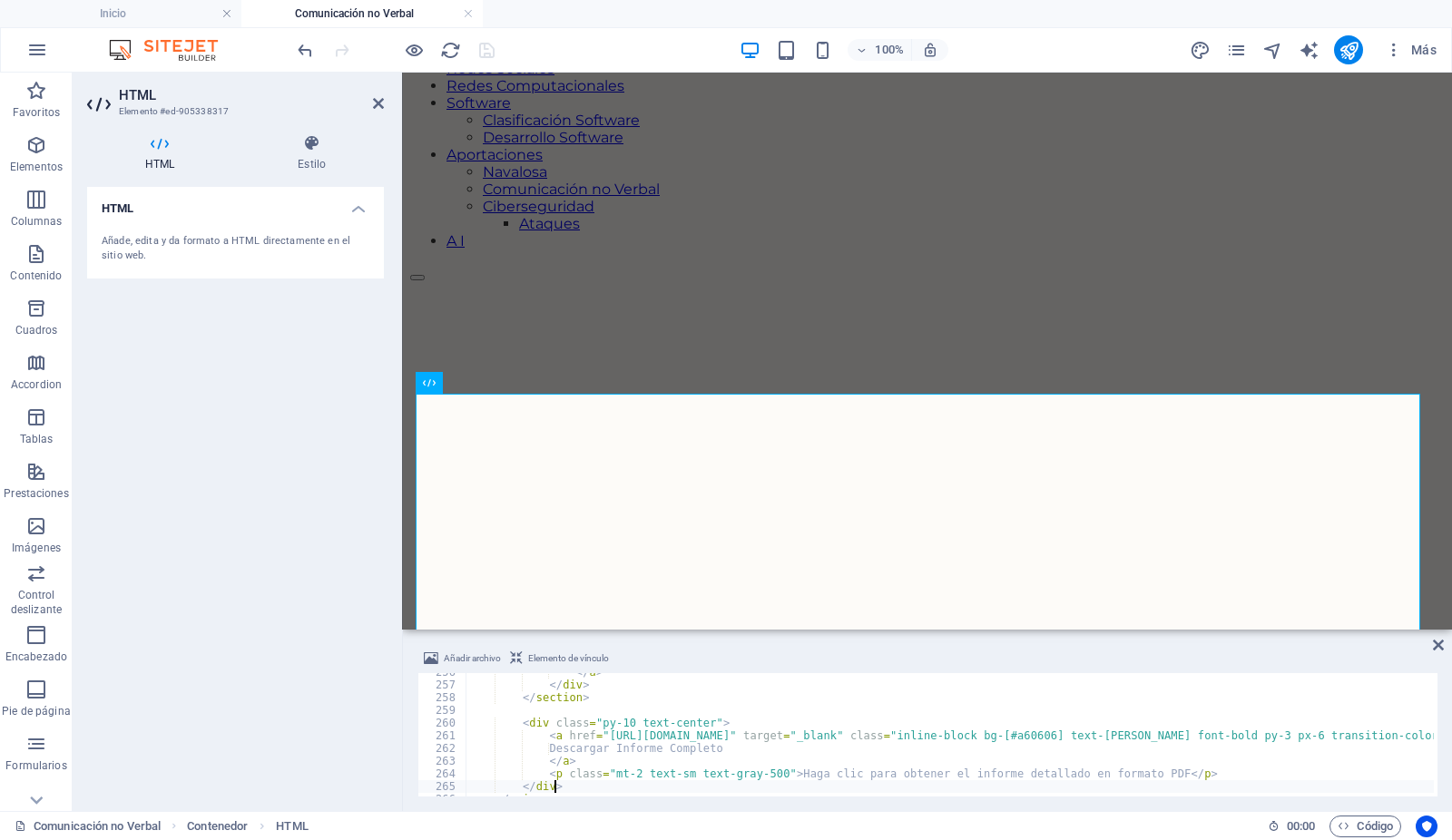
type textarea "</main>"
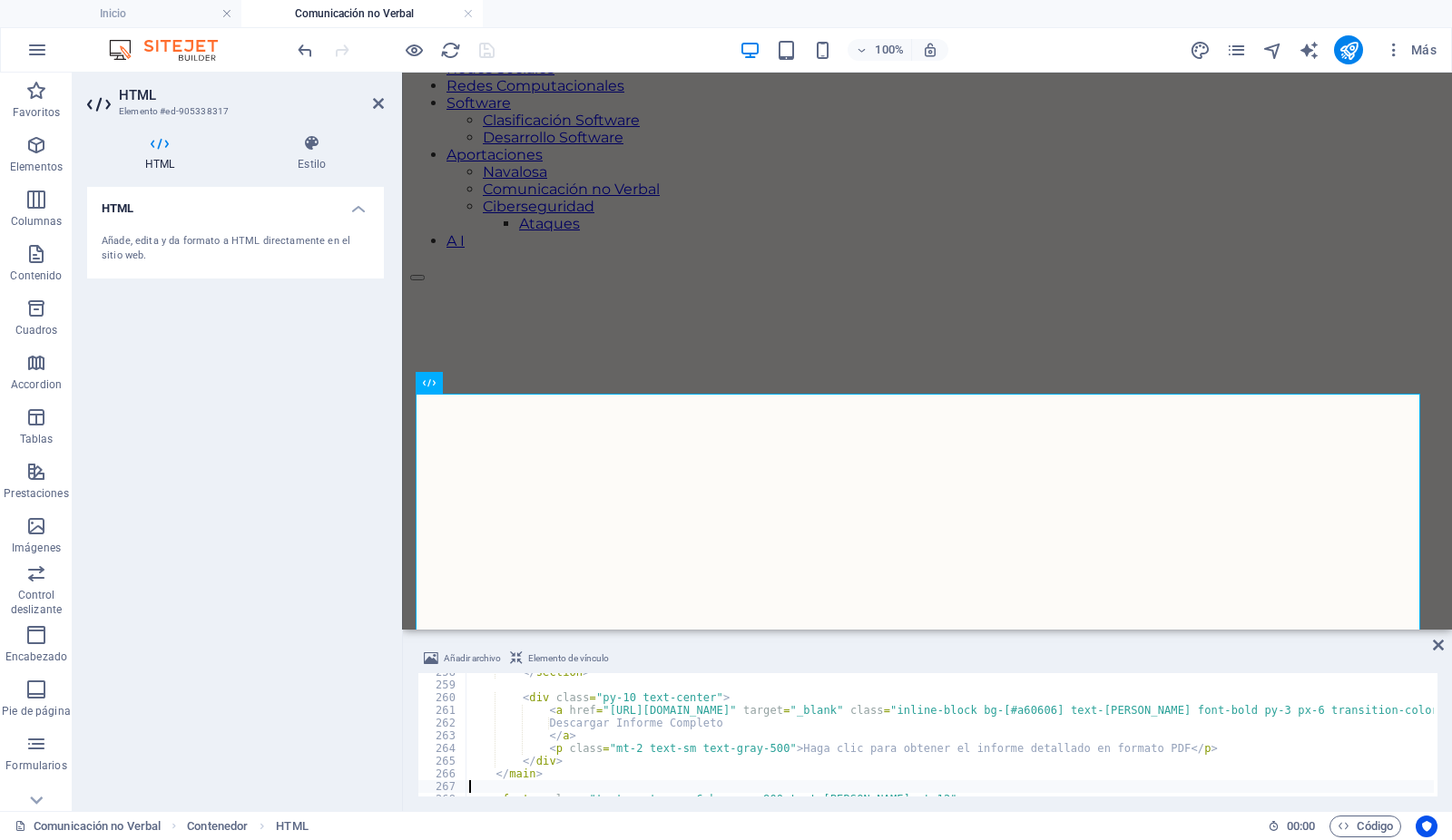
type textarea "</footer>"
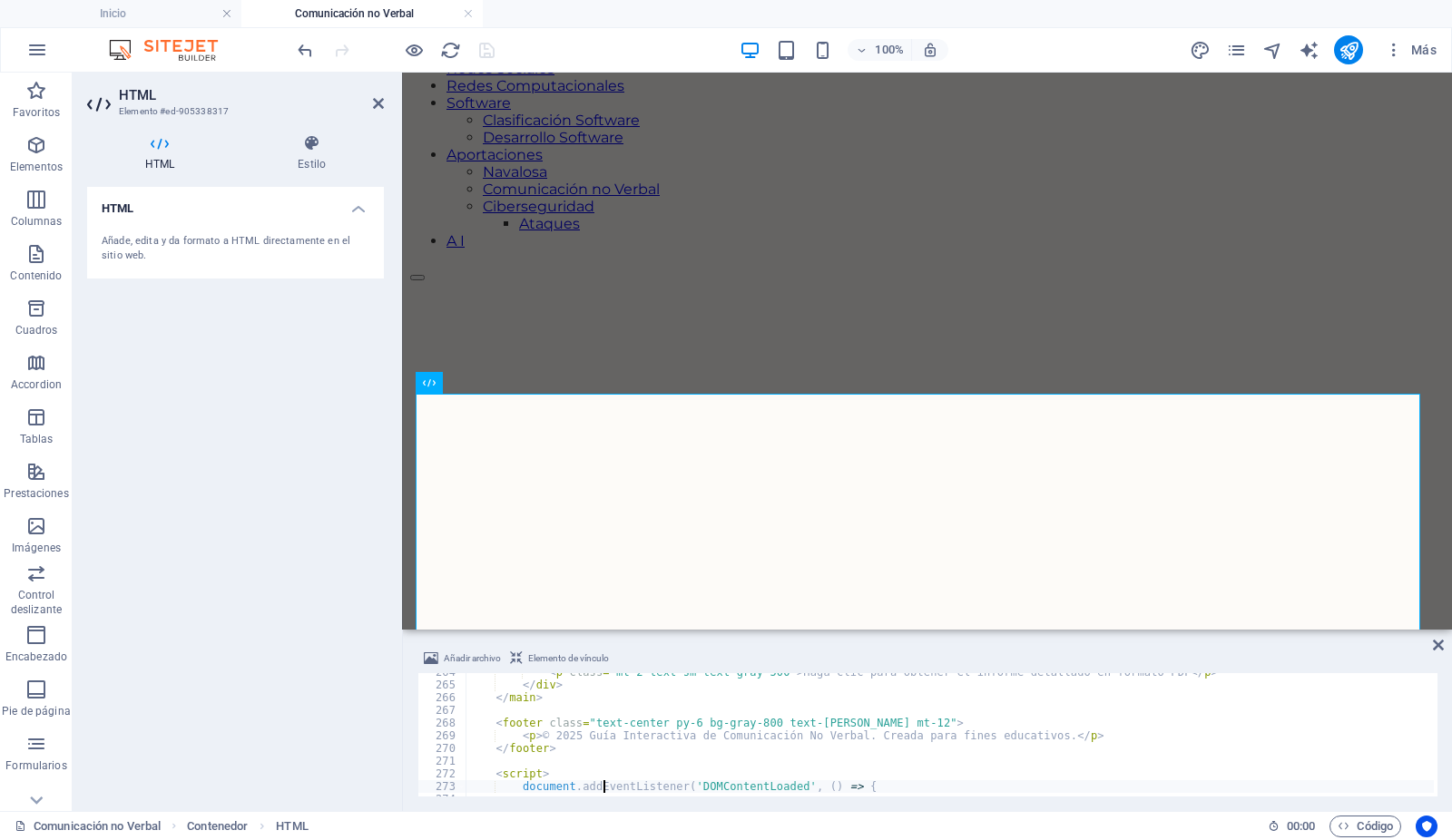
scroll to position [3346, 0]
type textarea "<script>"
type textarea "<p>© 2025 Guía Interactiva de Comunicación No Verbal. Creada para fines educati…"
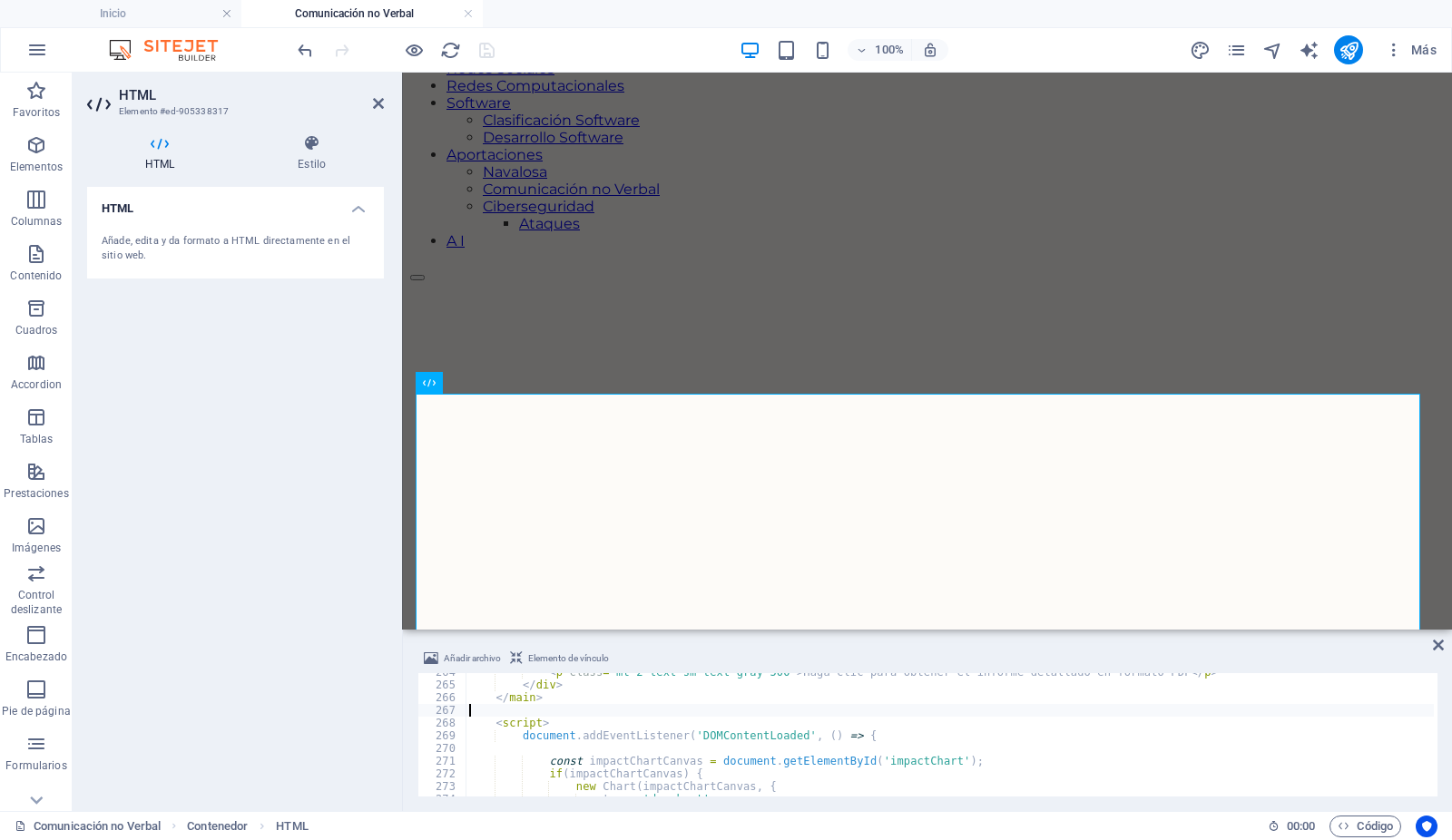
type textarea "</main>"
click at [378, 97] on icon at bounding box center [378, 103] width 11 height 15
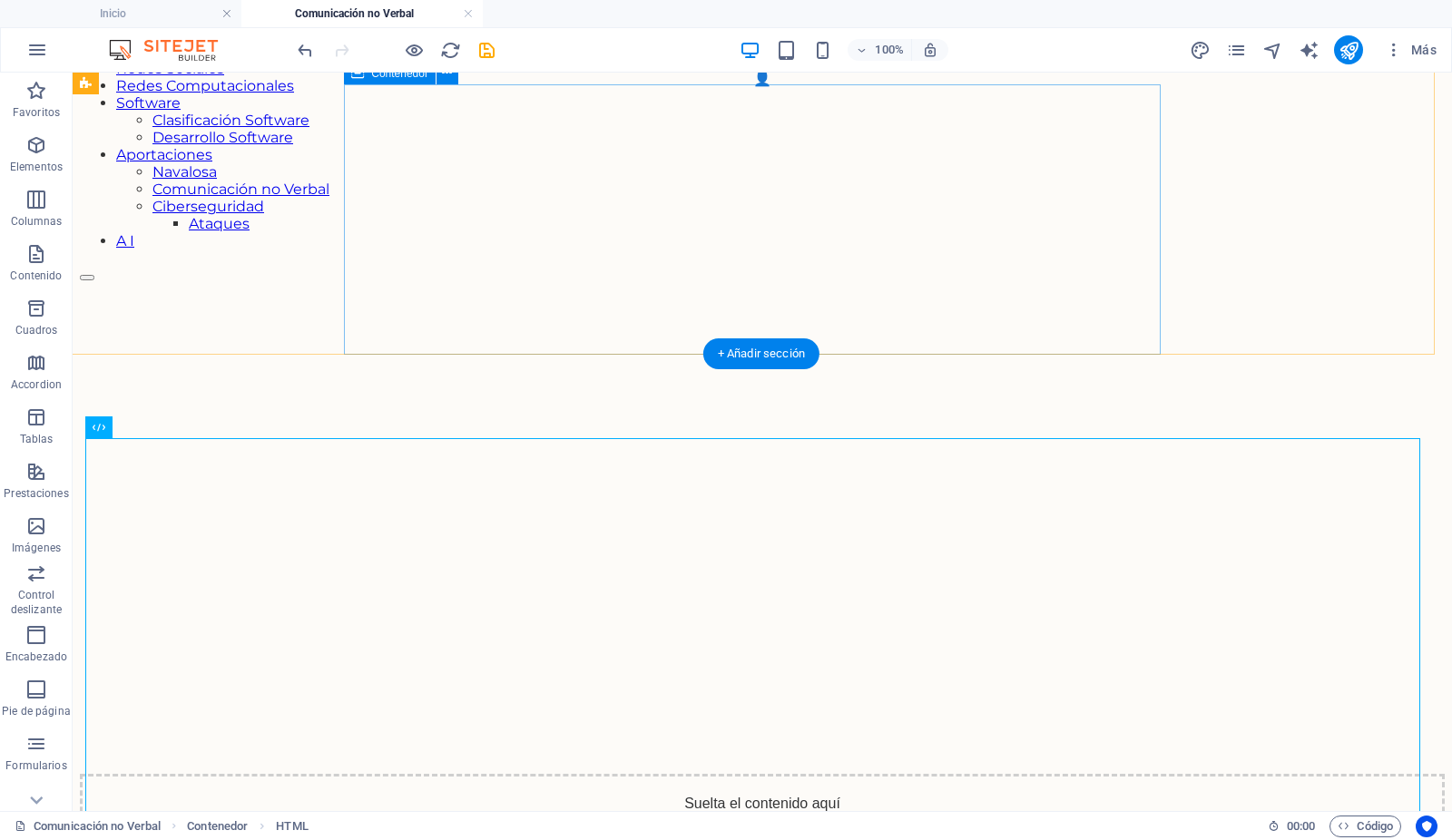
scroll to position [291, 2]
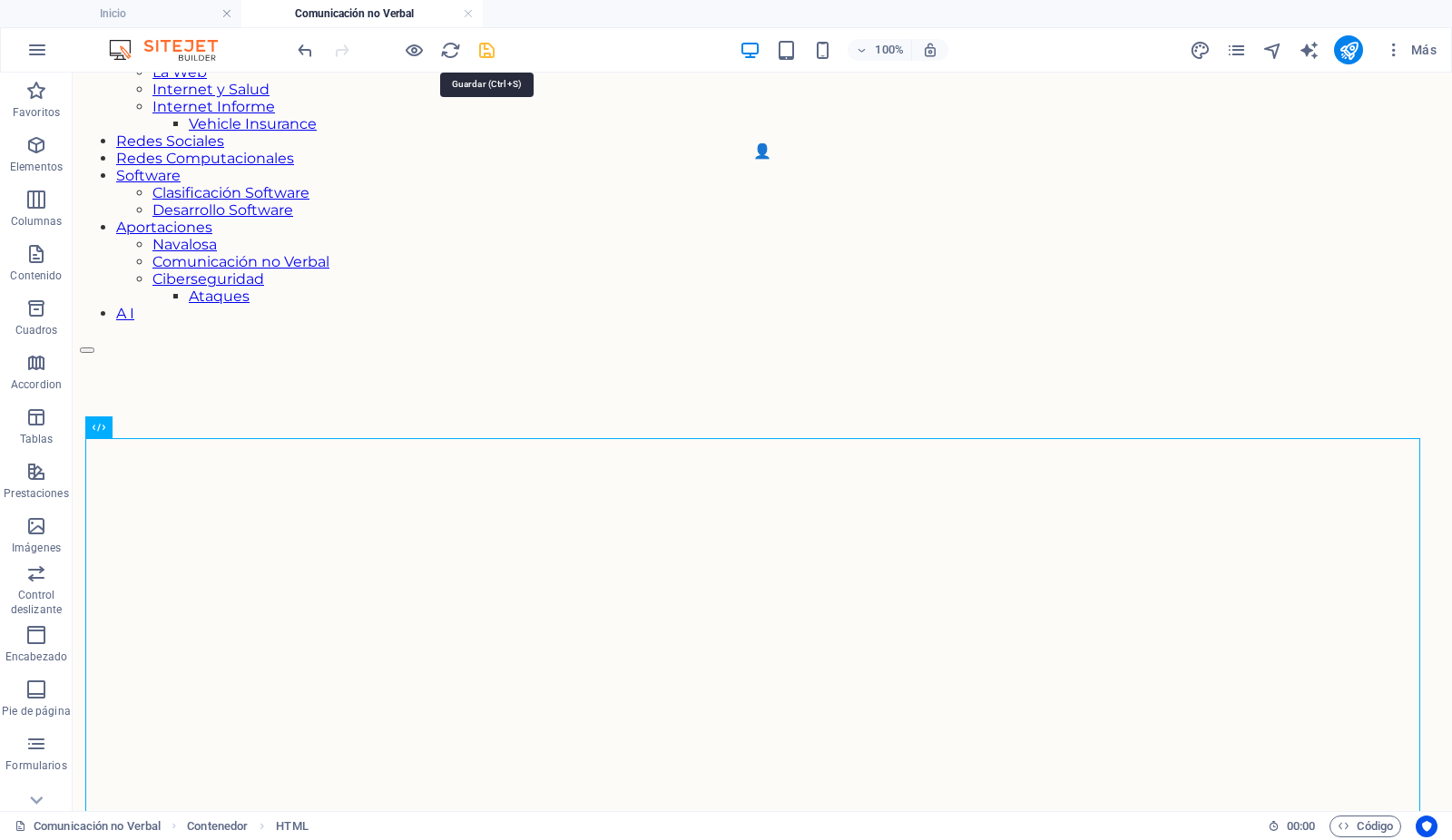
click at [487, 50] on icon "save" at bounding box center [487, 50] width 20 height 20
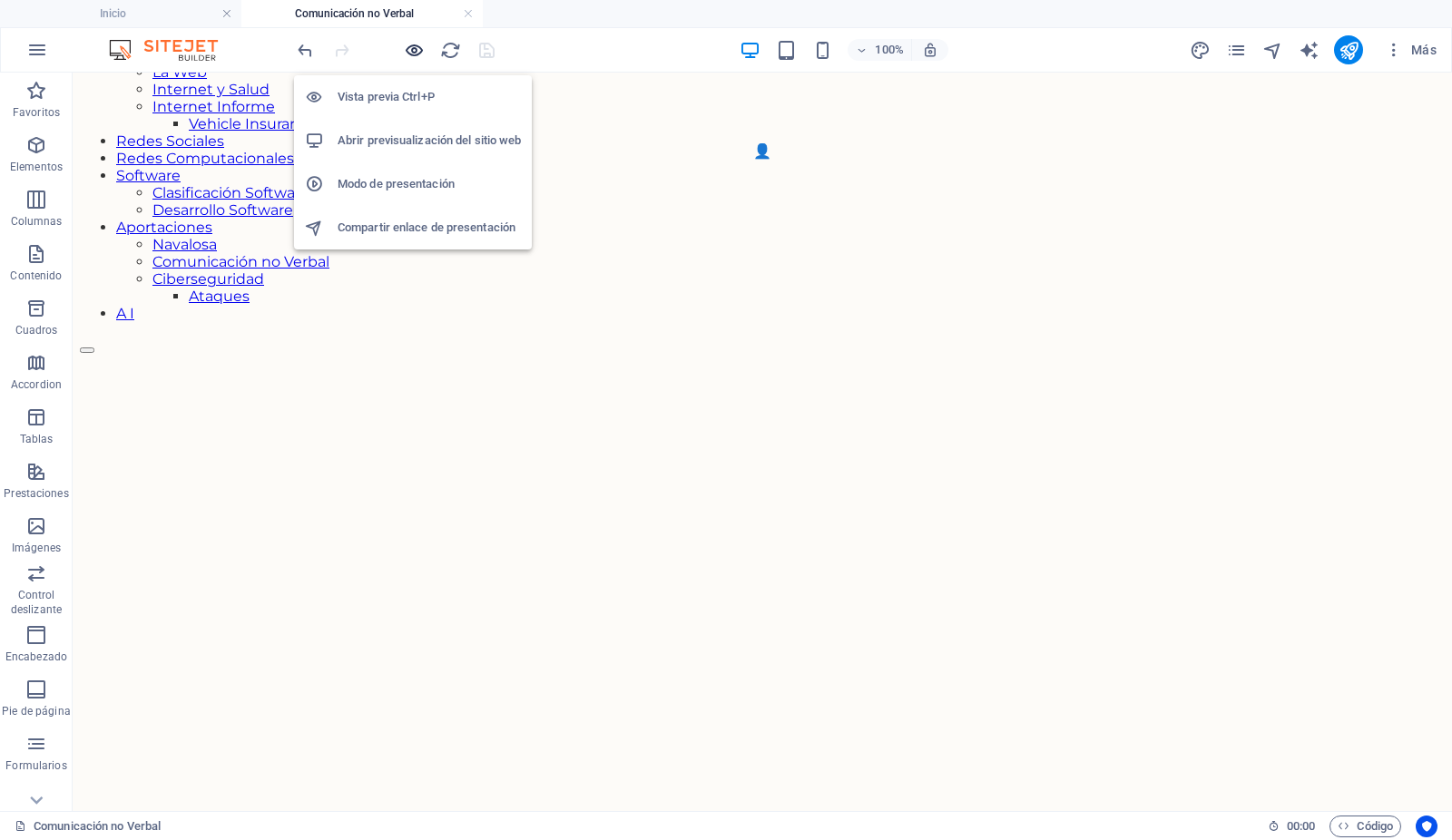
click at [414, 49] on icon "button" at bounding box center [414, 50] width 20 height 20
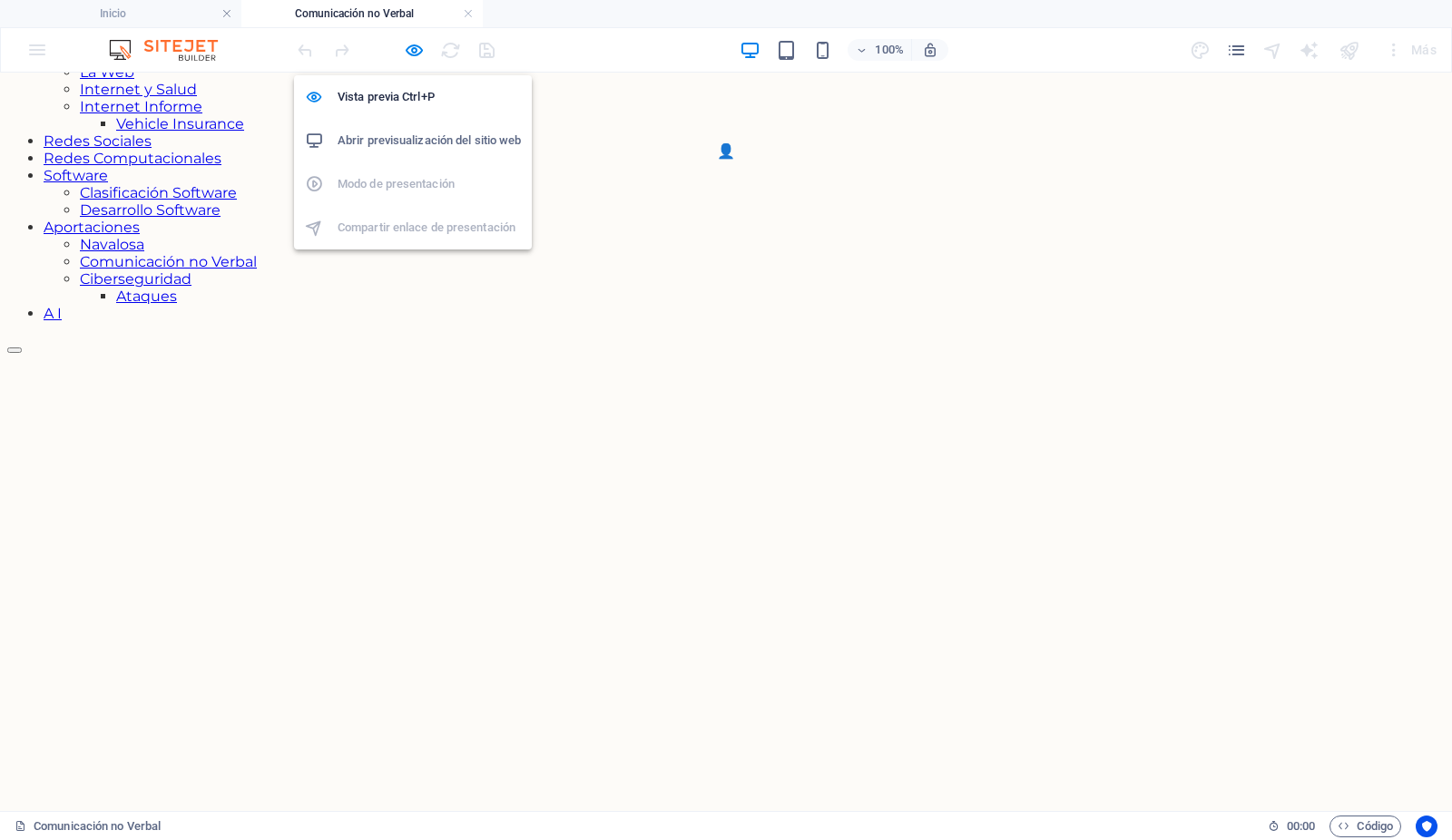
click at [410, 138] on h6 "Abrir previsualización del sitio web" at bounding box center [429, 140] width 183 height 21
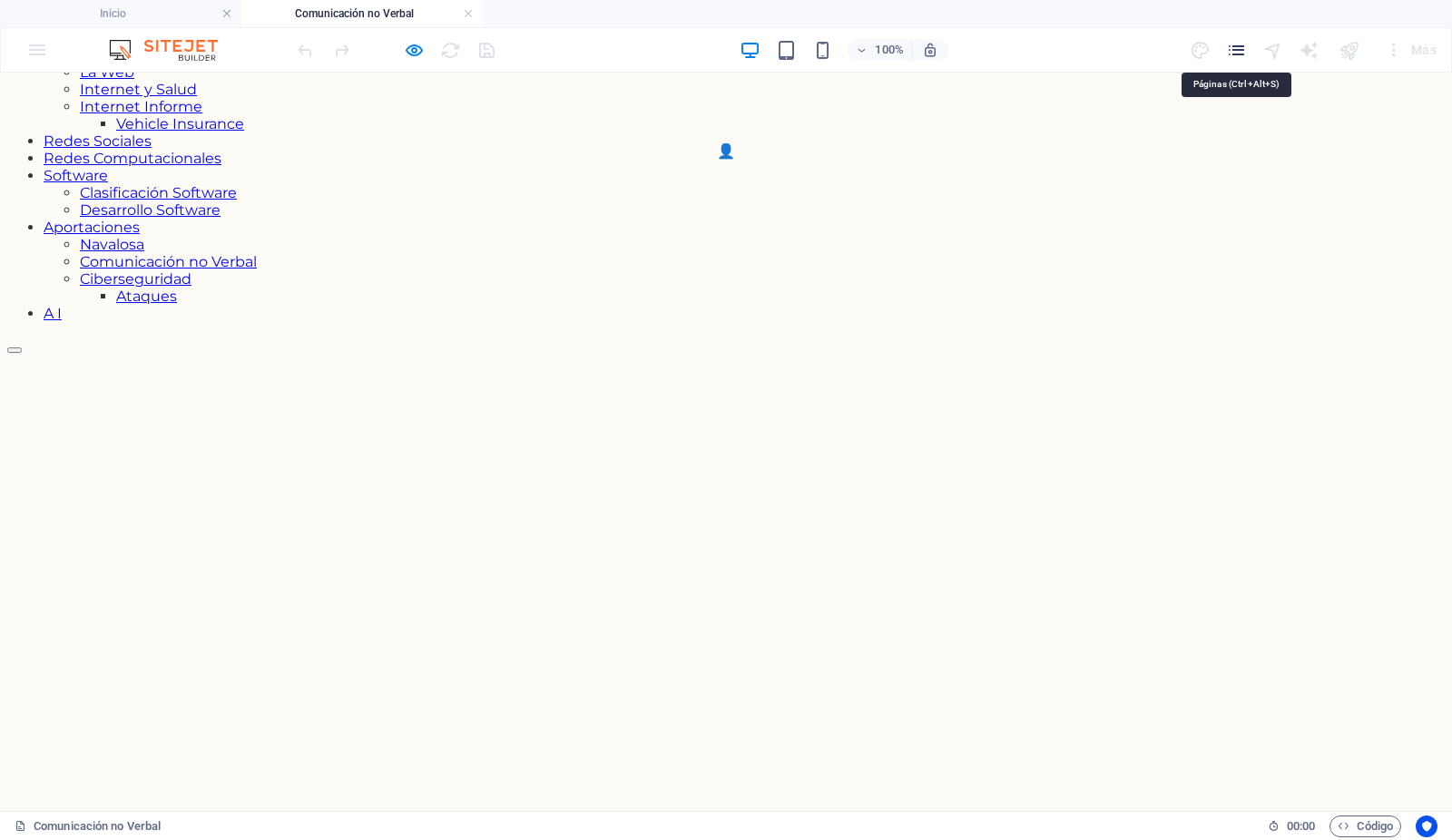
click at [1238, 48] on icon "pages" at bounding box center [1236, 50] width 20 height 20
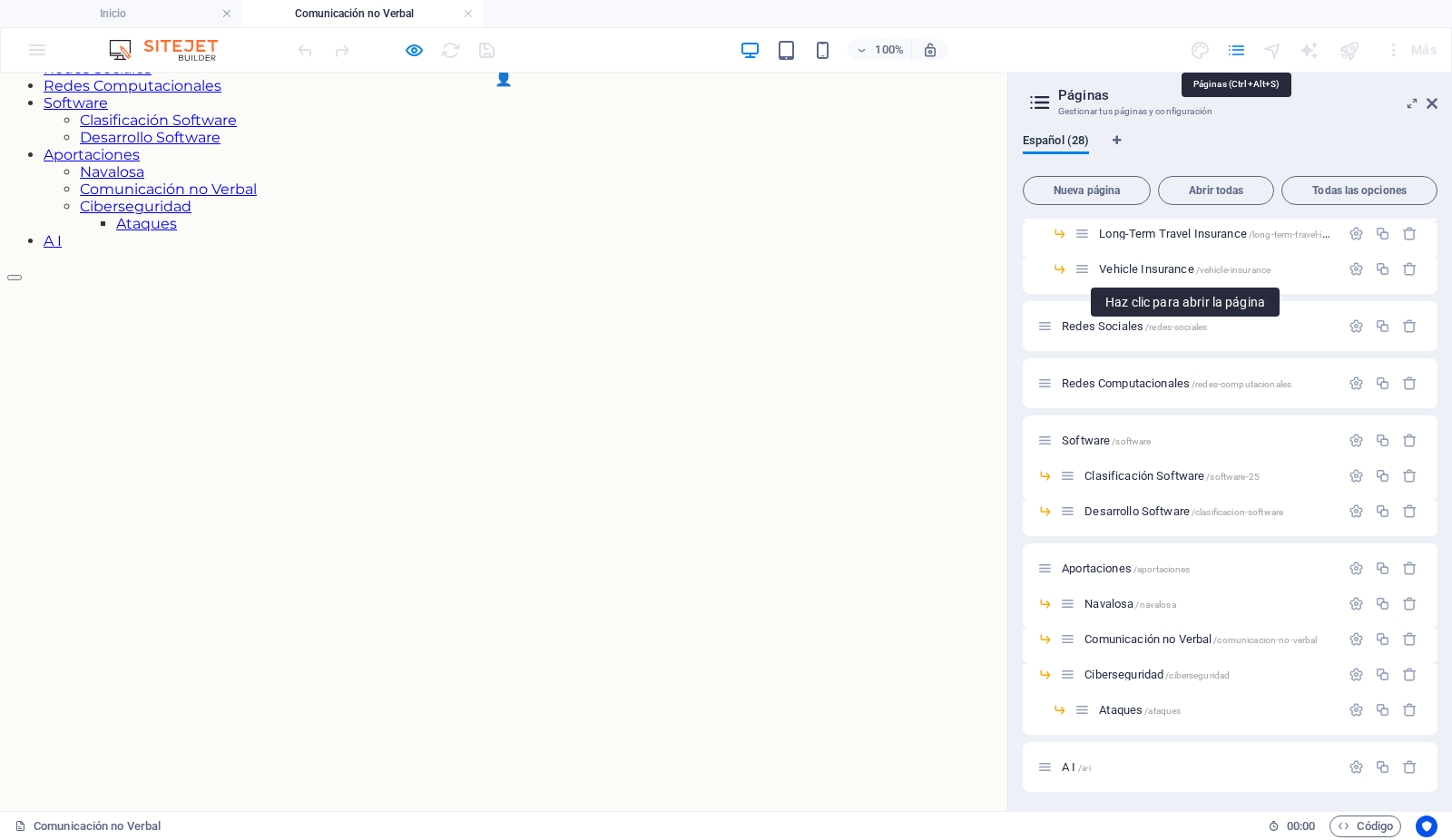
scroll to position [565, 0]
click at [1175, 263] on span "Vehicle Insurance /vehicle-insurance" at bounding box center [1185, 267] width 171 height 14
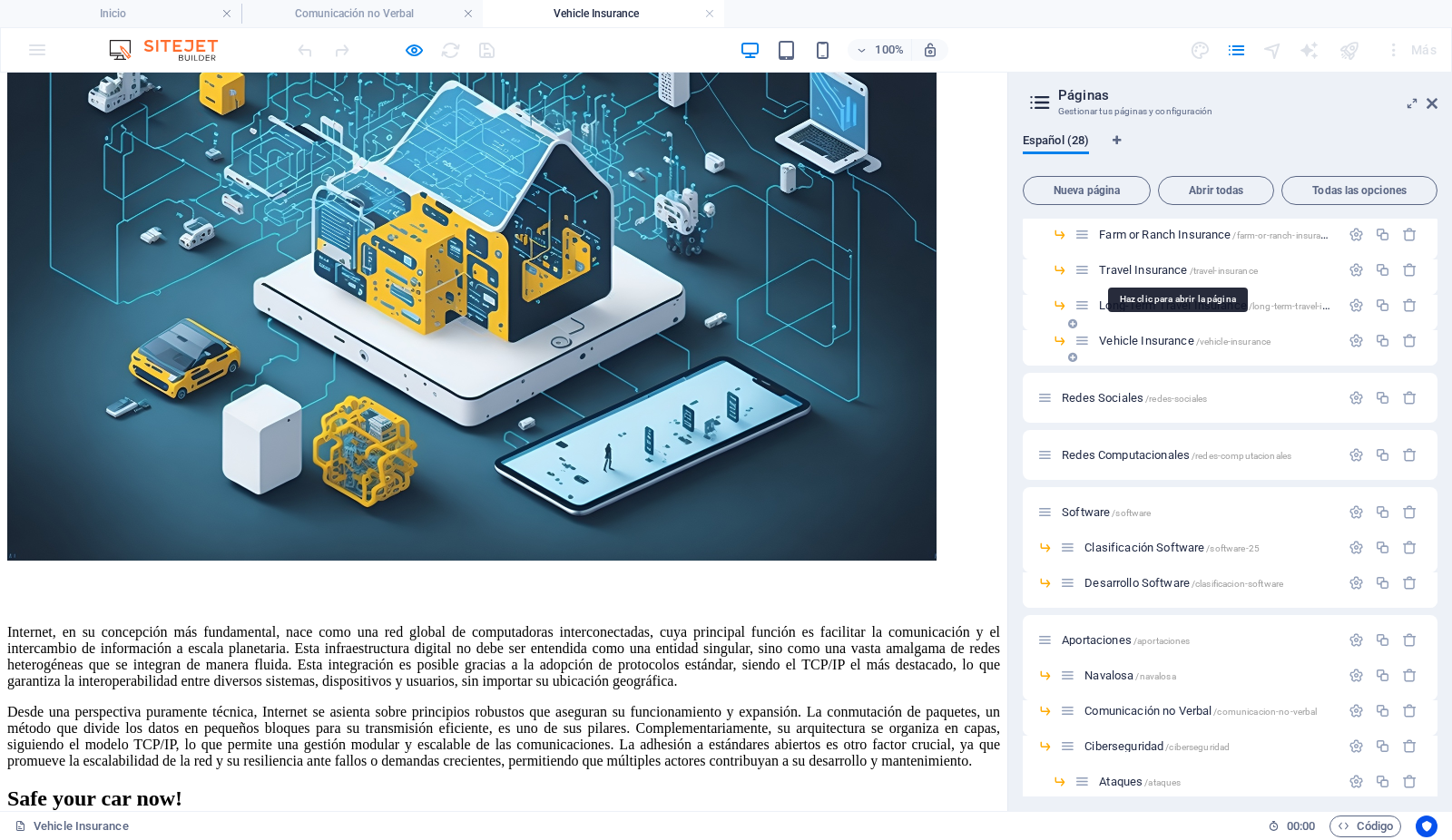
scroll to position [247, 0]
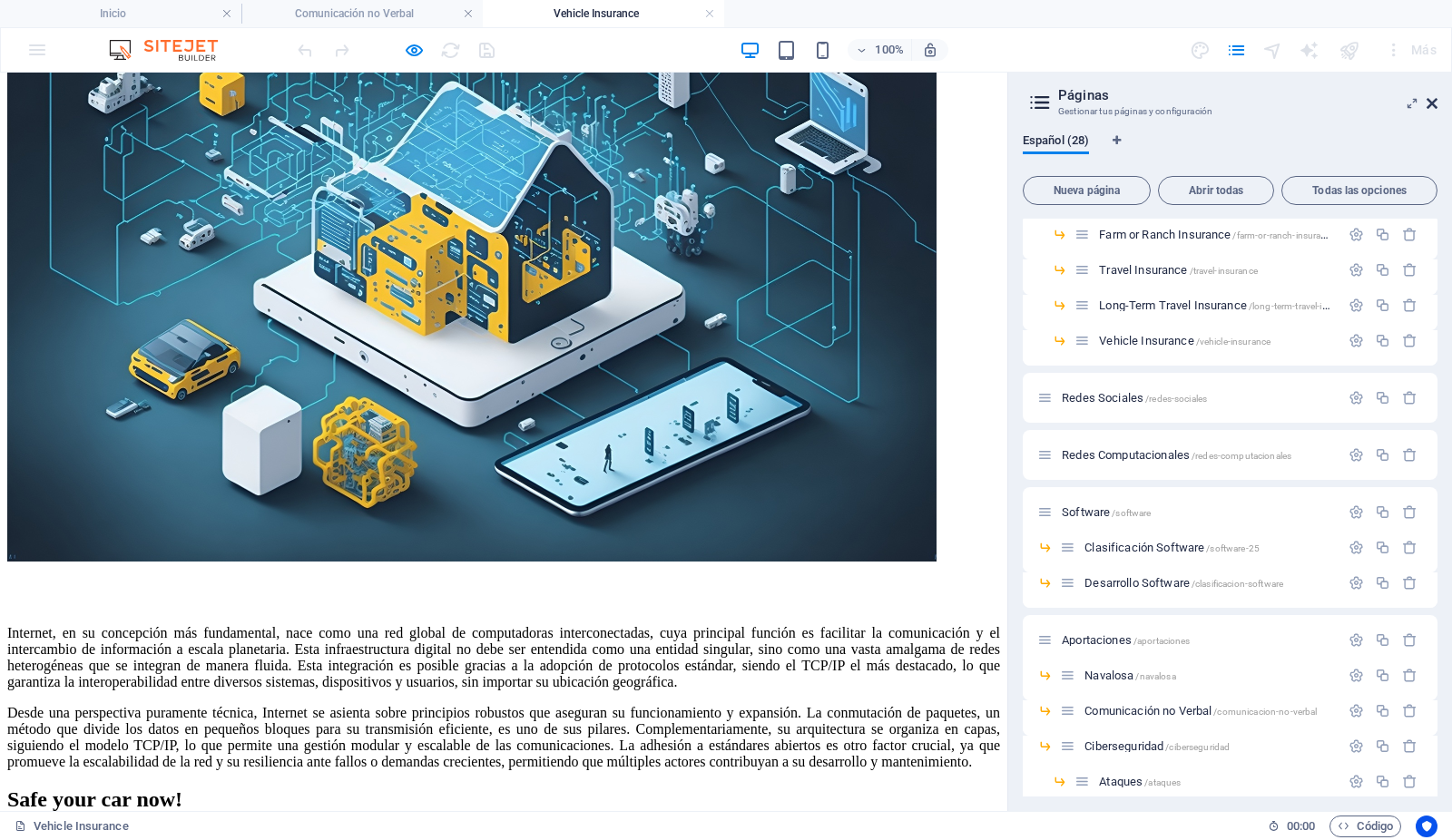
click at [1433, 102] on icon at bounding box center [1432, 103] width 11 height 15
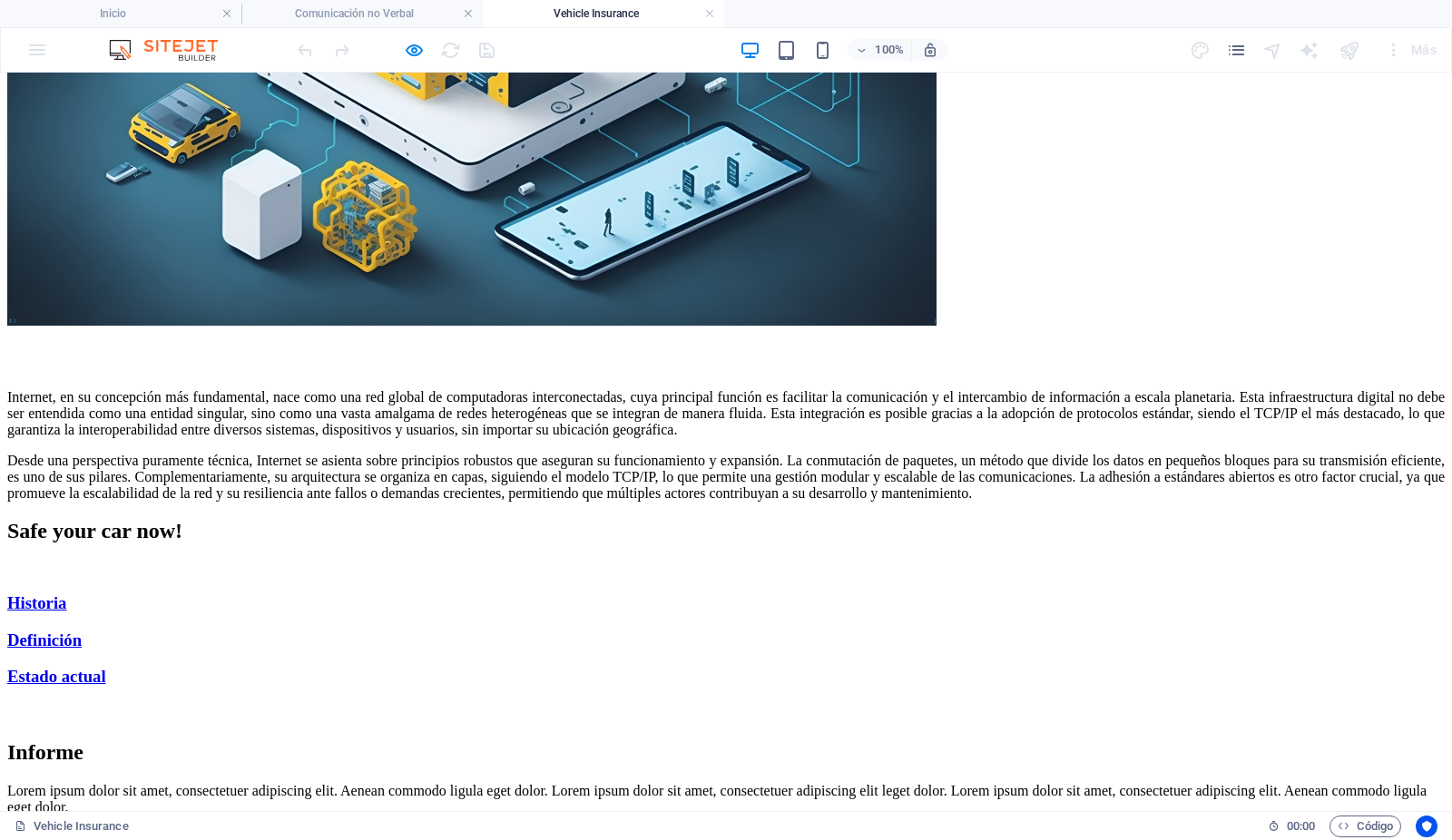
scroll to position [483, 0]
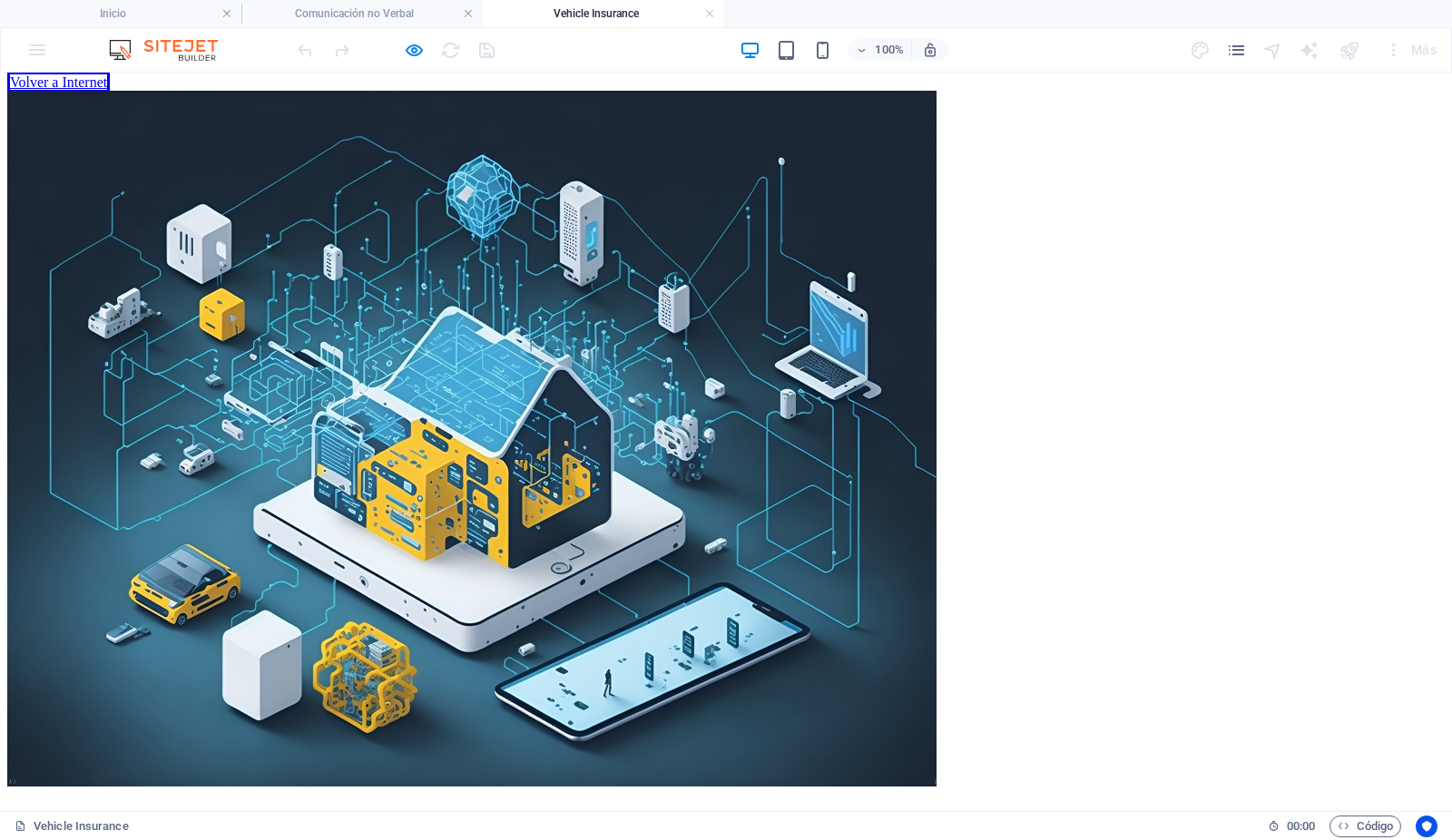
scroll to position [20, 0]
click at [711, 15] on link at bounding box center [709, 15] width 11 height 18
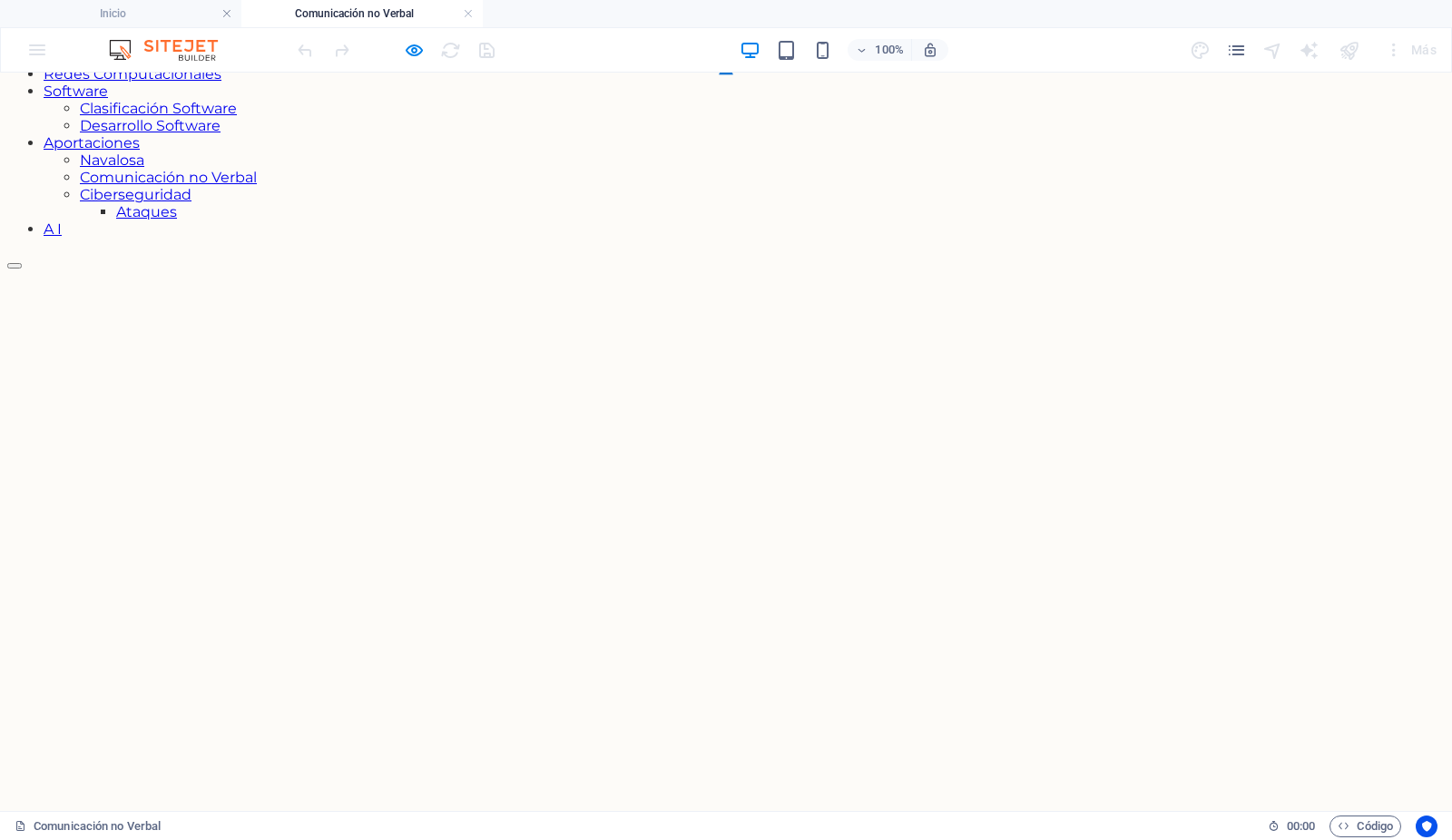
scroll to position [380, 0]
